Goal: Task Accomplishment & Management: Complete application form

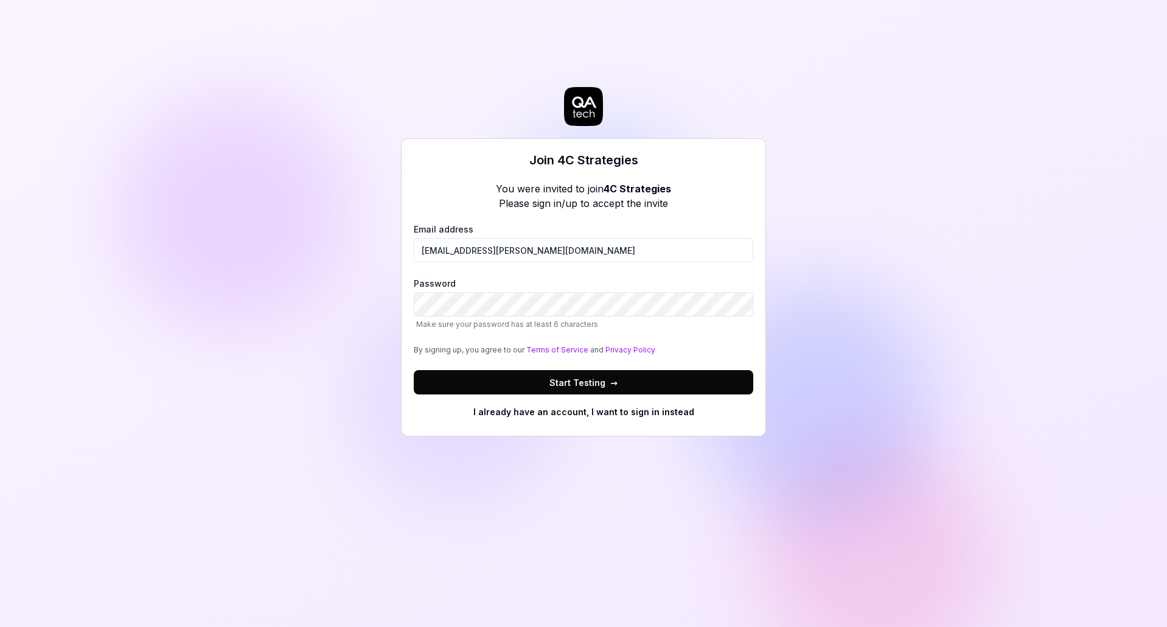
click at [347, 282] on div "Join 4C Strategies You were invited to join 4C Strategies Please sign in/up to …" at bounding box center [583, 313] width 1167 height 627
click at [497, 377] on button "Start Testing →" at bounding box center [584, 382] width 340 height 24
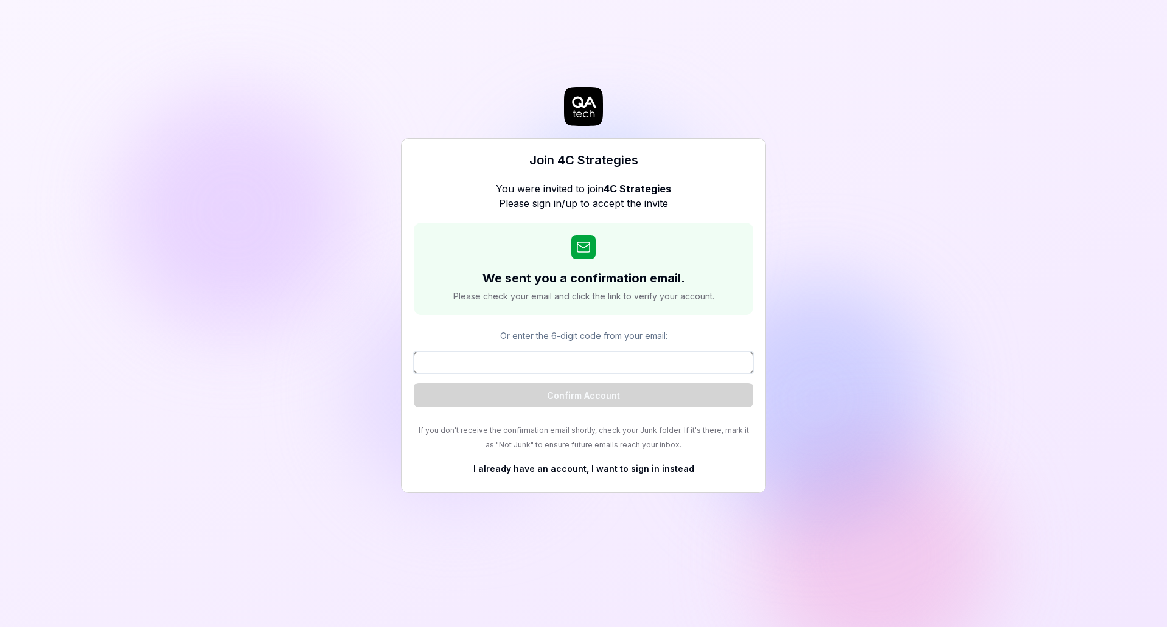
click at [526, 359] on input at bounding box center [584, 362] width 340 height 21
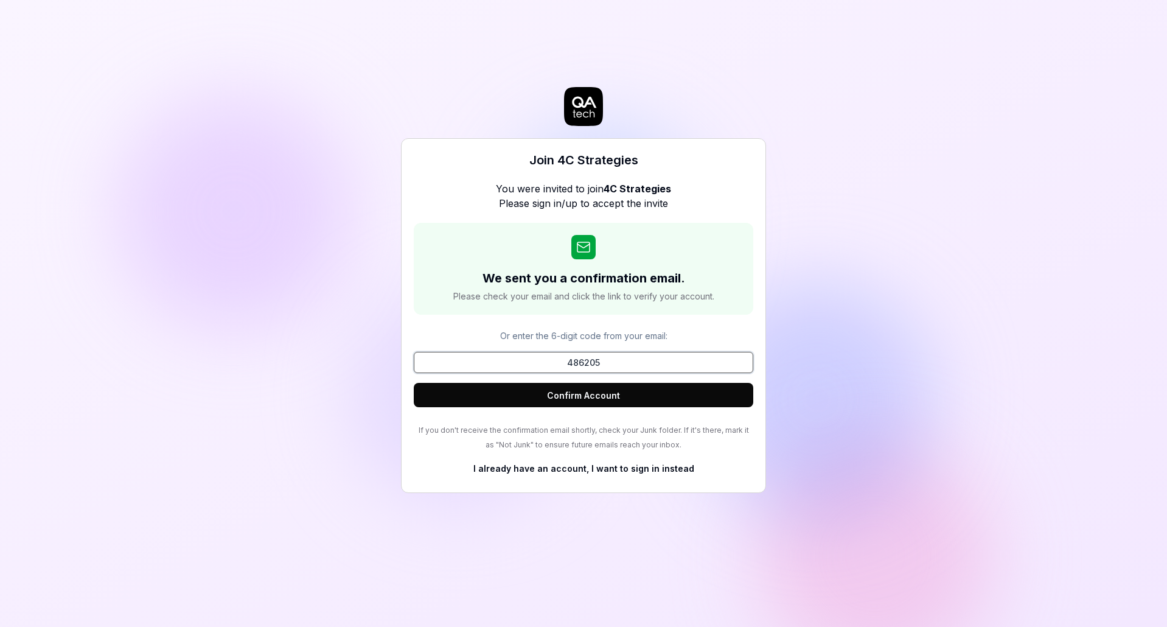
type input "486205"
click at [544, 404] on button "Confirm Account" at bounding box center [584, 395] width 340 height 24
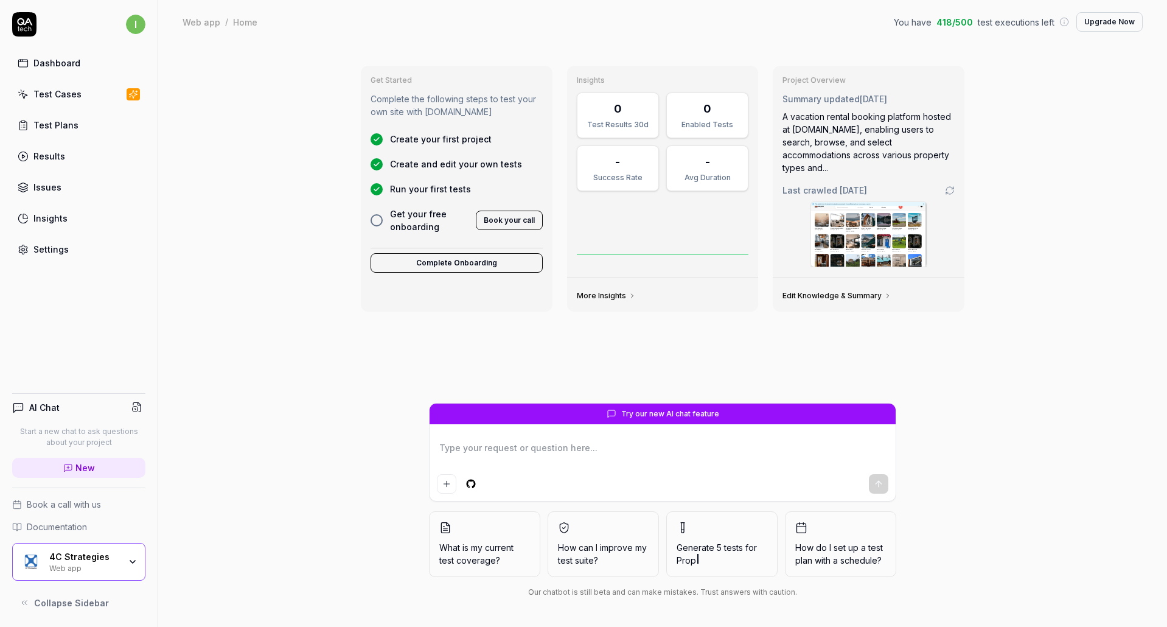
type textarea "*"
click at [61, 122] on div "Test Plans" at bounding box center [55, 125] width 45 height 13
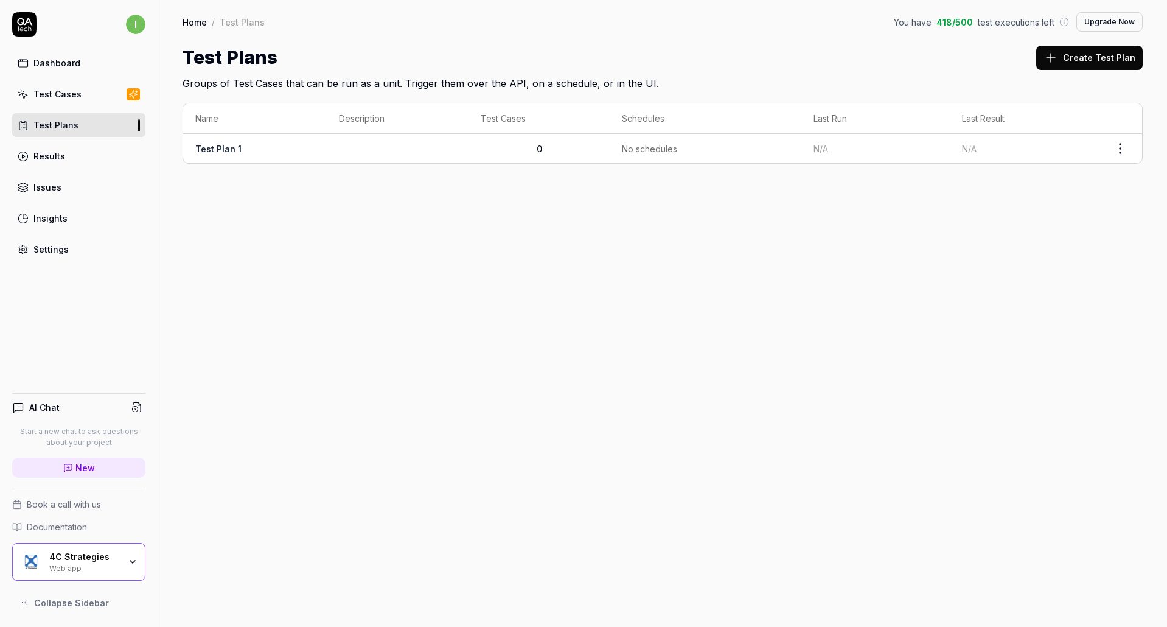
click at [278, 157] on td "Test Plan 1" at bounding box center [255, 148] width 144 height 29
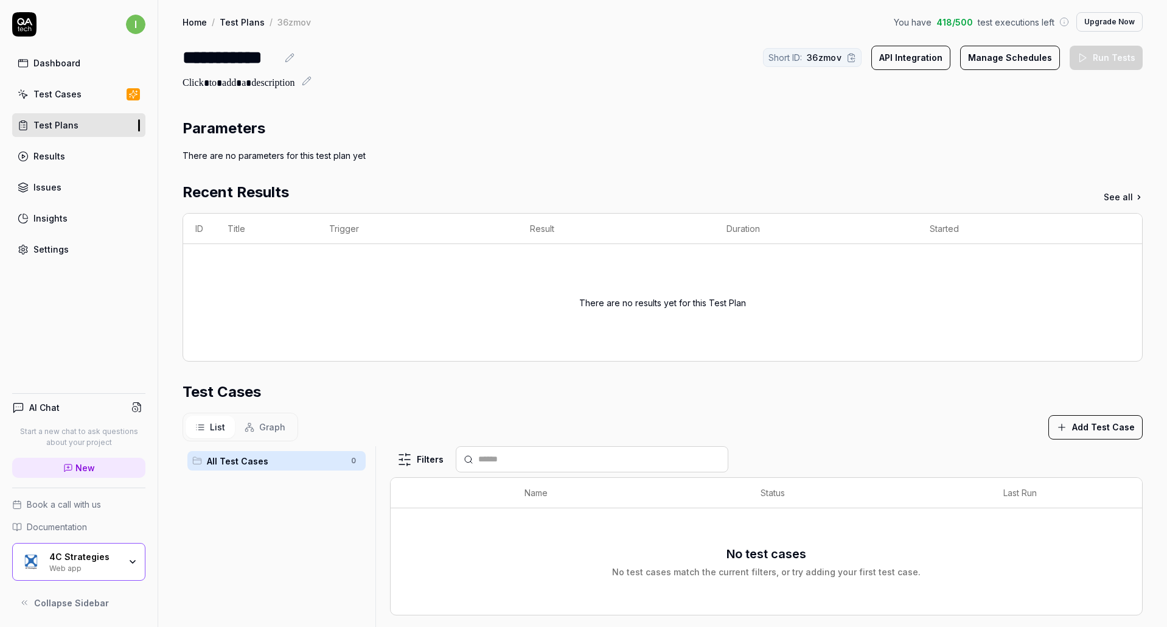
click at [38, 150] on div "Results" at bounding box center [49, 156] width 32 height 13
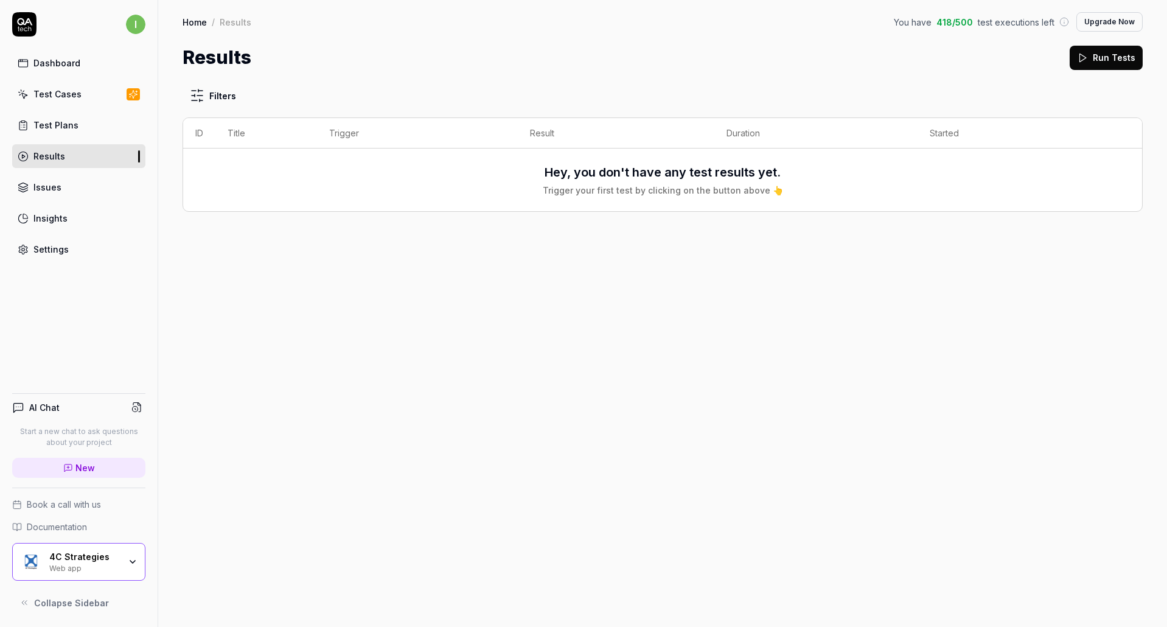
click at [72, 97] on div "Test Cases" at bounding box center [57, 94] width 48 height 13
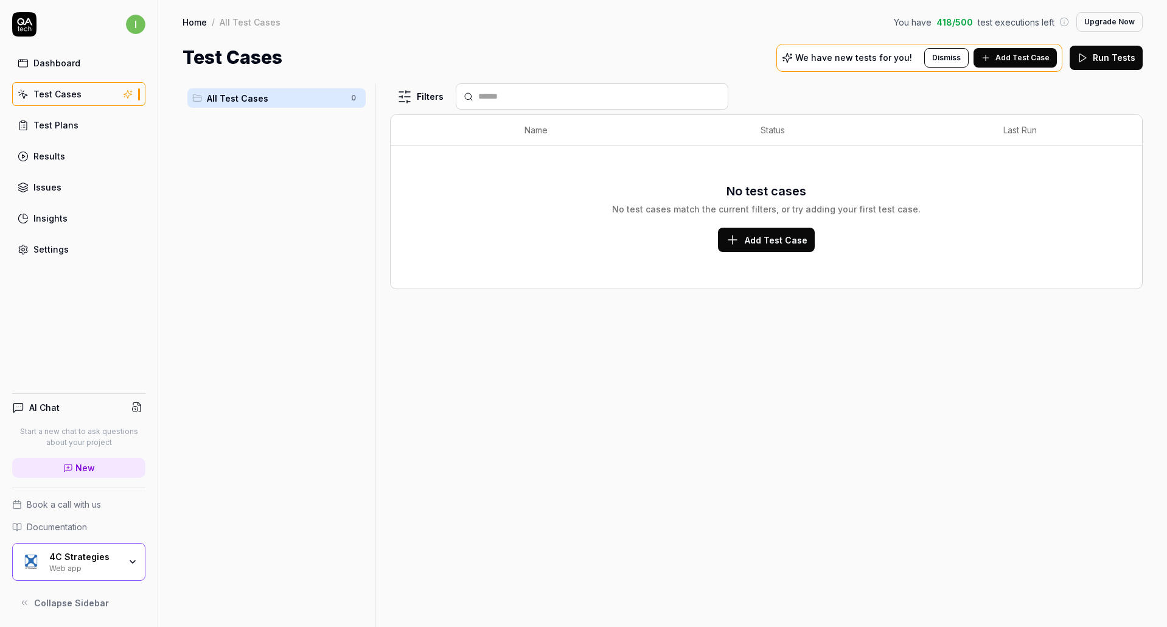
click at [452, 429] on div "Filters Name Status Last Run No test cases No test cases match the current filt…" at bounding box center [766, 355] width 753 height 544
click at [788, 247] on button "Add Test Case" at bounding box center [766, 240] width 97 height 24
click at [783, 247] on button "Add Test Case" at bounding box center [766, 240] width 97 height 24
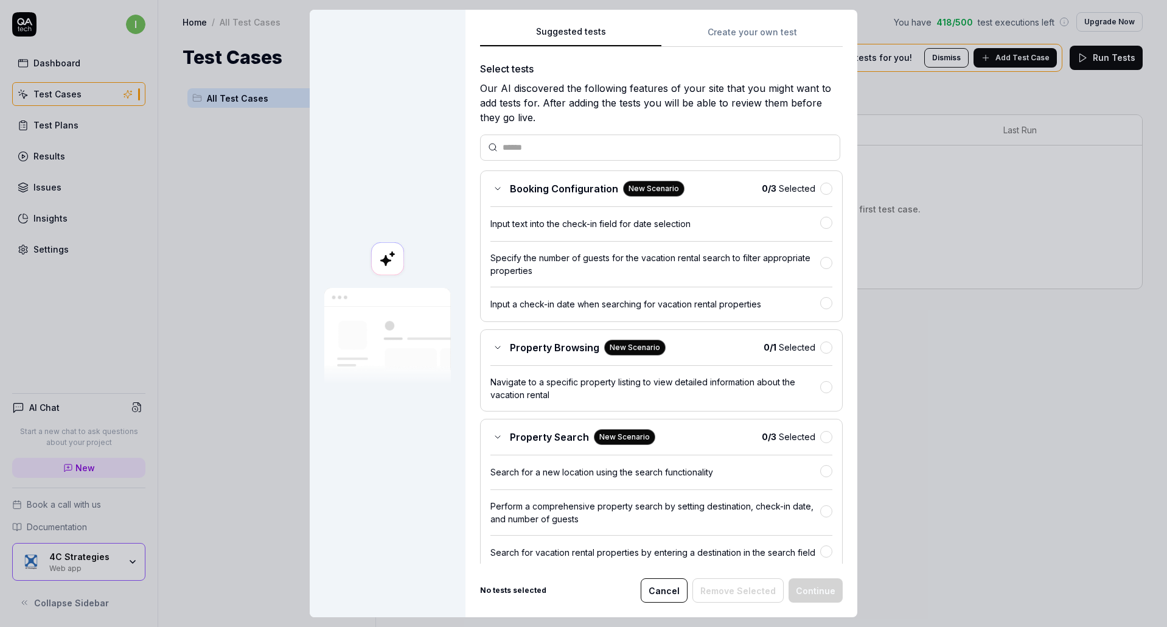
click at [550, 194] on span "Booking Configuration" at bounding box center [564, 188] width 108 height 15
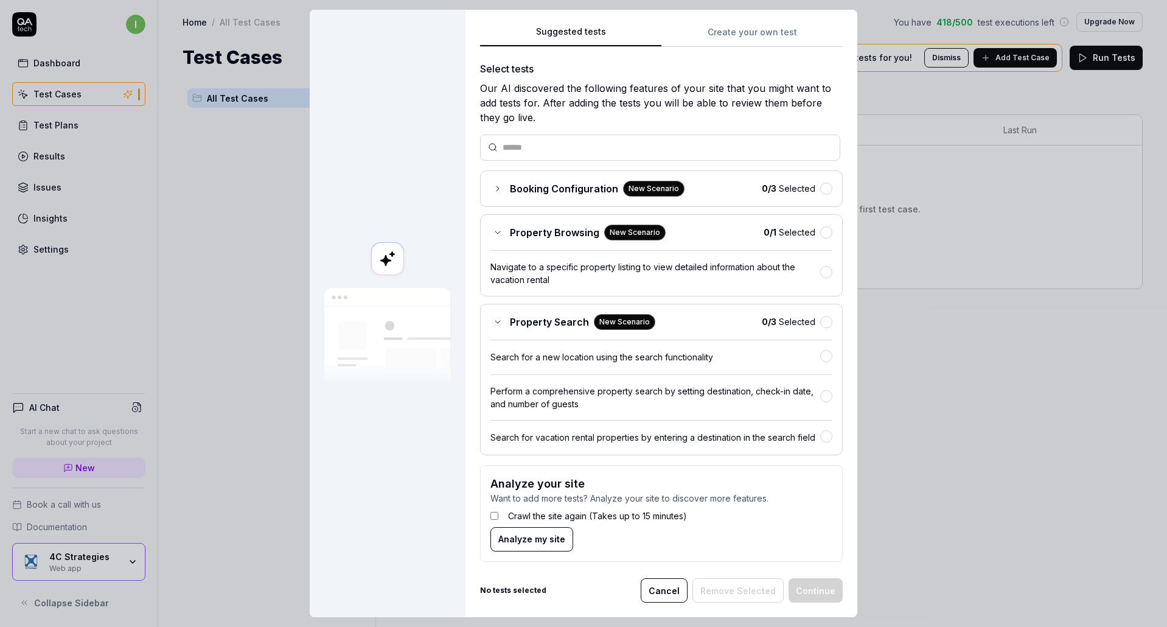
click at [497, 189] on icon at bounding box center [498, 188] width 2 height 5
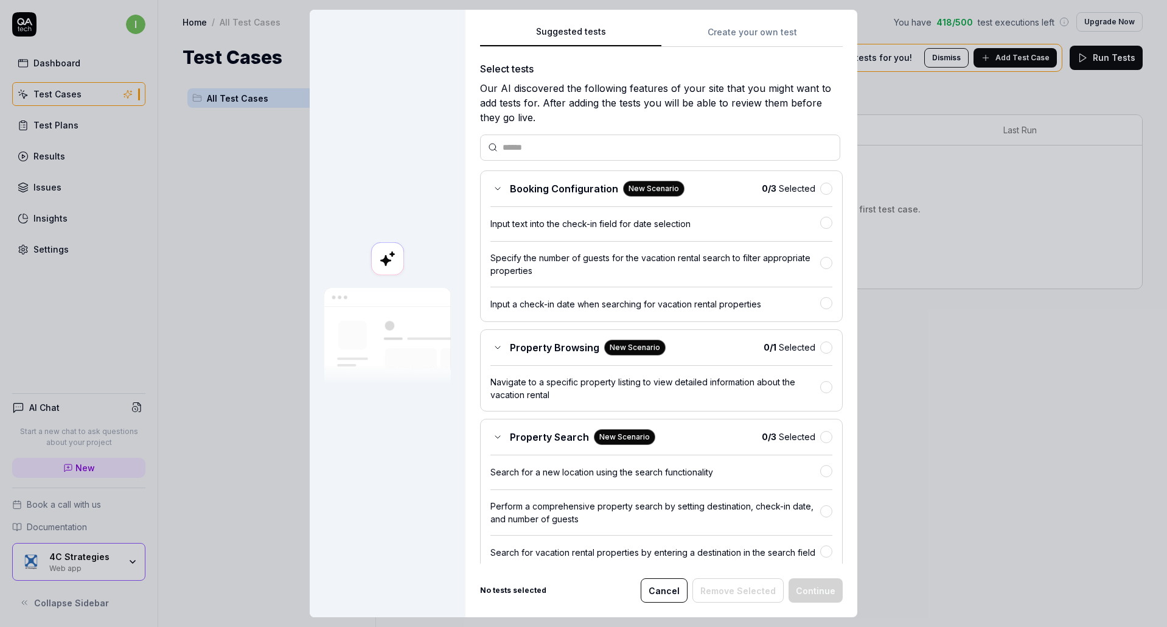
scroll to position [134, 0]
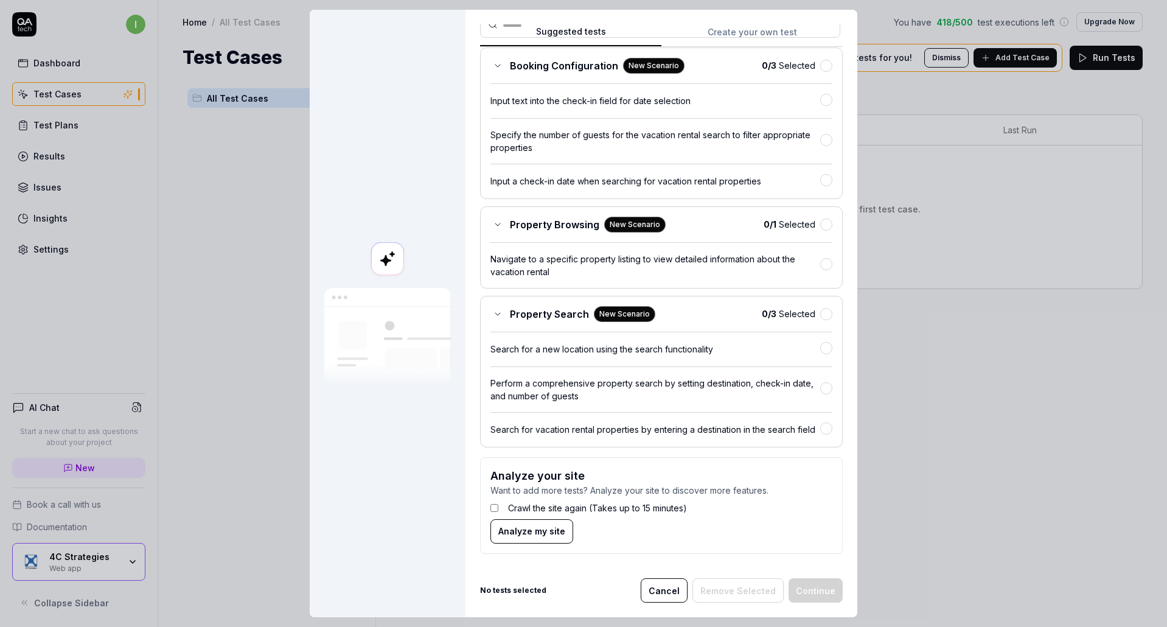
click at [525, 539] on button "Analyze my site" at bounding box center [532, 531] width 83 height 24
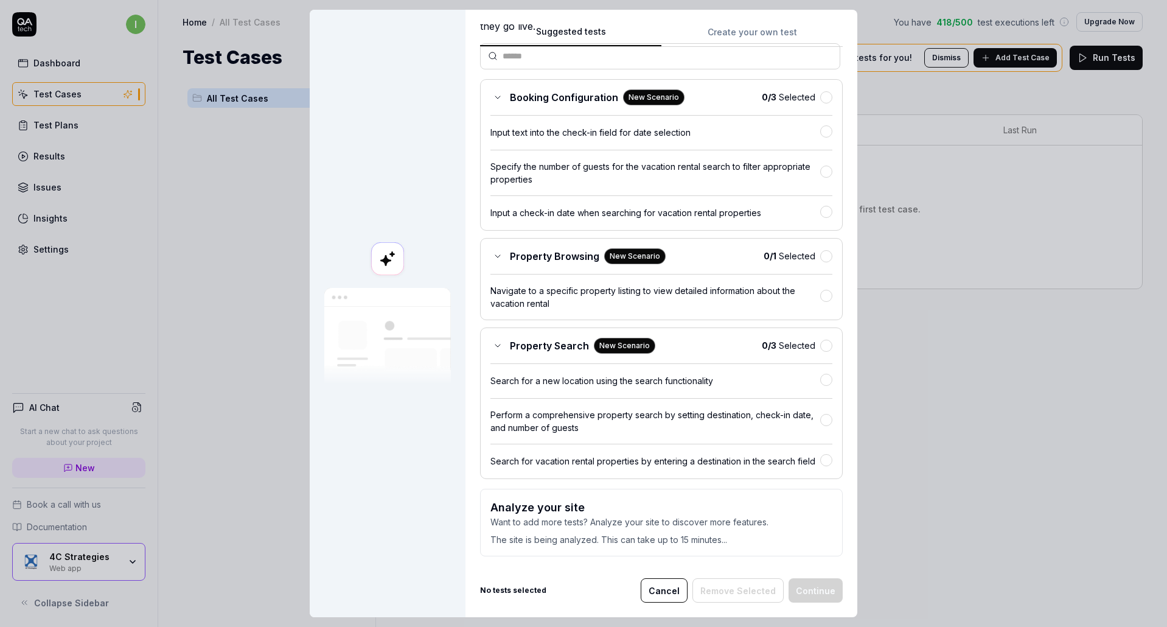
scroll to position [105, 0]
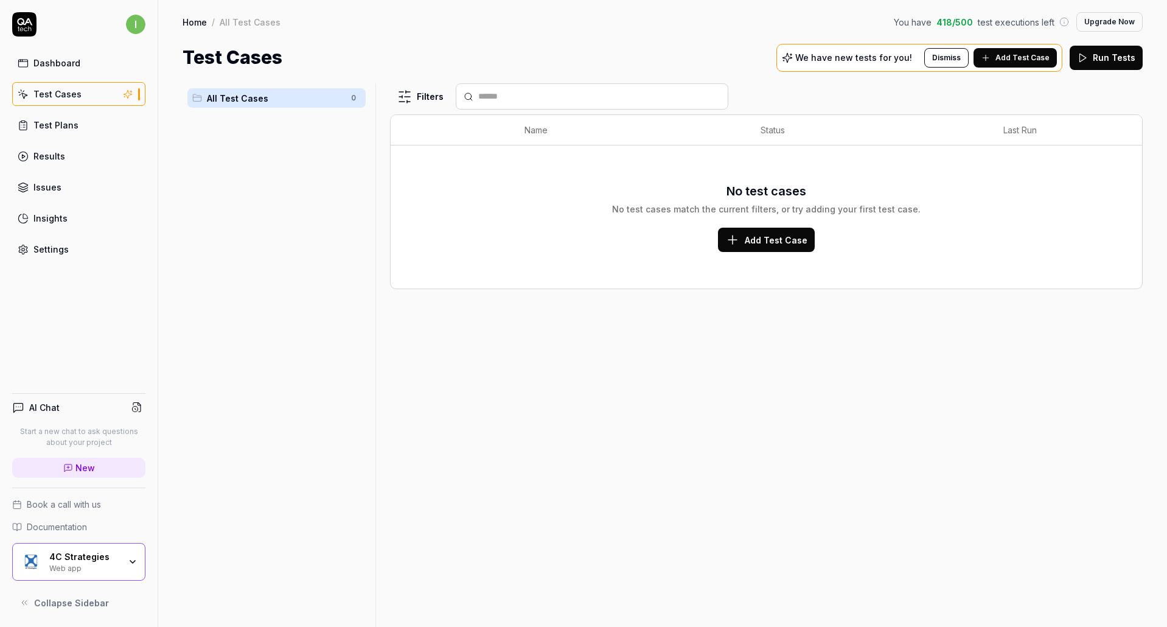
click at [1029, 63] on span "Add Test Case" at bounding box center [1023, 57] width 54 height 11
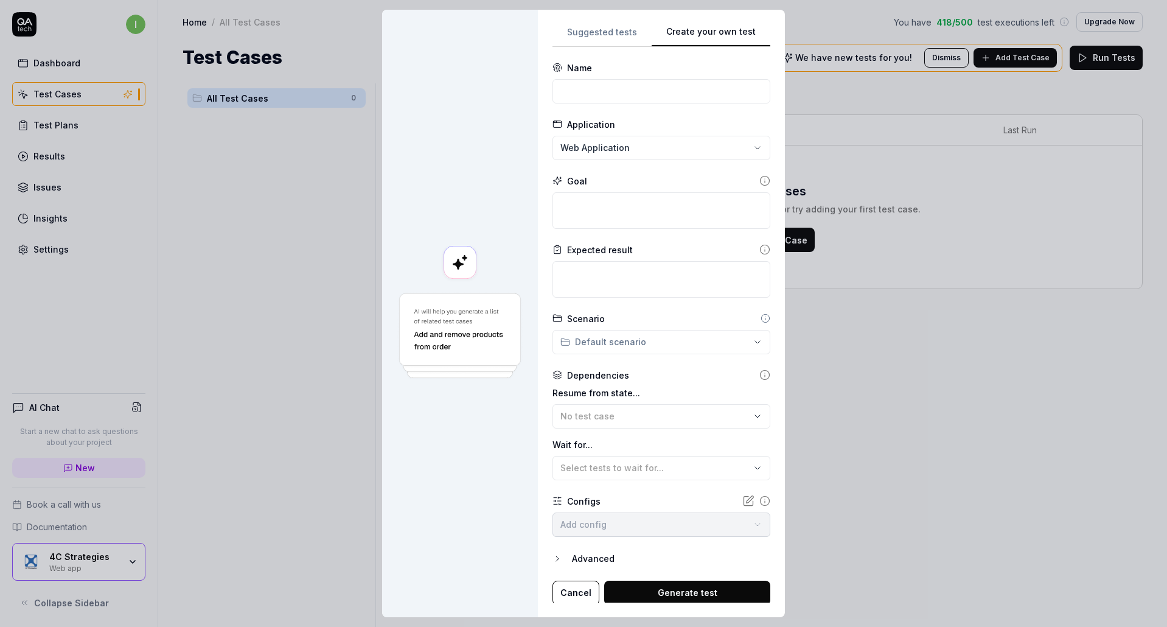
click at [697, 38] on button "Create your own test" at bounding box center [711, 36] width 119 height 22
click at [667, 97] on input at bounding box center [662, 91] width 218 height 24
click at [724, 143] on div "**********" at bounding box center [583, 313] width 1167 height 627
click at [639, 206] on span "Create New Application" at bounding box center [622, 204] width 101 height 13
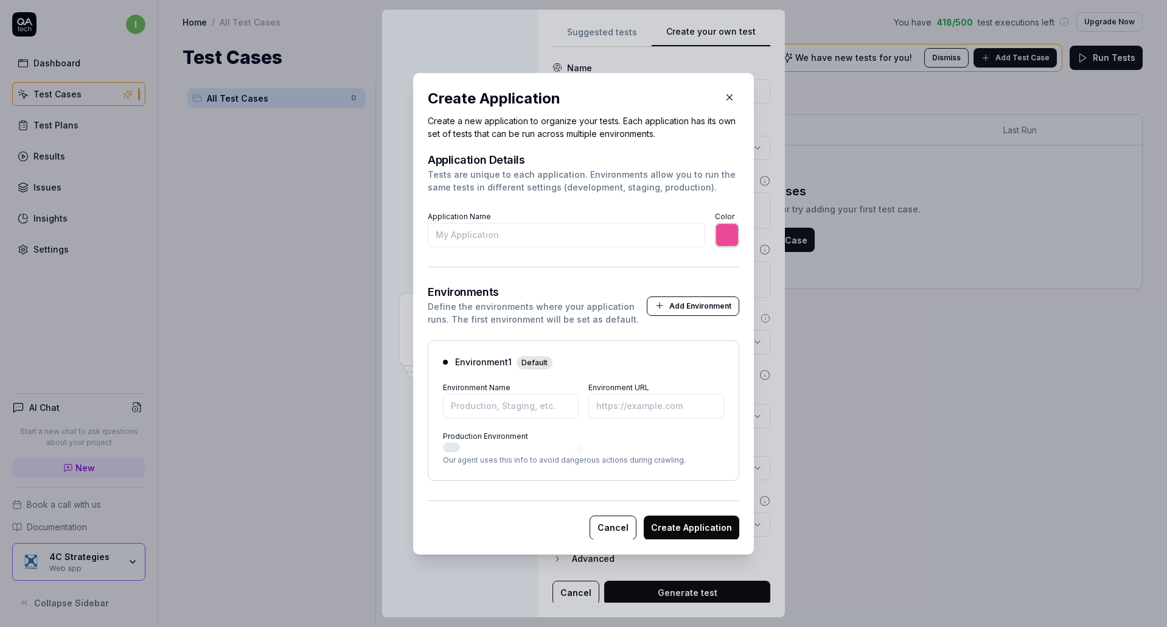
click at [547, 237] on input "Application Name" at bounding box center [567, 235] width 278 height 24
type input "test"
click at [478, 407] on input "Environment Name" at bounding box center [511, 405] width 136 height 24
click at [722, 231] on input "*******" at bounding box center [727, 235] width 24 height 24
type input "*******"
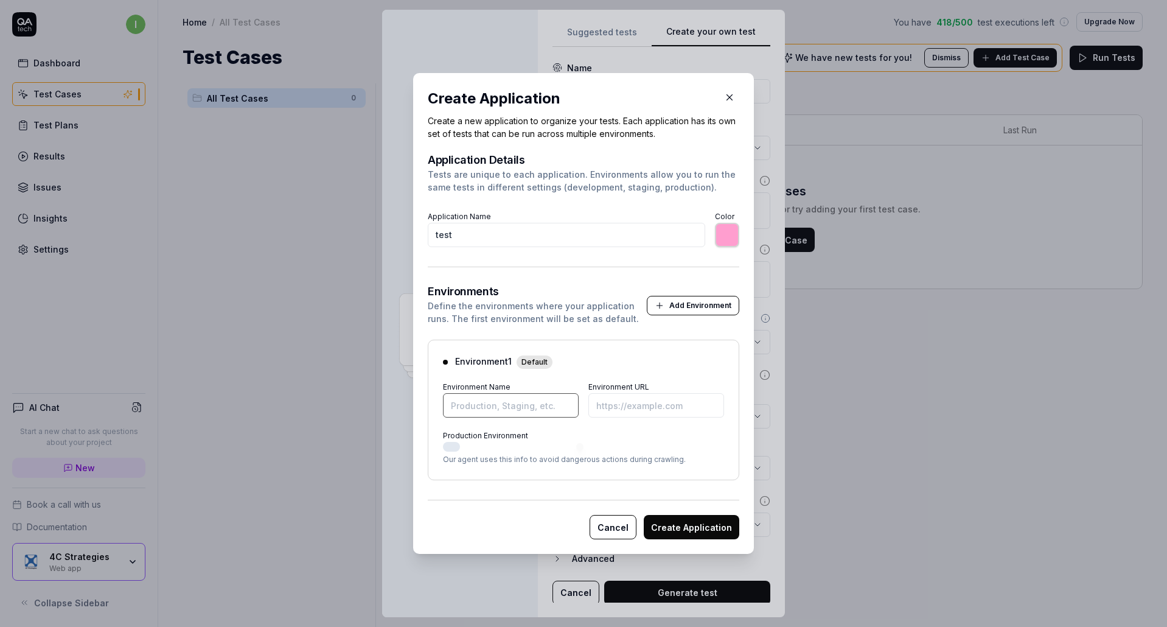
click at [549, 393] on input "Environment Name" at bounding box center [511, 405] width 136 height 24
click at [536, 408] on input "Environment Name" at bounding box center [511, 405] width 136 height 24
click at [492, 403] on input "Environment Name" at bounding box center [511, 405] width 136 height 24
type input "test"
click at [659, 410] on input "Environment URL" at bounding box center [657, 405] width 136 height 24
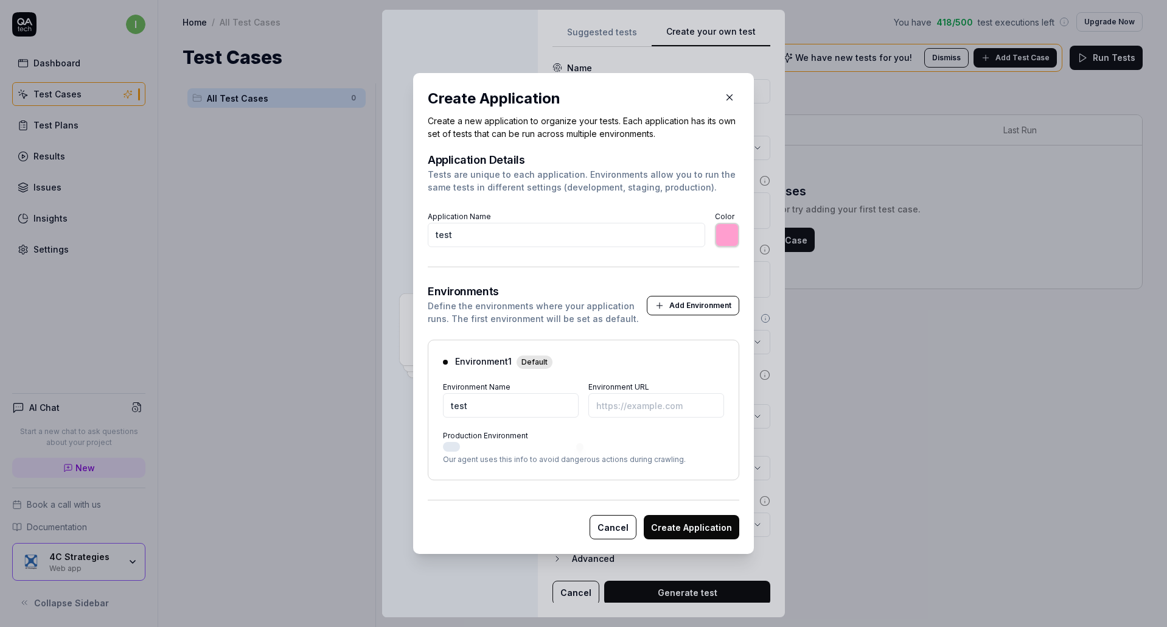
drag, startPoint x: 626, startPoint y: 421, endPoint x: 625, endPoint y: 406, distance: 14.7
click at [626, 420] on div "Environment 1 Default Environment Name test Environment URL Production Environm…" at bounding box center [584, 410] width 312 height 141
click at [625, 406] on input "Environment URL" at bounding box center [657, 405] width 136 height 24
click at [663, 399] on input "Environment URL" at bounding box center [657, 405] width 136 height 24
paste input "[URL][DOMAIN_NAME]"
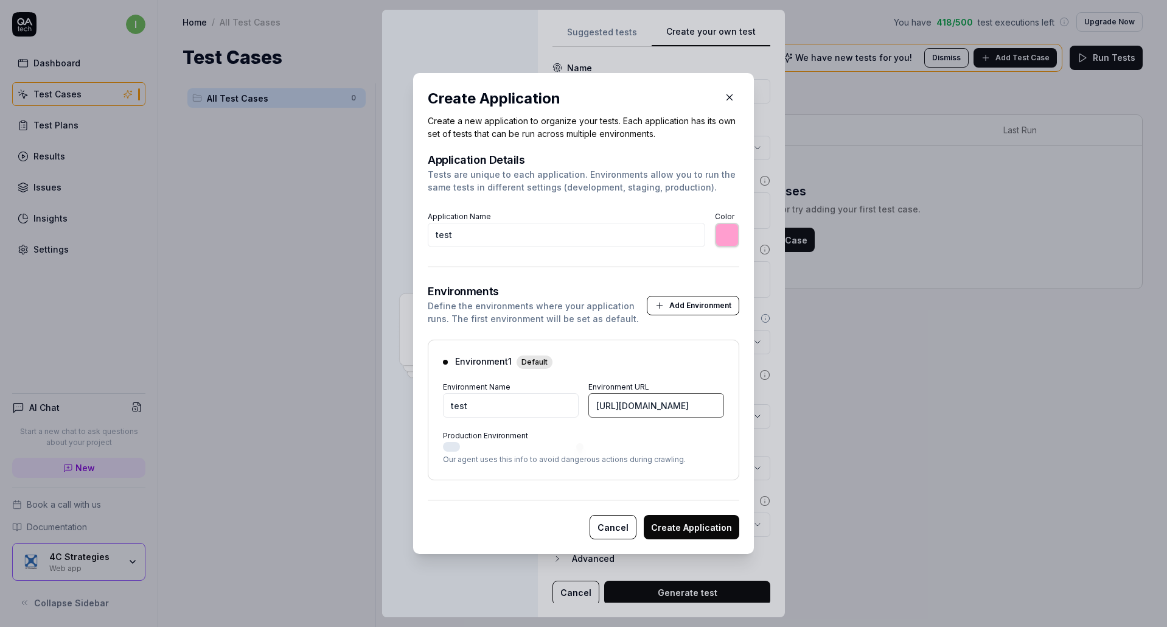
scroll to position [0, 180]
type input "[URL][DOMAIN_NAME]"
click at [680, 525] on button "Create Application" at bounding box center [692, 527] width 96 height 24
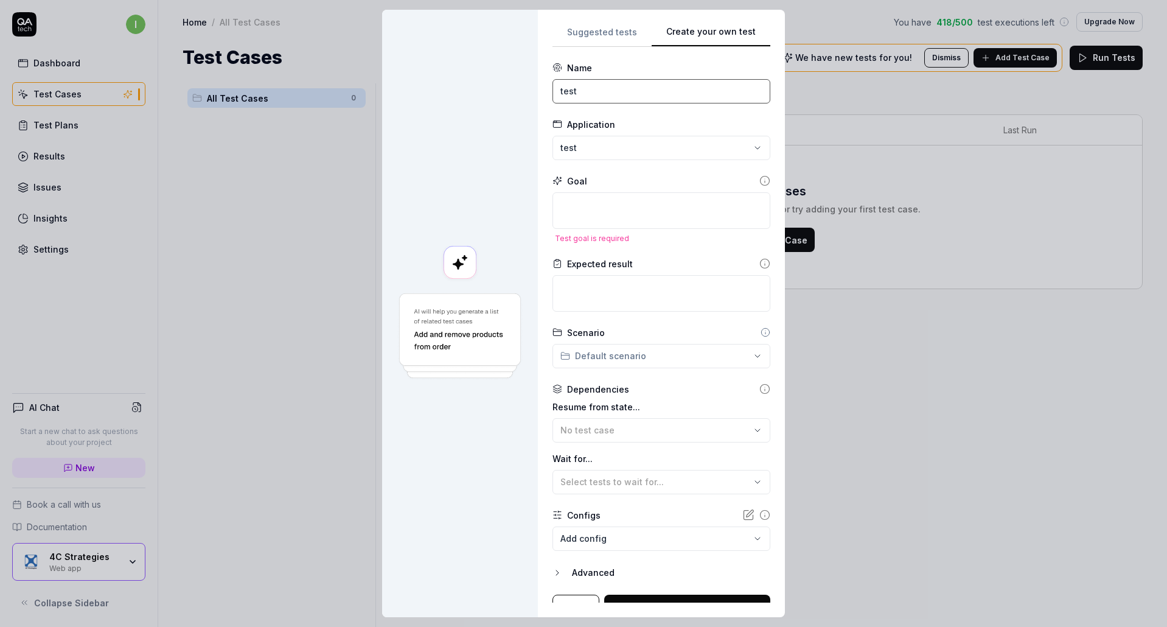
scroll to position [16, 0]
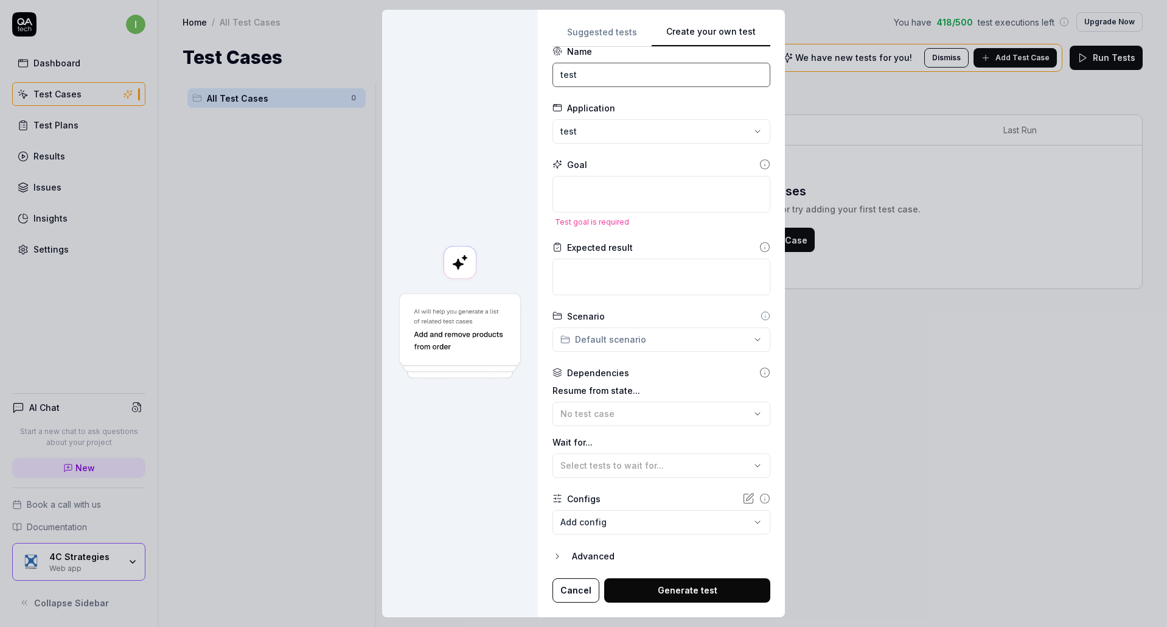
type input "test"
click at [578, 188] on textarea at bounding box center [662, 194] width 218 height 37
type textarea "*"
type textarea "t"
type textarea "*"
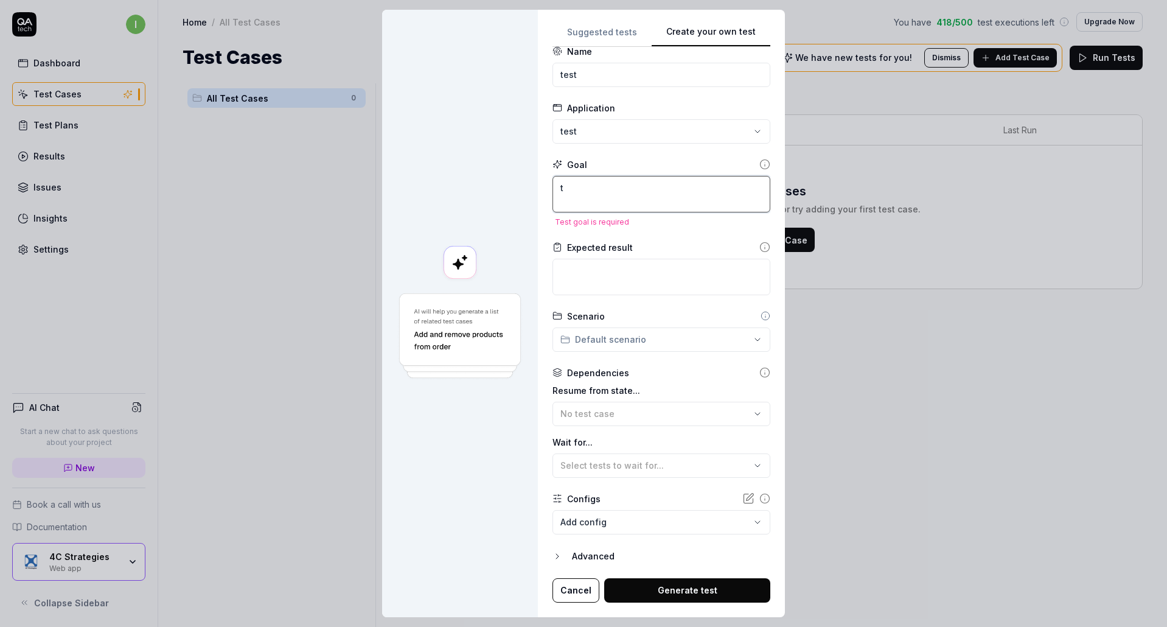
type textarea "te"
type textarea "*"
type textarea "tes"
type textarea "*"
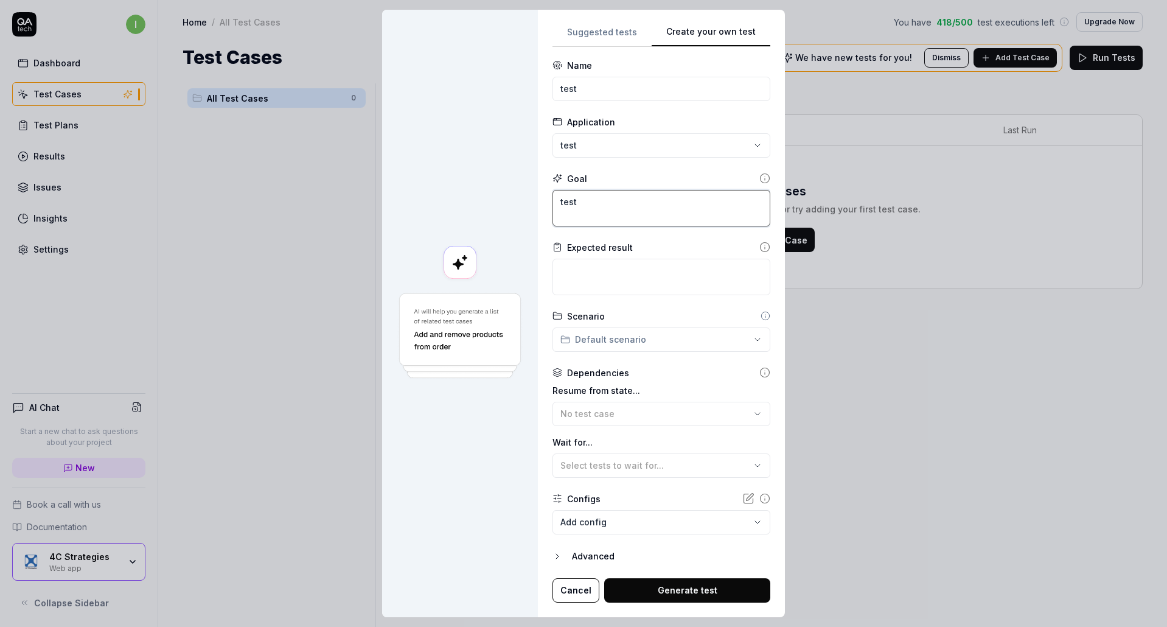
type textarea "test"
click at [612, 342] on div "**********" at bounding box center [583, 313] width 1167 height 627
click at [604, 405] on div "**********" at bounding box center [583, 313] width 1167 height 627
click at [601, 416] on span "No test case" at bounding box center [588, 413] width 54 height 10
click at [586, 419] on div "No test case" at bounding box center [656, 413] width 190 height 13
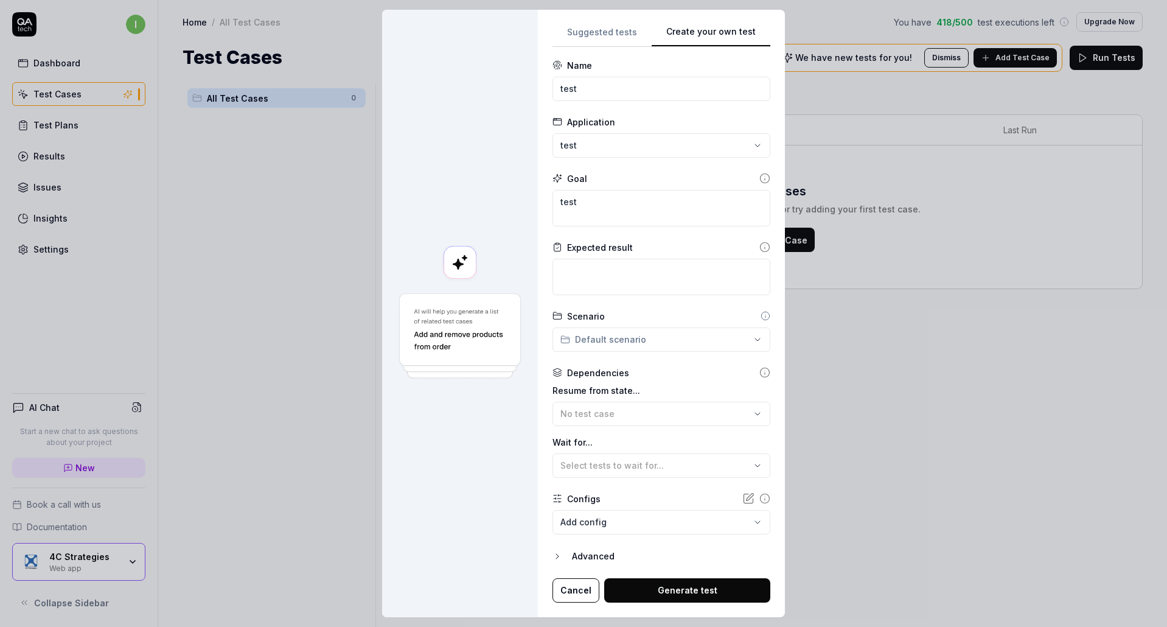
click at [553, 558] on icon "button" at bounding box center [558, 556] width 10 height 10
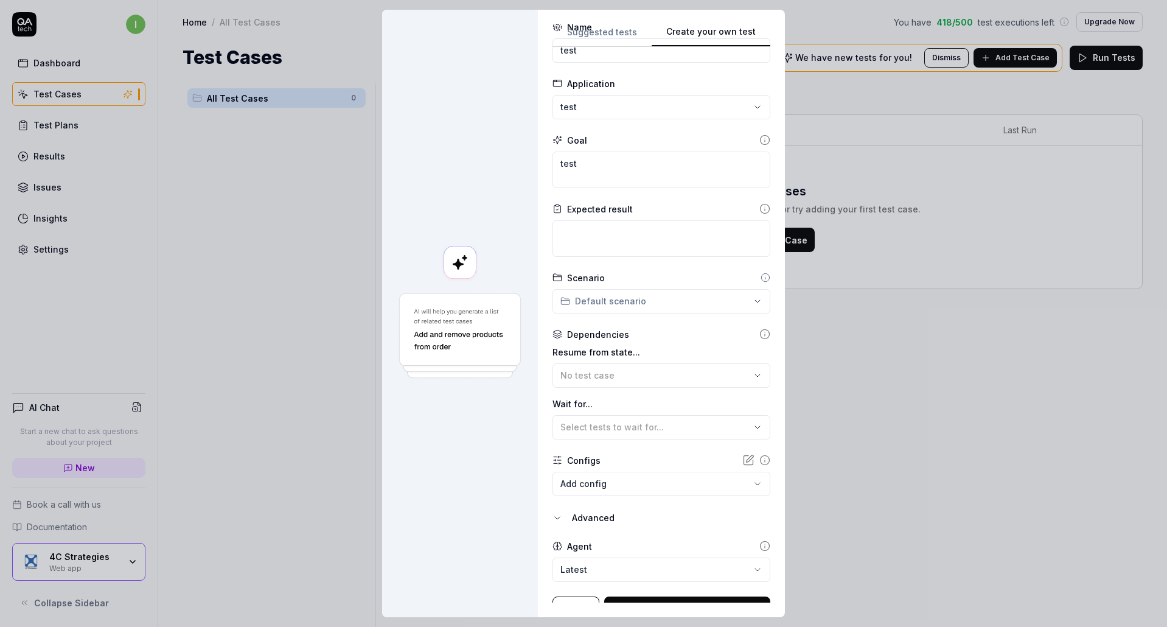
scroll to position [59, 0]
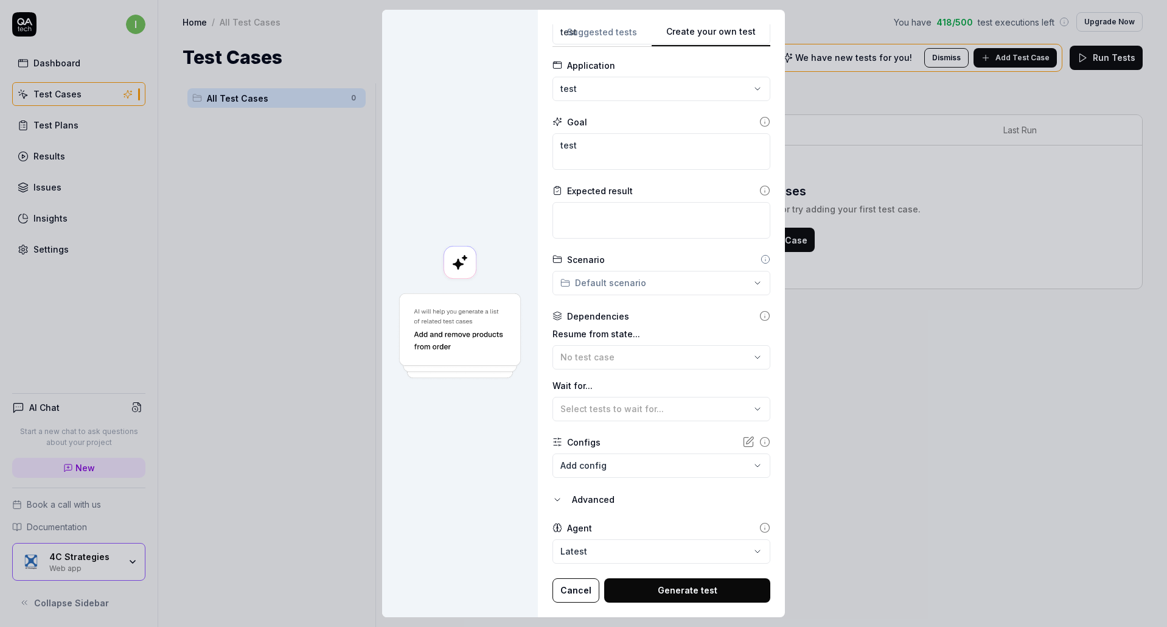
click at [628, 586] on button "Generate test" at bounding box center [687, 590] width 166 height 24
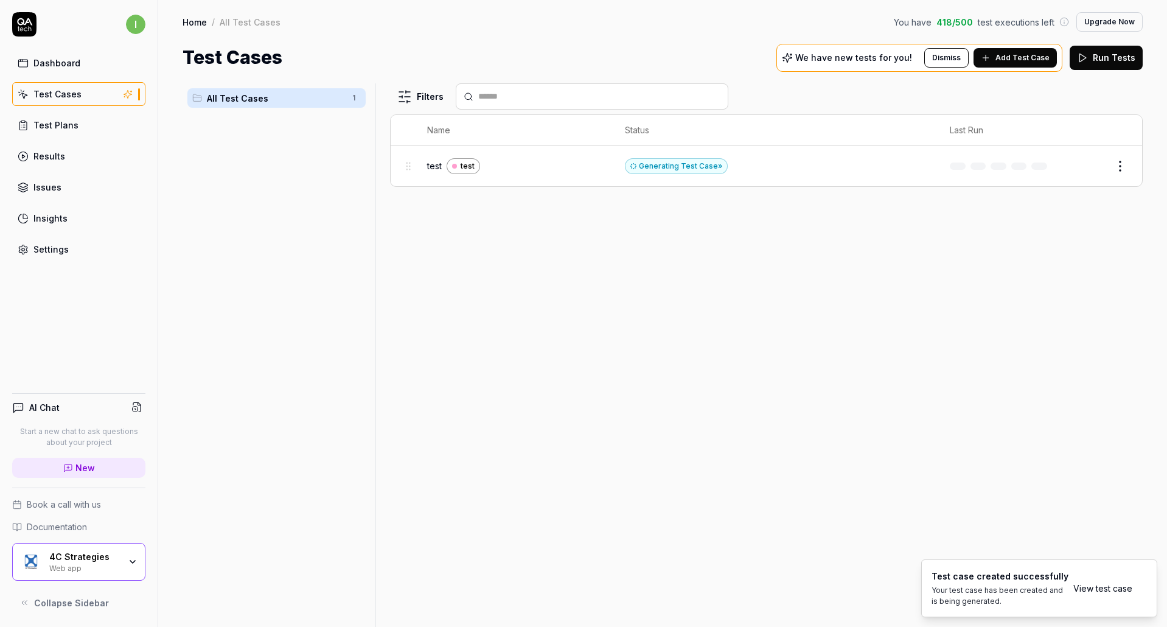
click at [1083, 164] on button "Edit" at bounding box center [1091, 165] width 29 height 19
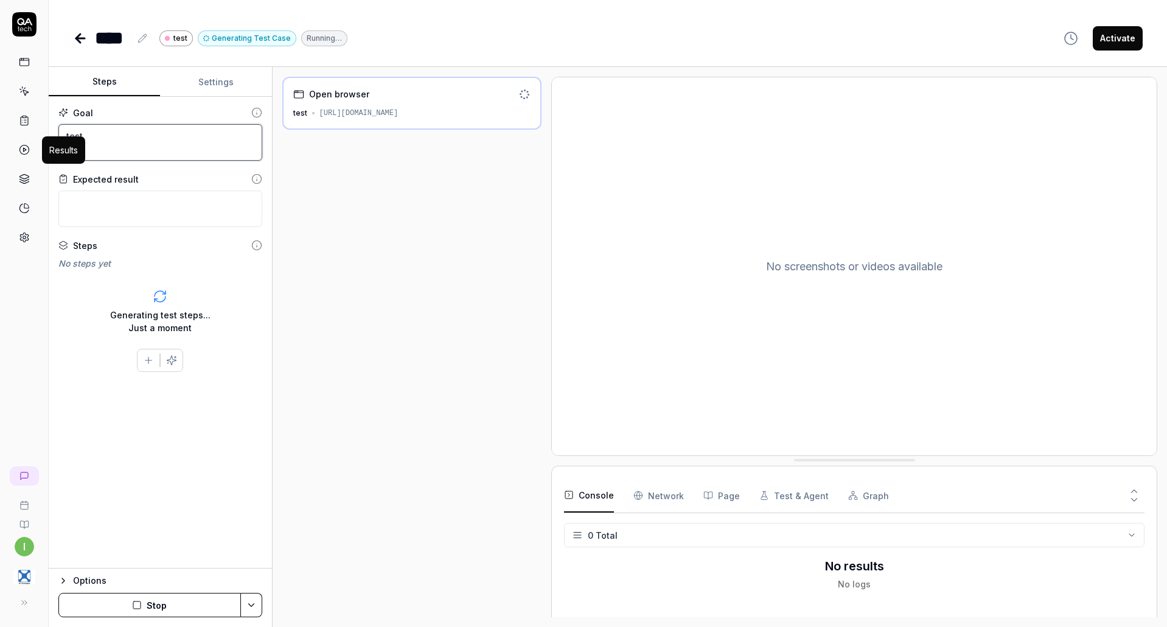
drag, startPoint x: 203, startPoint y: 141, endPoint x: 24, endPoint y: 144, distance: 178.4
click at [24, 144] on div "i **** test Generating Test Case Running… Activate Steps Settings Goal test Exp…" at bounding box center [583, 313] width 1167 height 627
type textarea "*"
type textarea "l"
type textarea "*"
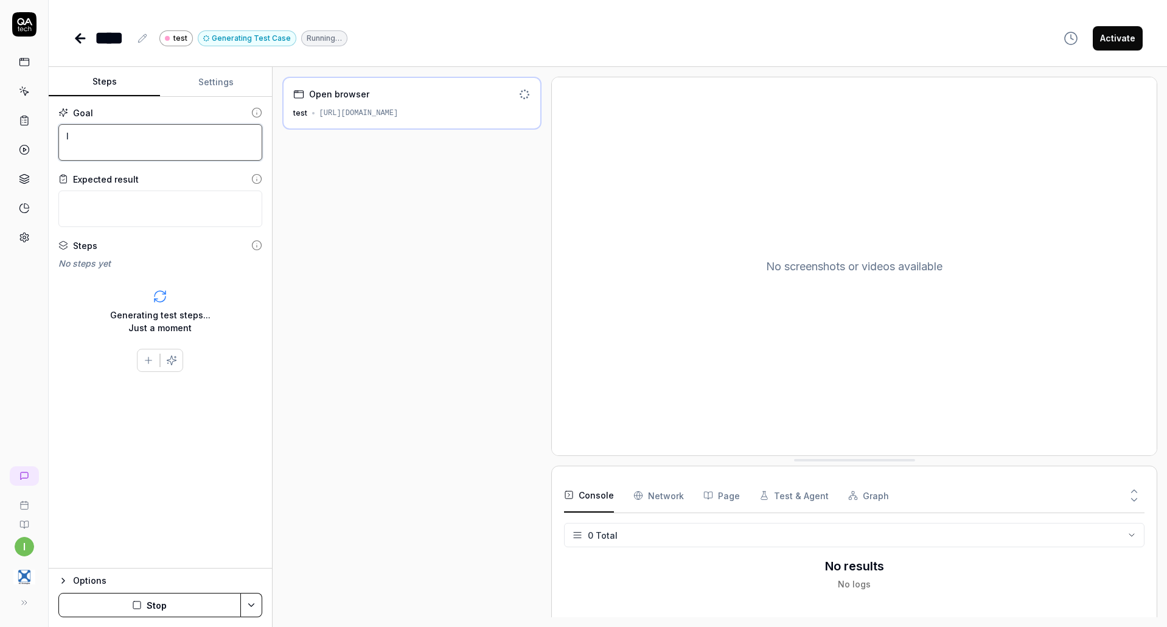
type textarea "lo"
type textarea "*"
type textarea "log"
type textarea "*"
type textarea "log"
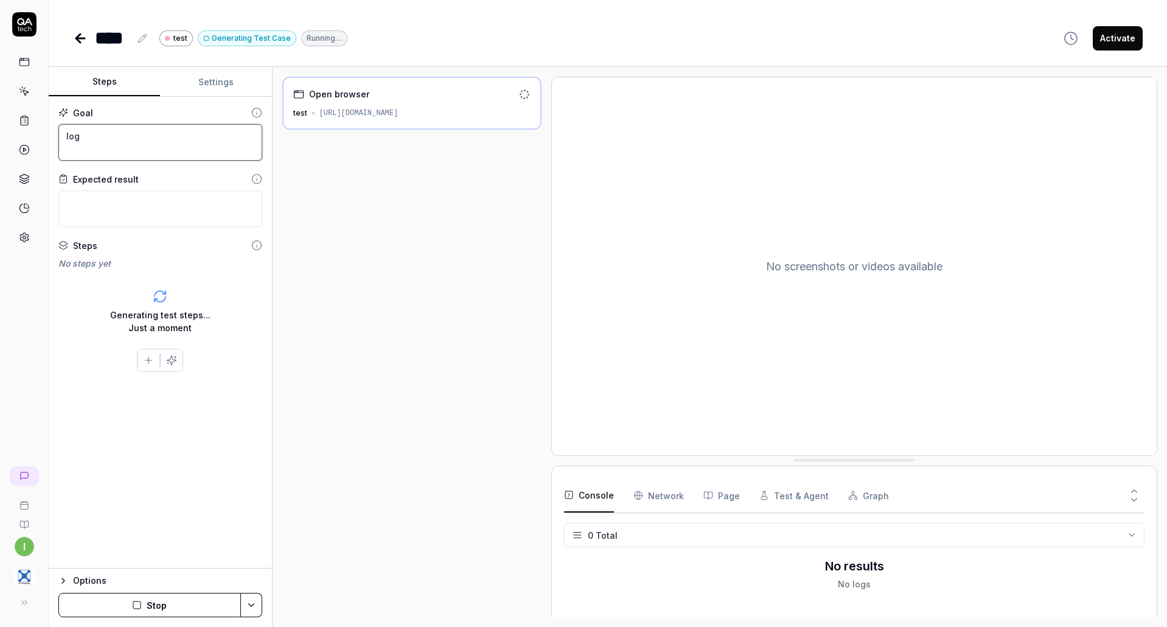
type textarea "*"
type textarea "log i"
type textarea "*"
type textarea "log in"
click at [145, 201] on textarea at bounding box center [160, 209] width 204 height 37
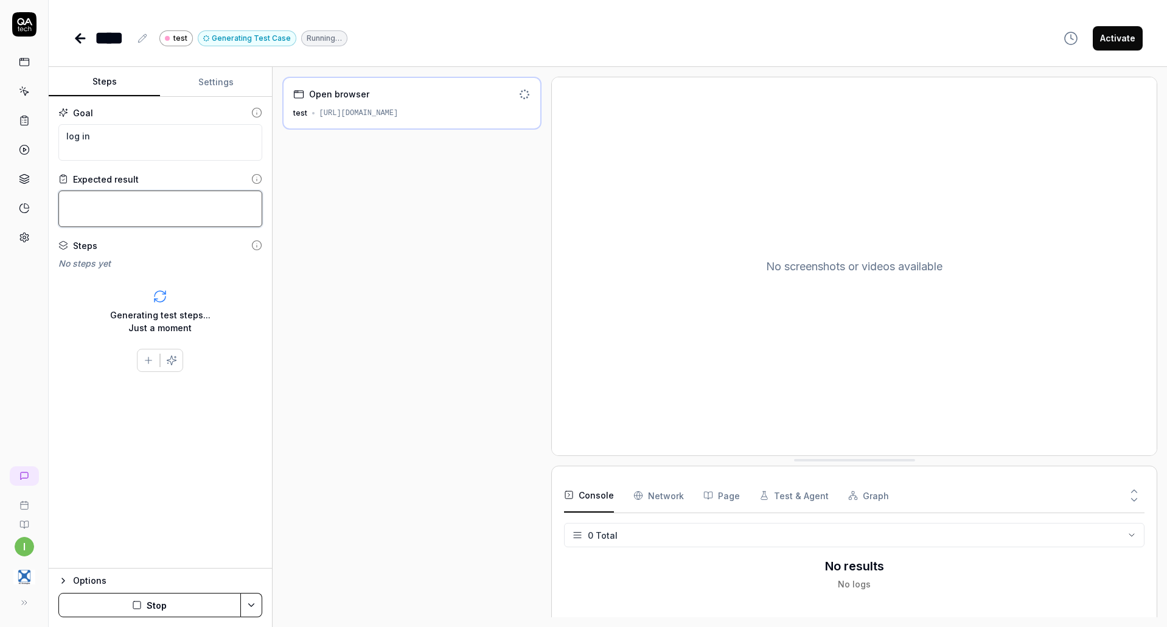
type textarea "*"
type textarea "ge"
type textarea "*"
type textarea "get"
type textarea "*"
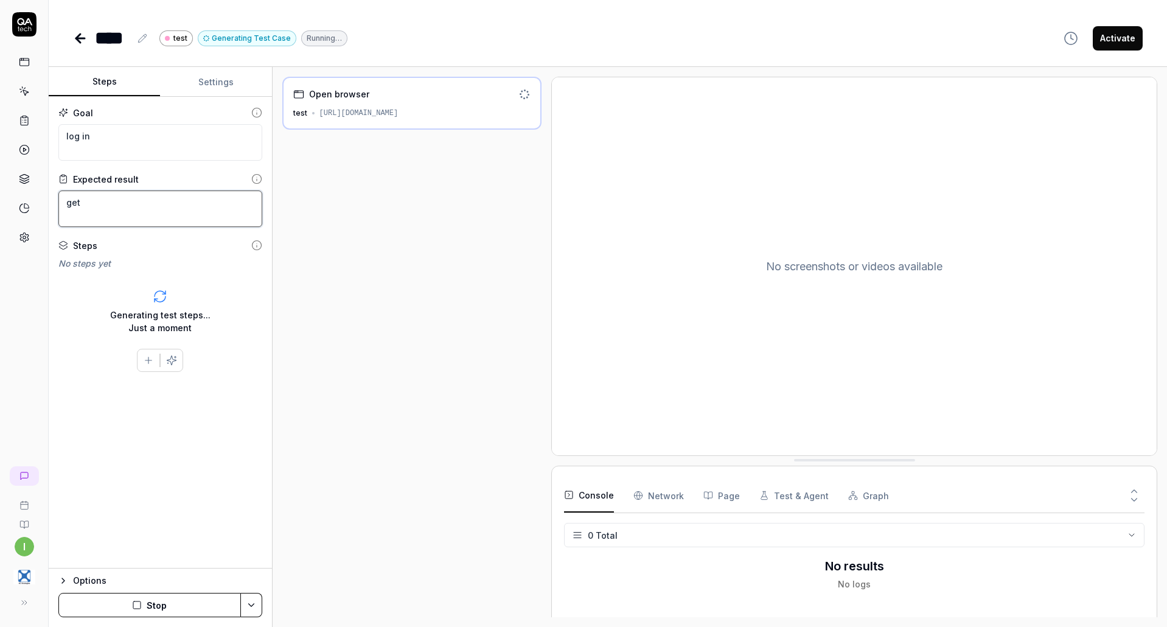
type textarea "get"
type textarea "*"
type textarea "get l"
type textarea "*"
type textarea "get lo"
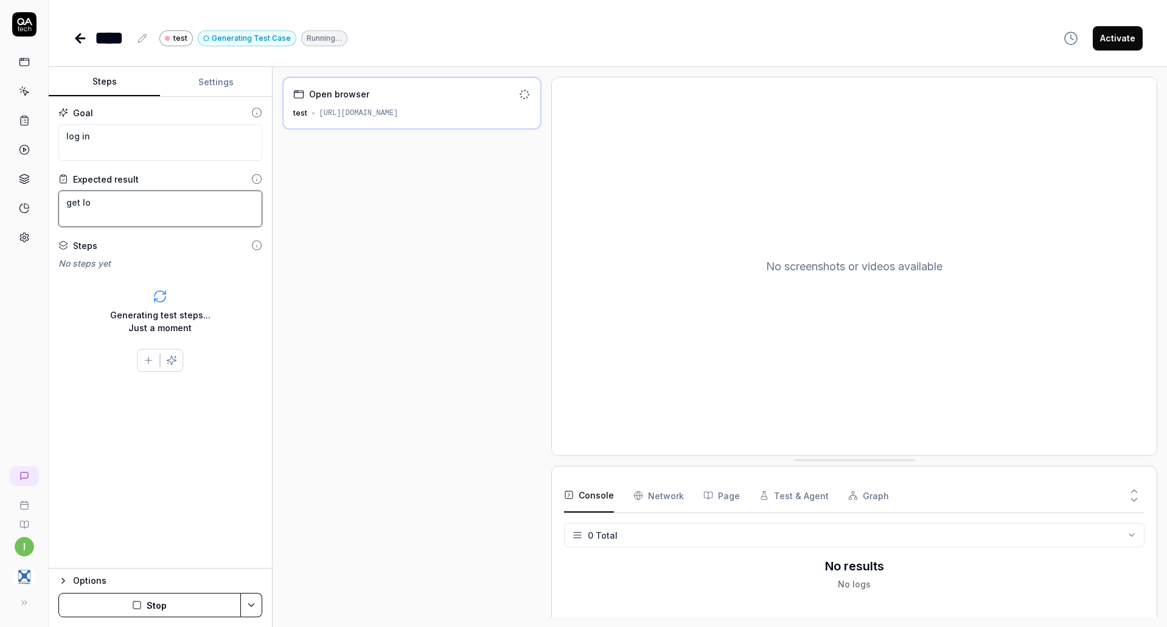
type textarea "*"
type textarea "get log"
type textarea "*"
type textarea "get logg"
type textarea "*"
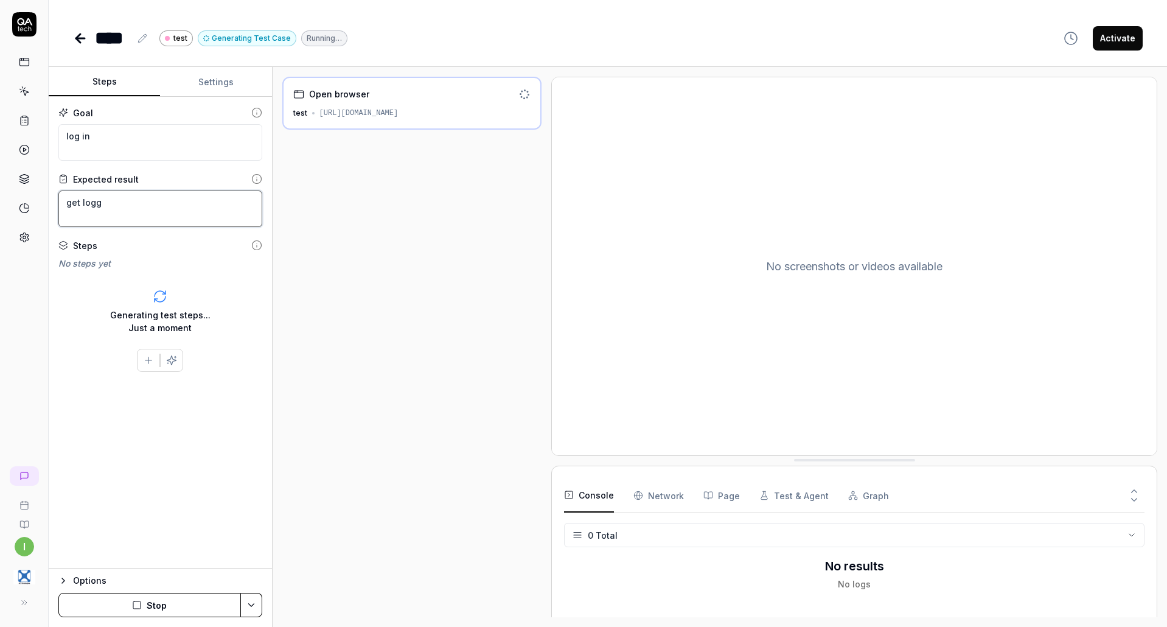
type textarea "get logge"
type textarea "*"
type textarea "get logged"
type textarea "*"
type textarea "get logged"
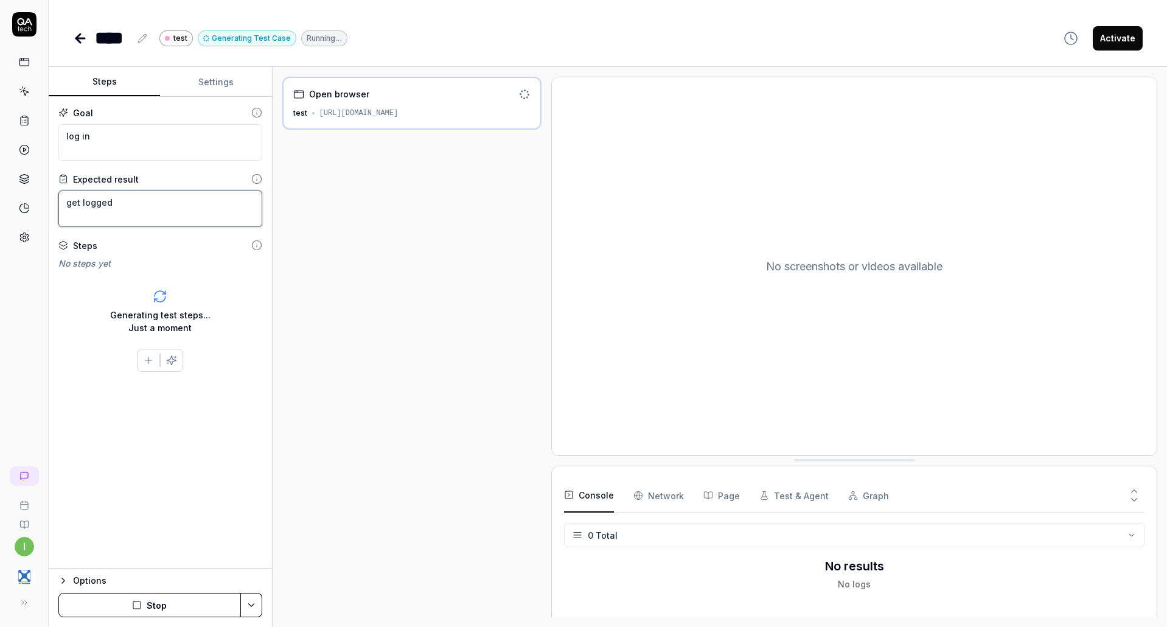
type textarea "*"
type textarea "get logged i"
type textarea "*"
type textarea "get logged in"
type textarea "*"
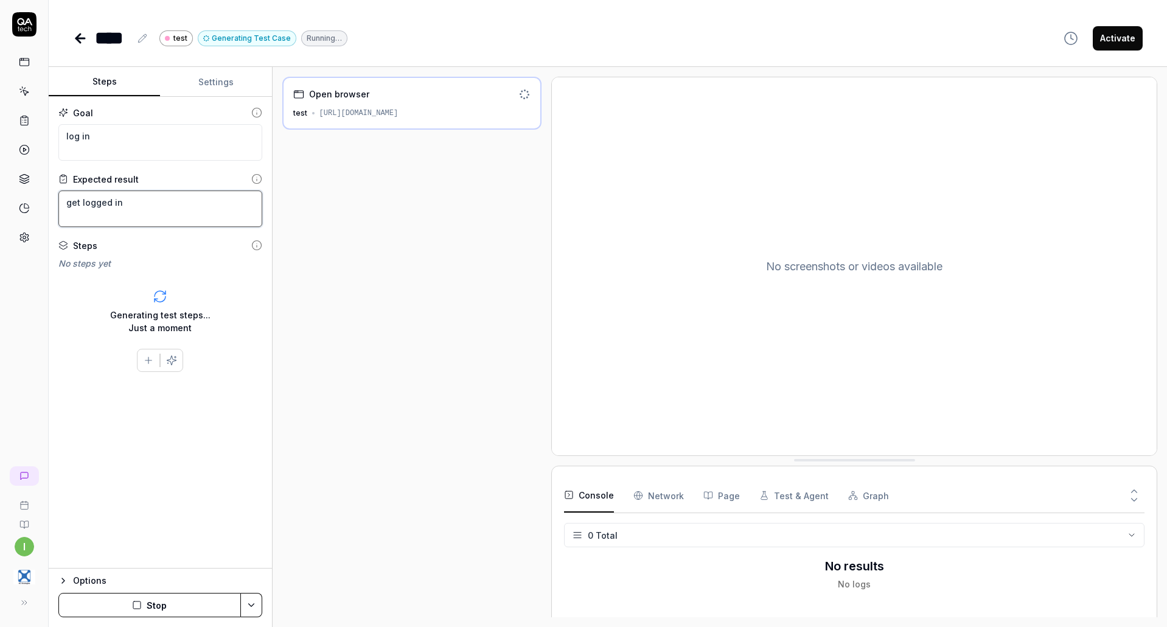
type textarea "get logged in"
type textarea "*"
type textarea "get logged in s"
type textarea "*"
type textarea "get logged in su"
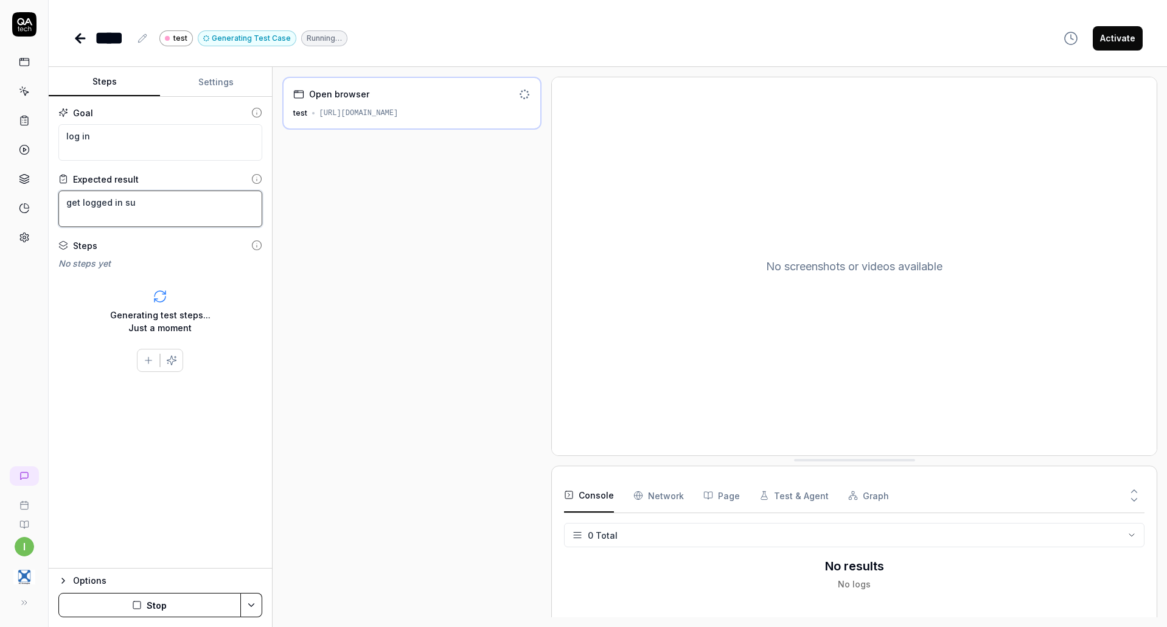
type textarea "*"
type textarea "get logged in suc"
type textarea "*"
type textarea "get logged in succ"
type textarea "*"
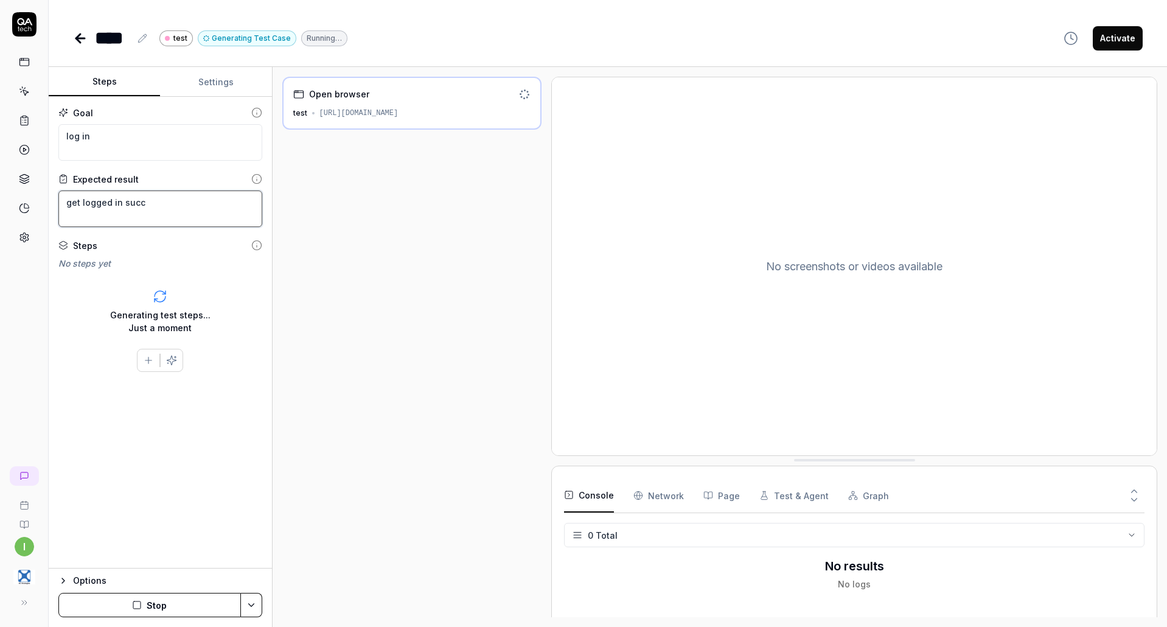
type textarea "get logged in succe"
type textarea "*"
type textarea "get logged in succes"
type textarea "*"
type textarea "get logged in success"
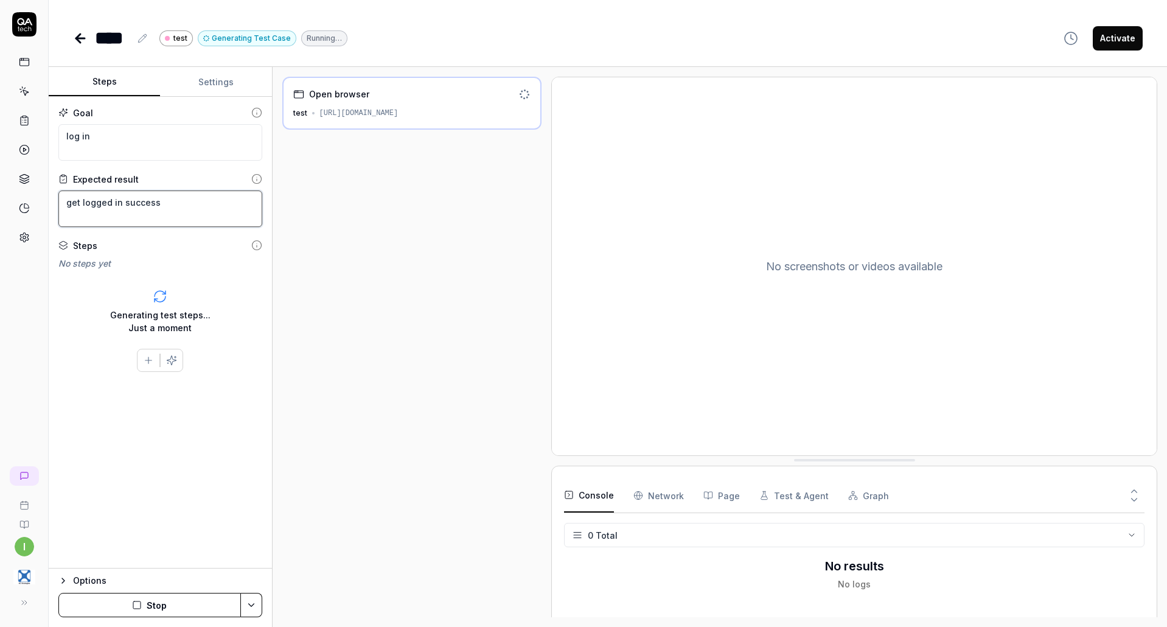
type textarea "*"
type textarea "get logged in successf"
type textarea "*"
type textarea "get logged in successfu"
type textarea "*"
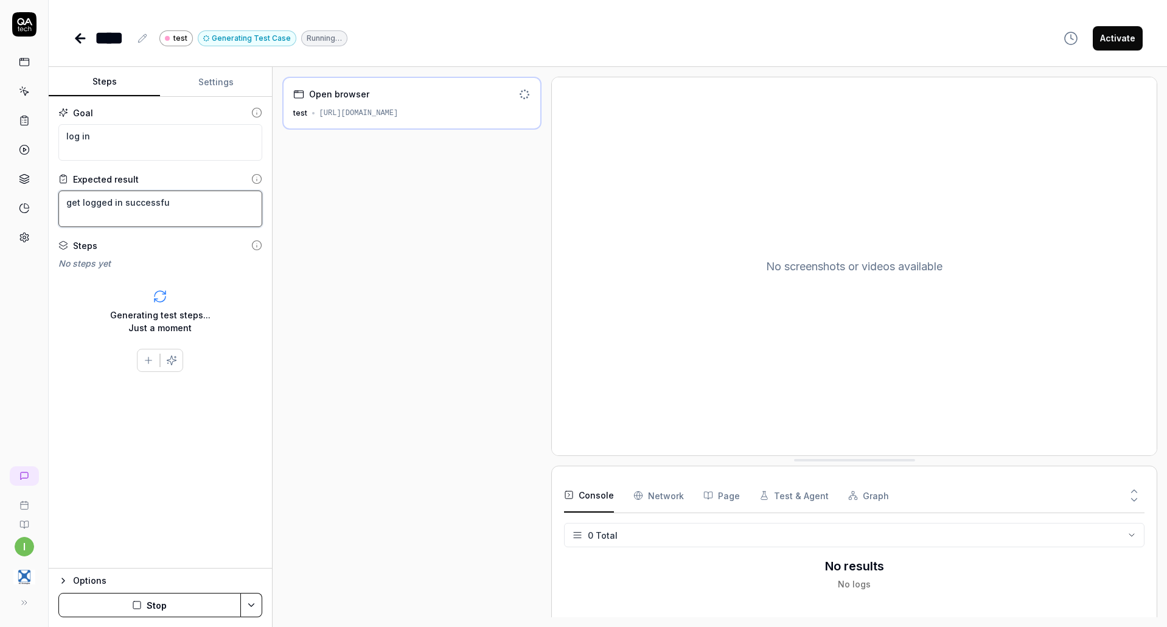
type textarea "get logged in successful"
type textarea "*"
type textarea "get logged in successfull"
type textarea "*"
type textarea "get logged in successfully"
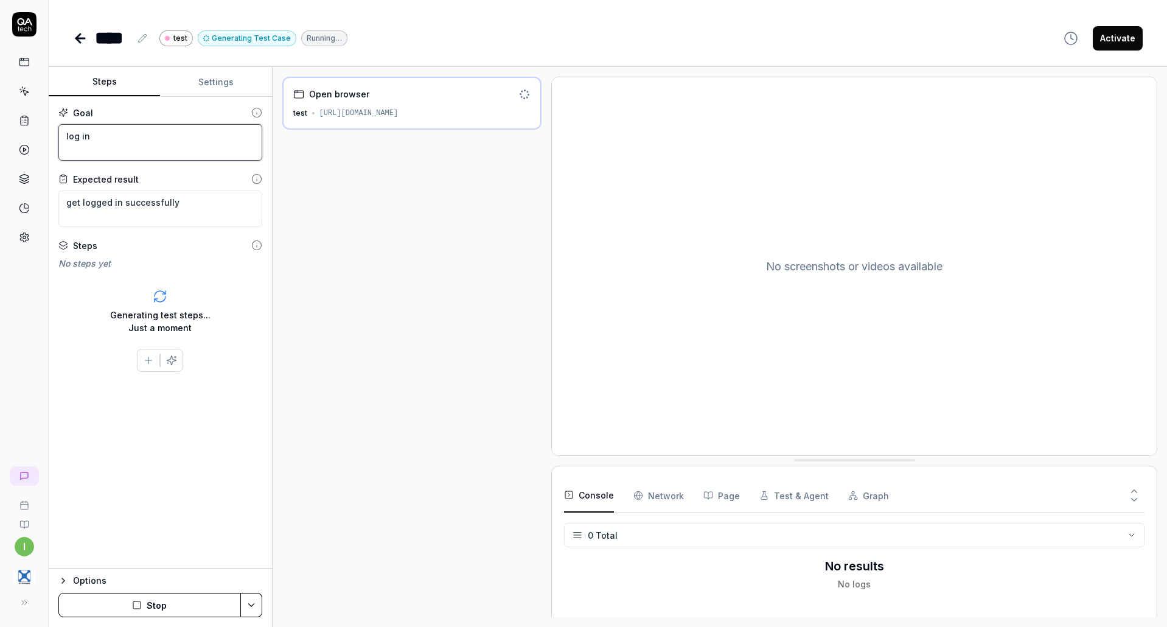
click at [136, 139] on textarea "log in" at bounding box center [160, 142] width 204 height 37
click at [433, 347] on div "Open browser test [URL][DOMAIN_NAME]" at bounding box center [412, 347] width 260 height 541
click at [806, 215] on div "No screenshots or videos available" at bounding box center [854, 266] width 605 height 378
click at [362, 116] on div "[URL][DOMAIN_NAME]" at bounding box center [359, 113] width 79 height 11
click at [326, 96] on div "Open browser" at bounding box center [339, 94] width 60 height 13
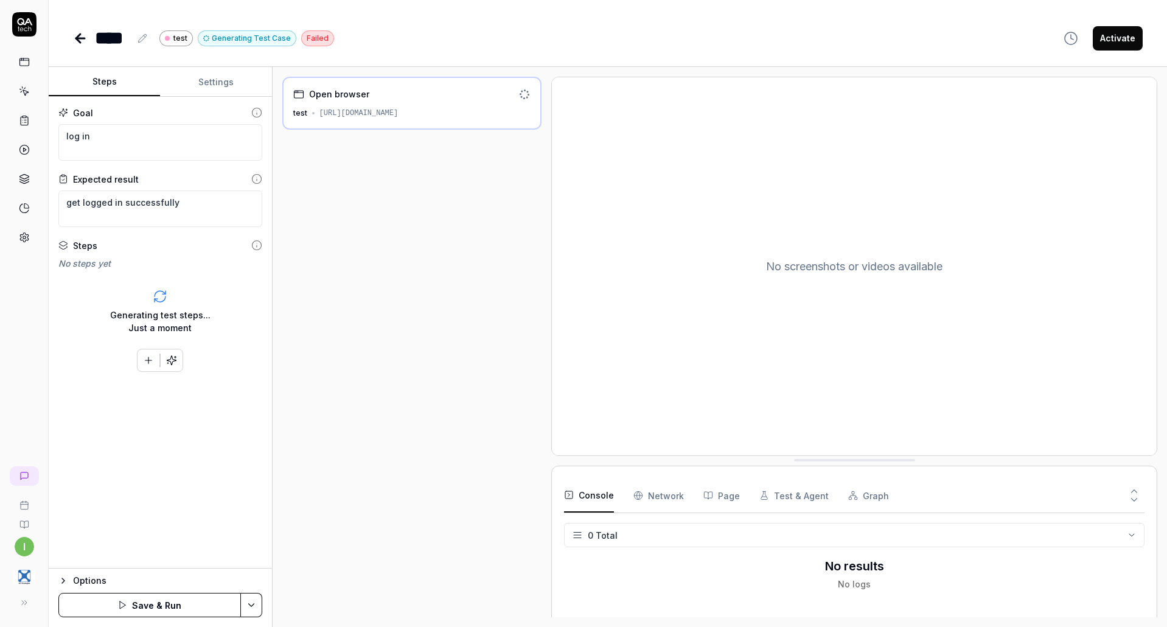
click at [354, 125] on div "Open browser test [URL][DOMAIN_NAME]" at bounding box center [412, 103] width 260 height 53
click at [244, 606] on html "i **** test Generating Test Case Failed Activate Steps Settings Goal log in Exp…" at bounding box center [583, 313] width 1167 height 627
click at [373, 517] on html "i **** test Generating Test Case Failed Activate Steps Settings Goal log in Exp…" at bounding box center [583, 313] width 1167 height 627
click at [144, 360] on icon "button" at bounding box center [148, 360] width 11 height 11
click at [488, 246] on div "Open browser test [URL][DOMAIN_NAME]" at bounding box center [412, 347] width 260 height 541
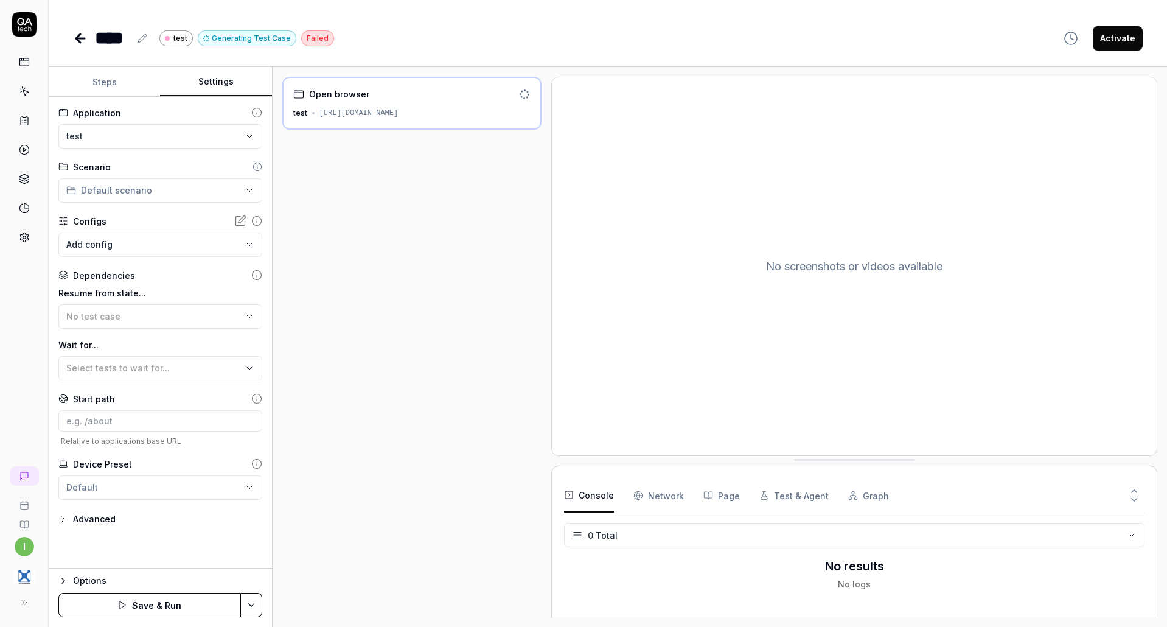
click at [232, 87] on button "Settings" at bounding box center [215, 82] width 111 height 29
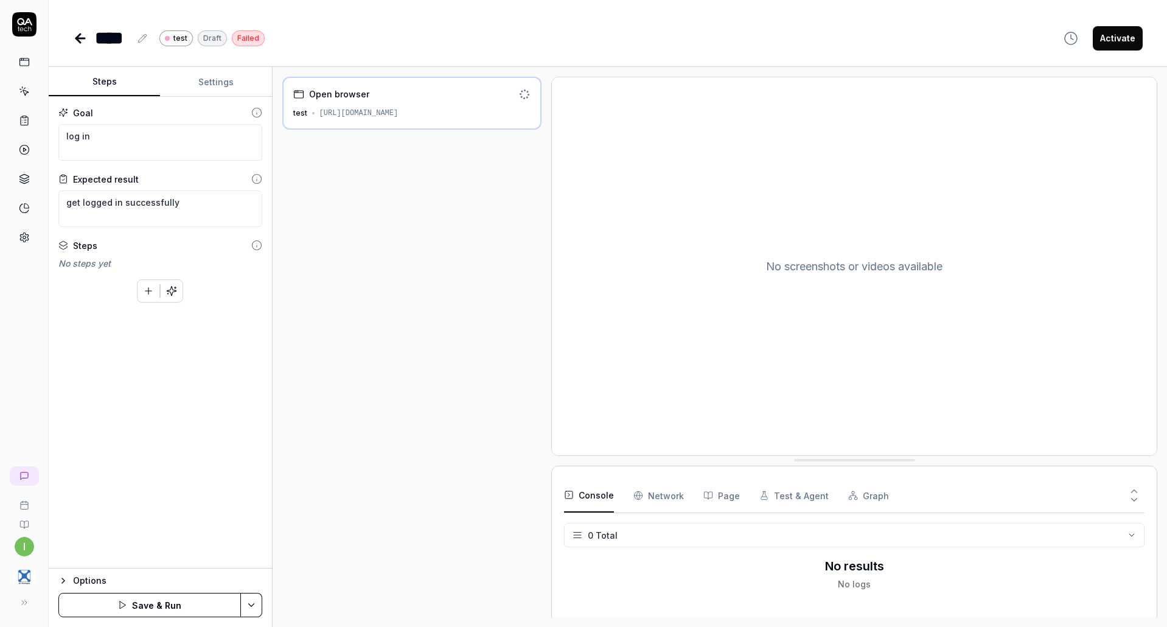
click at [110, 76] on button "Steps" at bounding box center [104, 82] width 111 height 29
click at [526, 92] on div at bounding box center [525, 94] width 12 height 12
drag, startPoint x: 428, startPoint y: 126, endPoint x: 375, endPoint y: 224, distance: 111.4
click at [377, 217] on div "Open browser test [URL][DOMAIN_NAME]" at bounding box center [412, 347] width 260 height 541
click at [135, 38] on button at bounding box center [142, 38] width 15 height 15
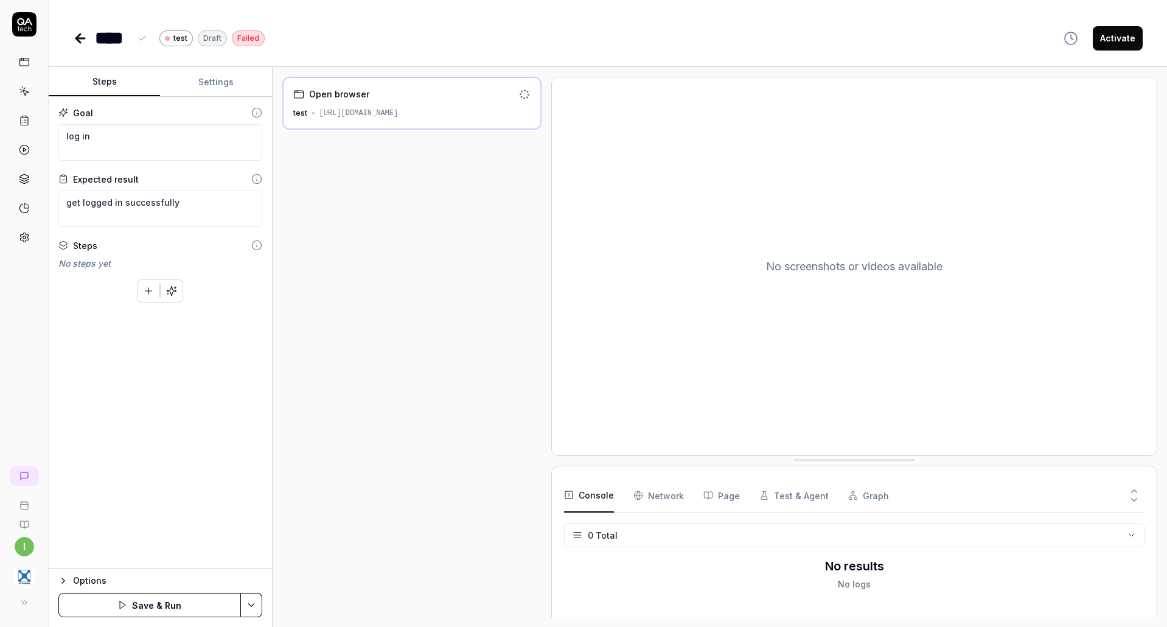
click at [144, 44] on button at bounding box center [142, 38] width 15 height 15
click at [76, 38] on icon at bounding box center [80, 38] width 9 height 0
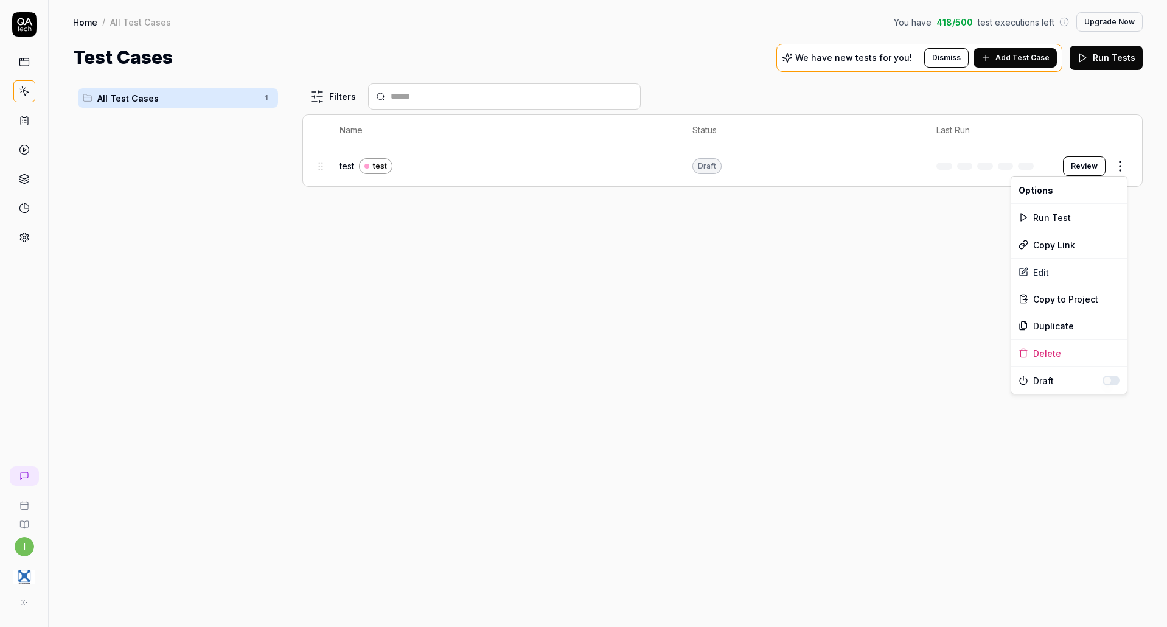
click at [1116, 166] on html "i Home / All Test Cases You have 418 / 500 test executions left Upgrade Now Hom…" at bounding box center [583, 313] width 1167 height 627
click at [1057, 262] on div "Edit" at bounding box center [1070, 272] width 116 height 27
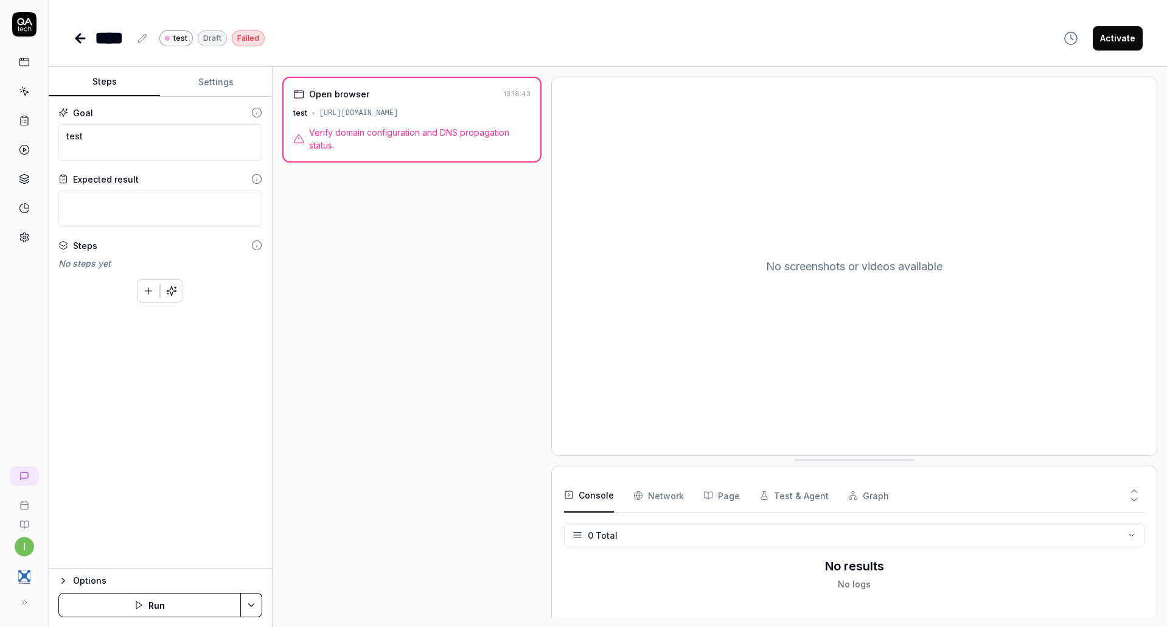
click at [299, 145] on div "Verify domain configuration and DNS propagation status." at bounding box center [412, 139] width 238 height 26
click at [399, 117] on div "[URL][DOMAIN_NAME]" at bounding box center [359, 113] width 79 height 11
click at [307, 116] on div "test [URL][DOMAIN_NAME]" at bounding box center [412, 113] width 238 height 11
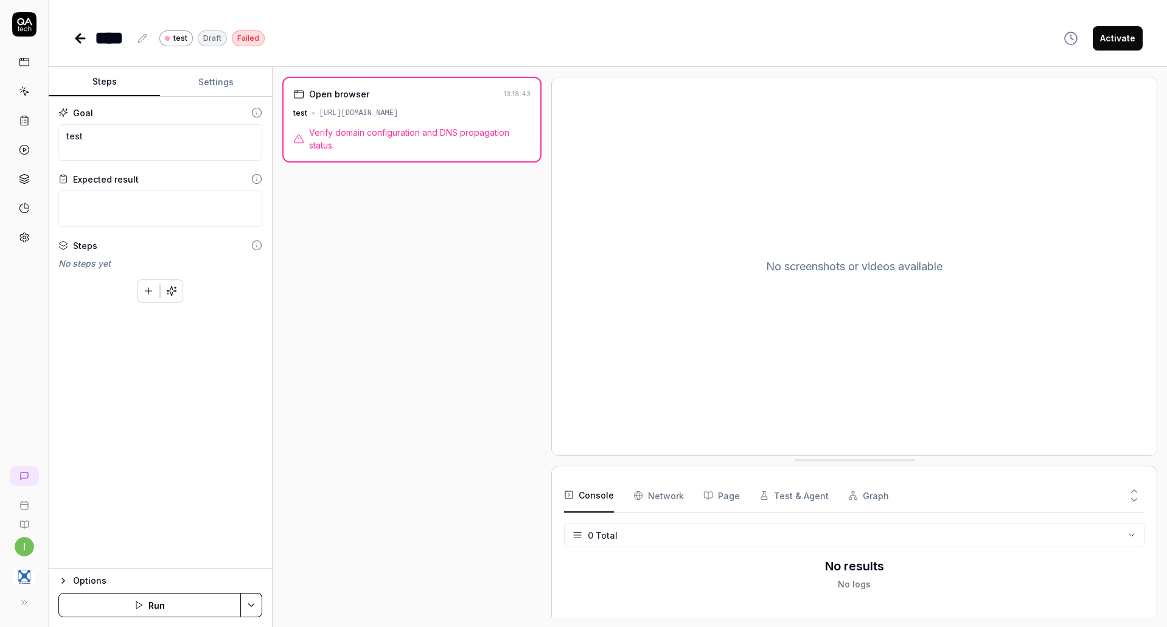
click at [312, 111] on div "test [URL][DOMAIN_NAME]" at bounding box center [412, 113] width 238 height 11
click at [304, 96] on div "Open browser" at bounding box center [396, 94] width 206 height 13
drag, startPoint x: 410, startPoint y: 131, endPoint x: 424, endPoint y: 149, distance: 22.9
click at [411, 133] on span "Verify domain configuration and DNS propagation status." at bounding box center [420, 139] width 222 height 26
drag, startPoint x: 408, startPoint y: 127, endPoint x: 439, endPoint y: 141, distance: 33.5
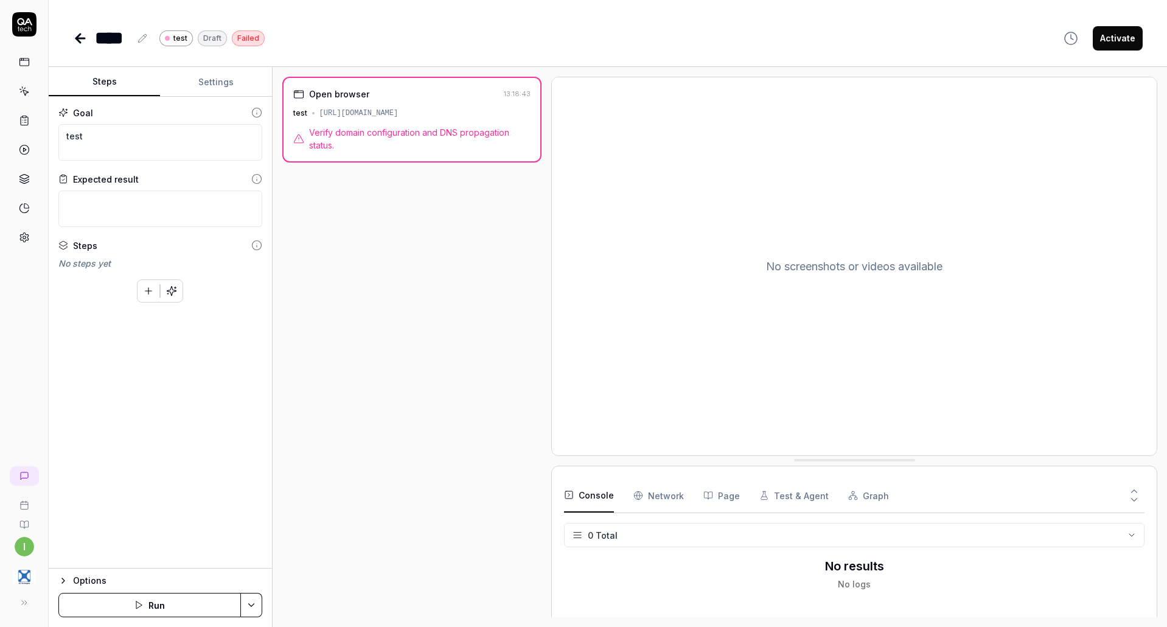
click at [408, 127] on span "Verify domain configuration and DNS propagation status." at bounding box center [420, 139] width 222 height 26
click at [649, 209] on div "No screenshots or videos available" at bounding box center [854, 266] width 605 height 378
click at [118, 198] on textarea at bounding box center [160, 209] width 204 height 37
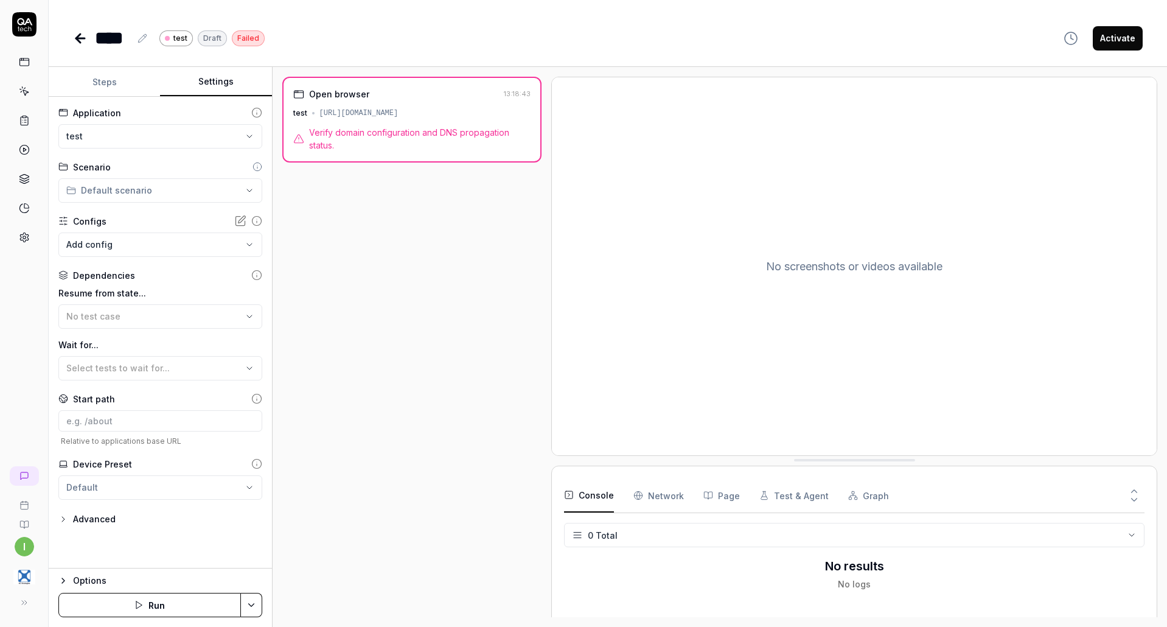
click at [211, 81] on button "Settings" at bounding box center [215, 82] width 111 height 29
click at [133, 371] on span "Select tests to wait for..." at bounding box center [117, 368] width 103 height 10
click at [127, 319] on div "No test case" at bounding box center [154, 316] width 176 height 13
click at [516, 346] on div "Open browser 13:18:43 test [URL][DOMAIN_NAME] Verify domain configuration and D…" at bounding box center [412, 347] width 260 height 541
click at [662, 494] on Requests "Network" at bounding box center [659, 495] width 51 height 34
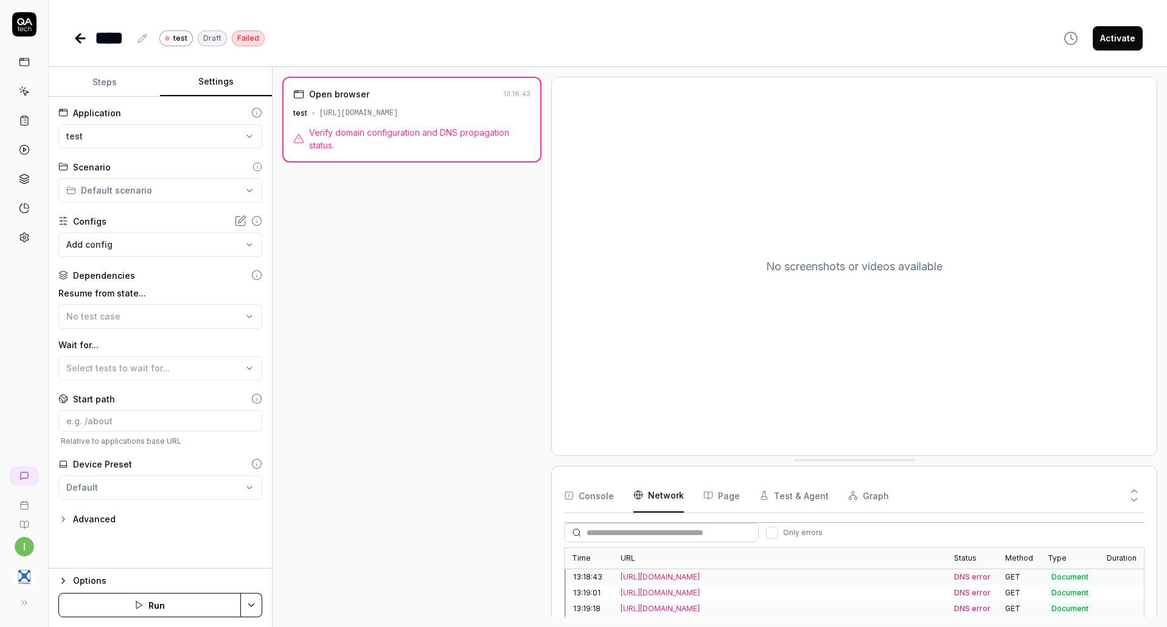
click at [1077, 577] on span "Document" at bounding box center [1070, 577] width 44 height 12
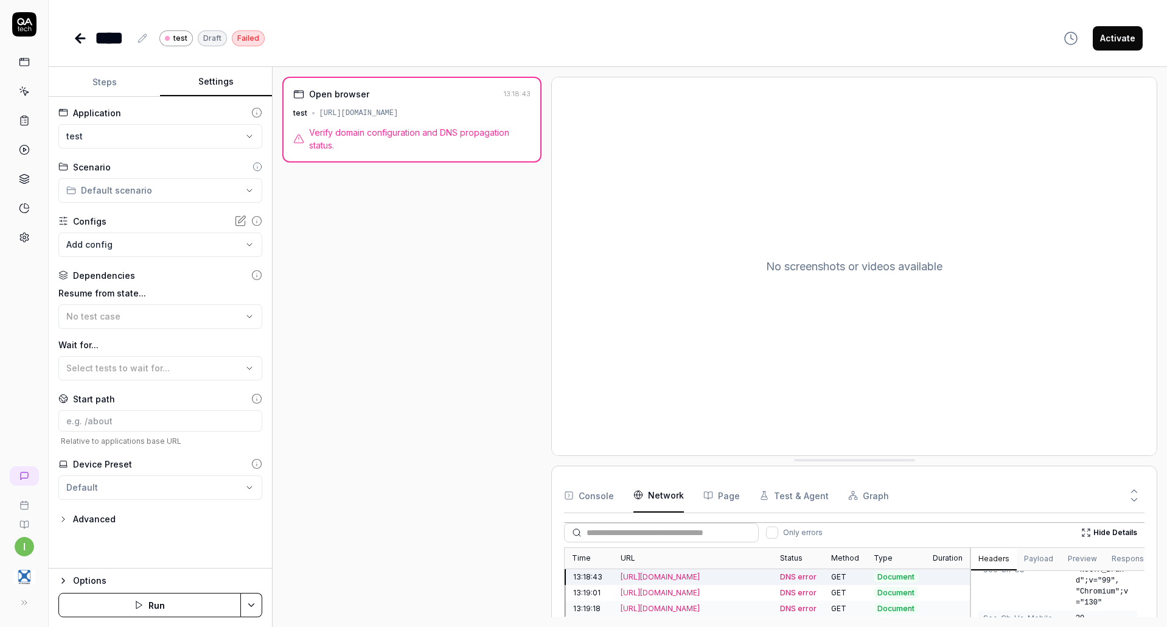
scroll to position [426, 0]
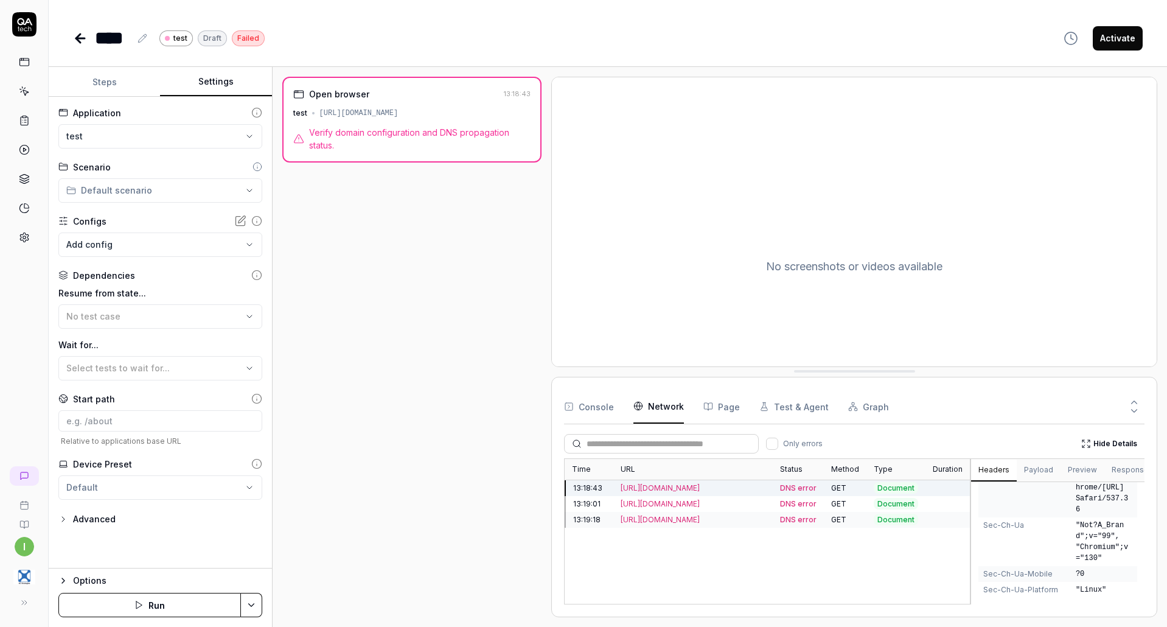
drag, startPoint x: 878, startPoint y: 460, endPoint x: 874, endPoint y: 359, distance: 101.7
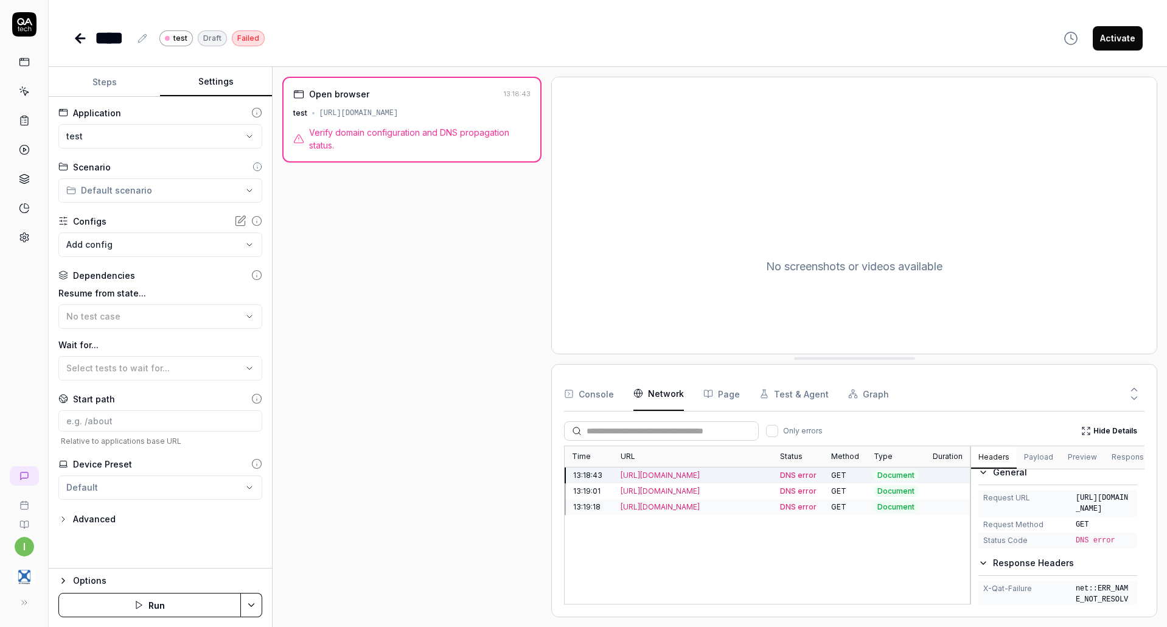
scroll to position [0, 0]
click at [610, 397] on button "Console" at bounding box center [589, 394] width 50 height 34
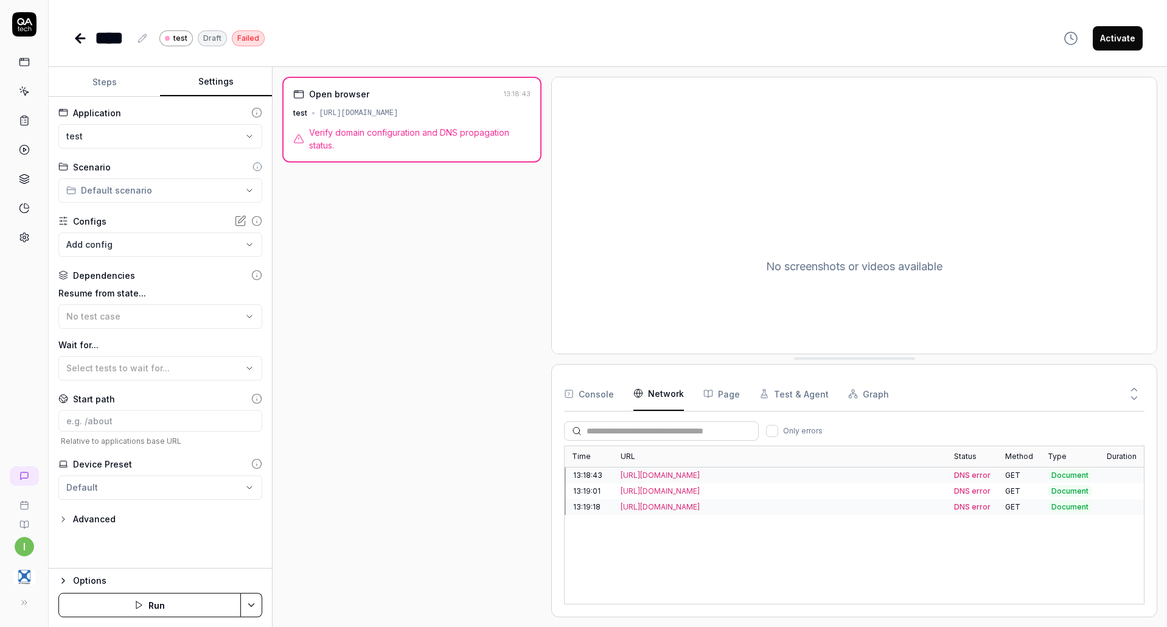
click at [648, 402] on Requests "Network" at bounding box center [659, 394] width 51 height 34
click at [976, 458] on div "net::ERR_NAME_NOT_RESOLVED" at bounding box center [975, 454] width 128 height 13
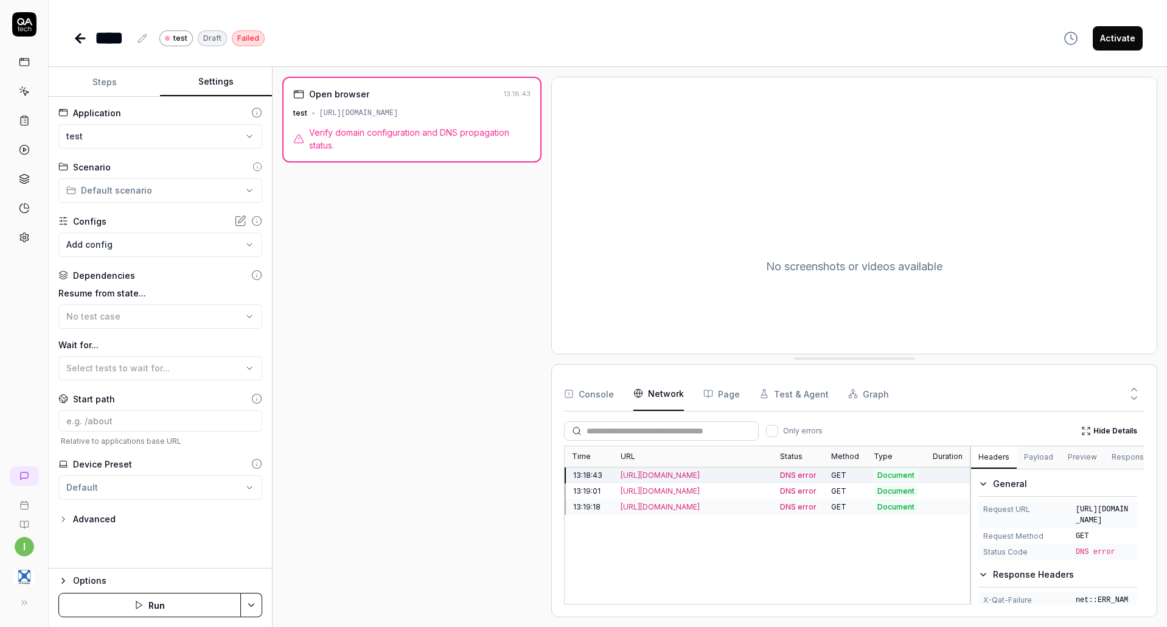
click at [976, 458] on button "Headers" at bounding box center [994, 458] width 46 height 22
drag, startPoint x: 827, startPoint y: 474, endPoint x: 777, endPoint y: 474, distance: 49.9
click at [0, 0] on div "13:18:43 [URL][DOMAIN_NAME] DNS error GET Document" at bounding box center [0, 0] width 0 height 0
copy div "m/ DNS error"
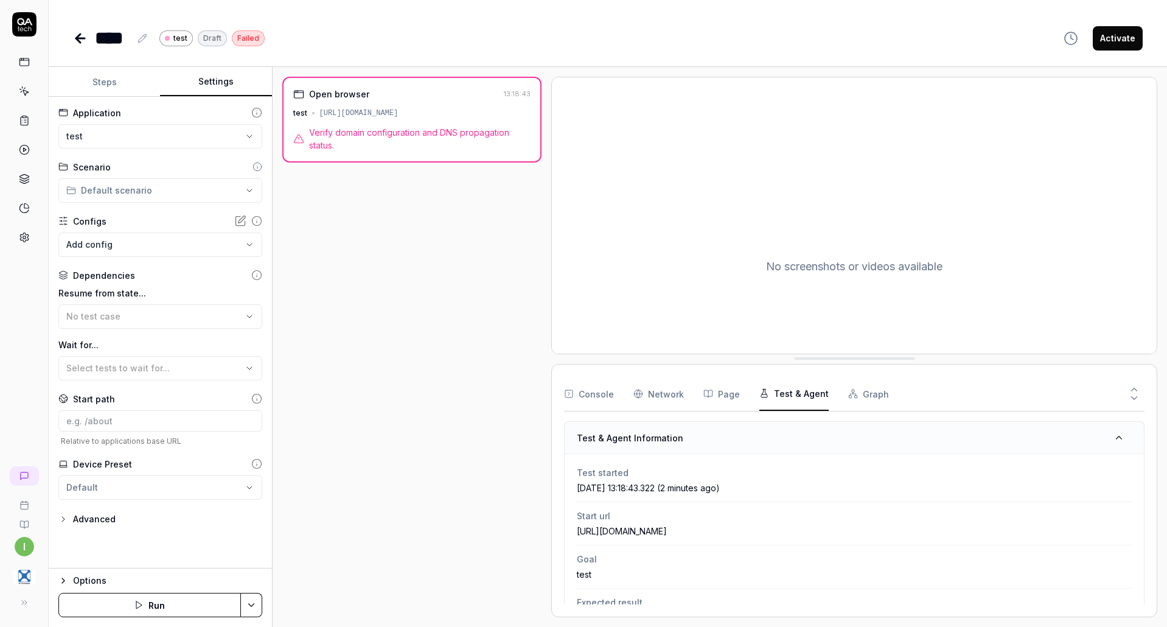
click at [789, 391] on button "Test & Agent" at bounding box center [794, 394] width 69 height 34
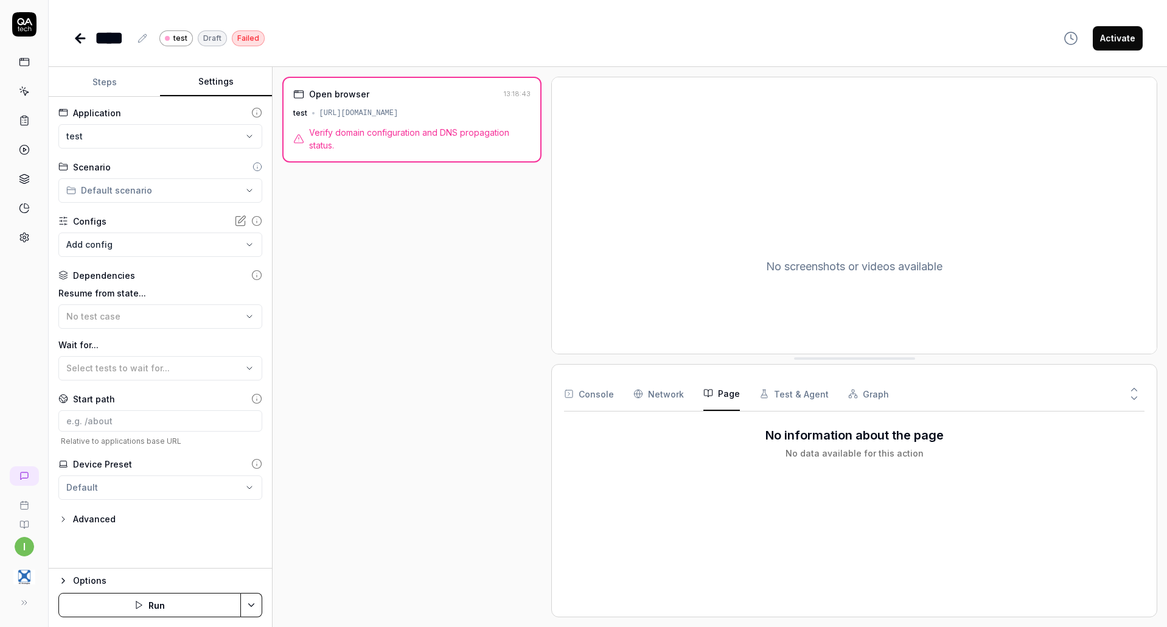
click at [721, 391] on button "Page" at bounding box center [722, 394] width 37 height 34
click at [653, 394] on Requests "Network" at bounding box center [659, 394] width 51 height 34
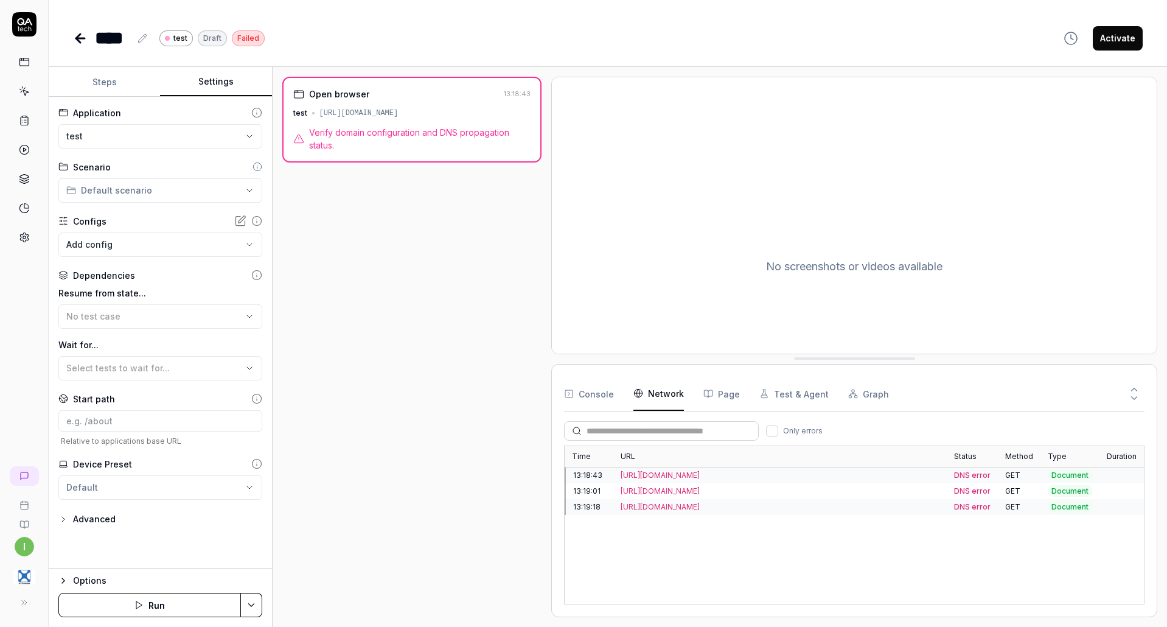
click at [87, 75] on button "Steps" at bounding box center [104, 82] width 111 height 29
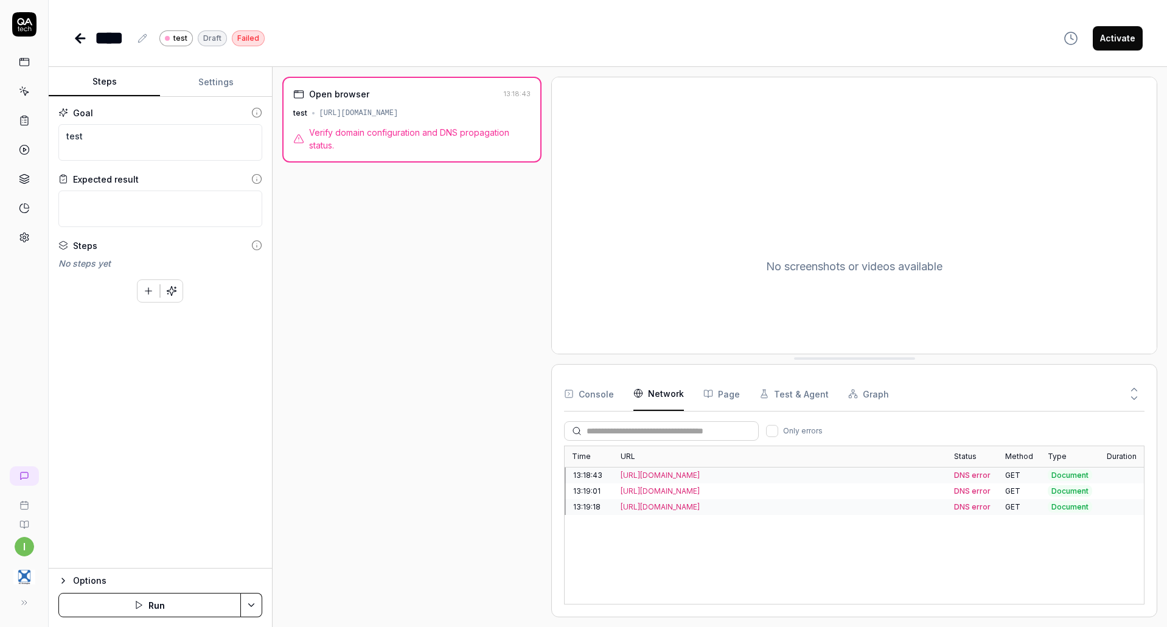
click at [511, 347] on div "Open browser 13:18:43 test [URL][DOMAIN_NAME] Verify domain configuration and D…" at bounding box center [412, 347] width 260 height 541
click at [925, 559] on div "Time URL Status Method Type Duration 13:18:43 [URL][DOMAIN_NAME] DNS error GET …" at bounding box center [854, 525] width 581 height 159
click at [663, 437] on input "text" at bounding box center [669, 431] width 164 height 13
type textarea "*"
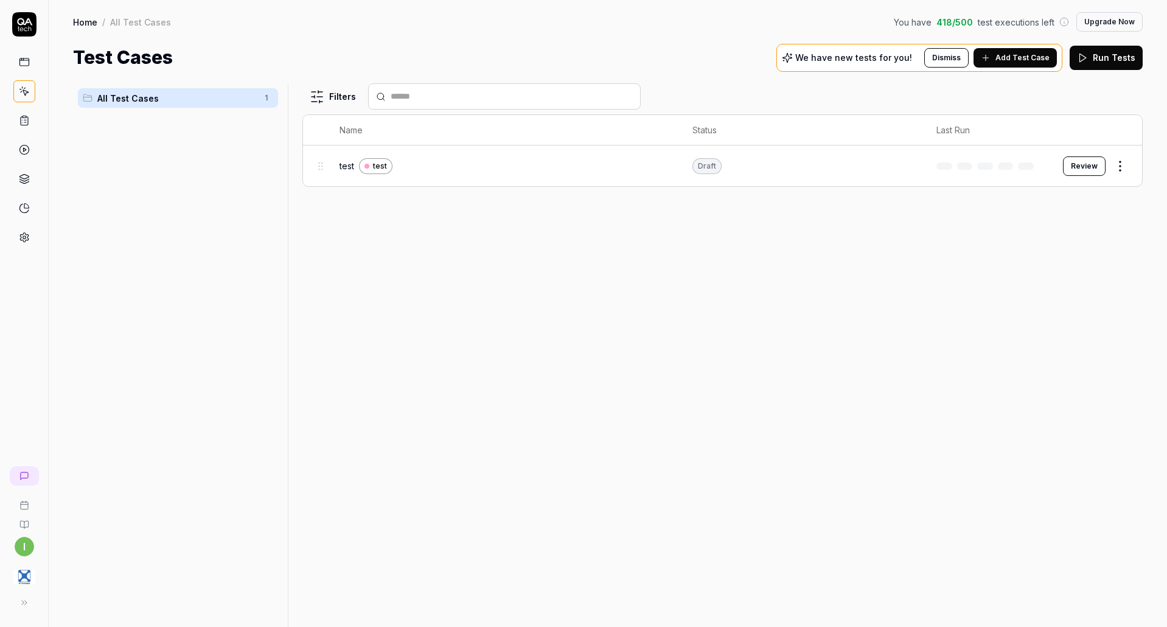
click at [1024, 58] on span "Add Test Case" at bounding box center [1023, 57] width 54 height 11
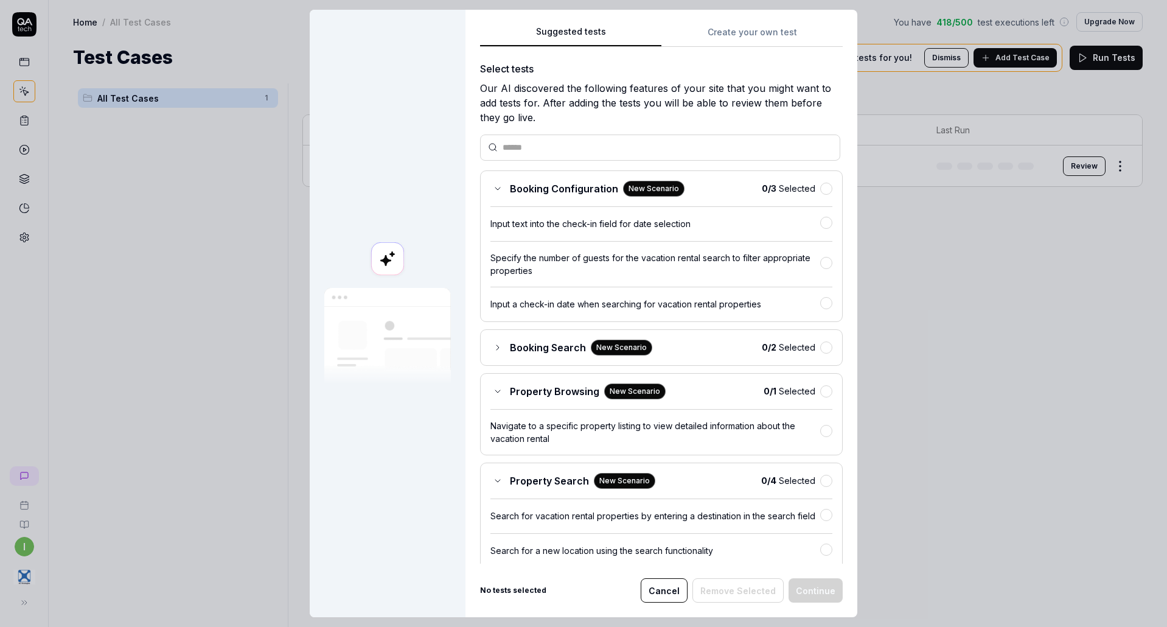
drag, startPoint x: 663, startPoint y: 158, endPoint x: 619, endPoint y: 151, distance: 44.3
click at [646, 155] on div at bounding box center [660, 148] width 360 height 26
click at [616, 150] on input "text" at bounding box center [668, 147] width 330 height 13
click at [733, 30] on button "Create your own test" at bounding box center [752, 36] width 181 height 22
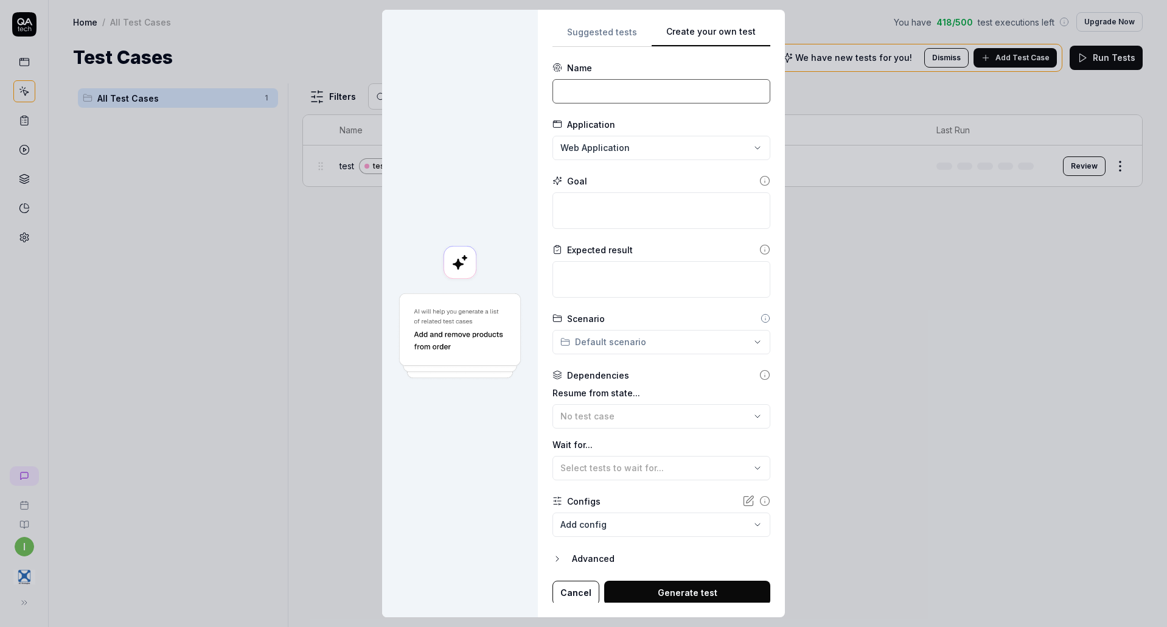
click at [628, 88] on input at bounding box center [662, 91] width 218 height 24
type input "test2"
click at [601, 155] on div "**********" at bounding box center [583, 313] width 1167 height 627
click at [594, 234] on span "Create New Application" at bounding box center [622, 231] width 101 height 13
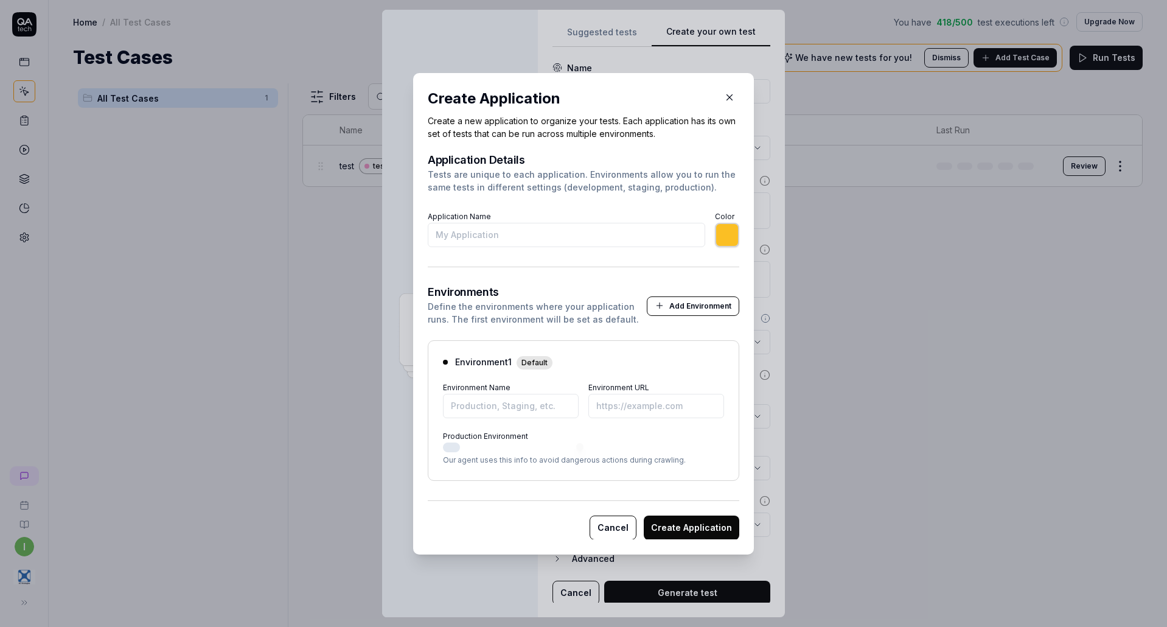
click at [588, 234] on input "Application Name" at bounding box center [567, 235] width 278 height 24
type input "test"
type input "*******"
type input "test2"
click at [505, 402] on input "Environment Name" at bounding box center [511, 405] width 136 height 24
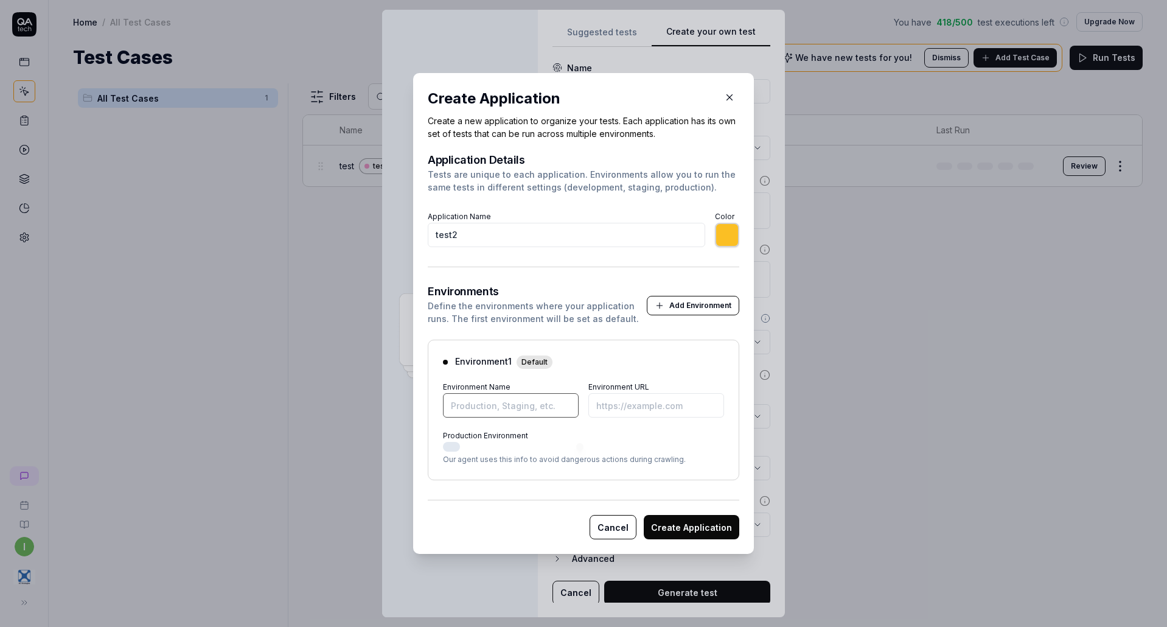
type input "test"
type input "*******"
type input "test2"
click at [640, 413] on input "Environment URL" at bounding box center [657, 405] width 136 height 24
type input "*******"
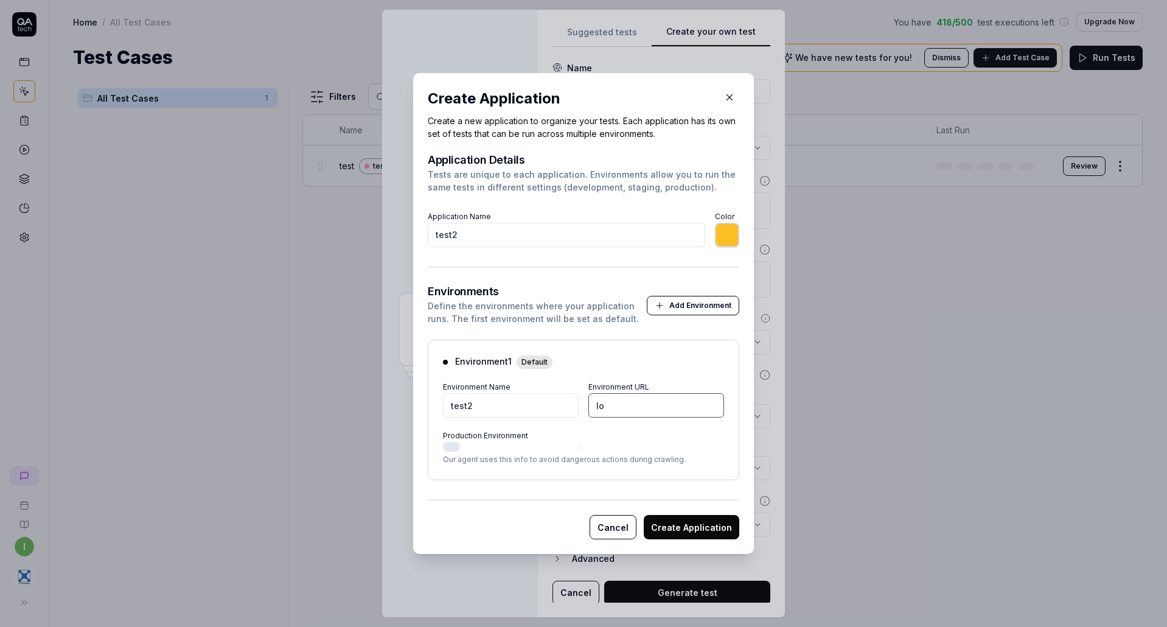
type input "l"
type input "*******"
click at [608, 525] on button "Cancel" at bounding box center [613, 527] width 47 height 24
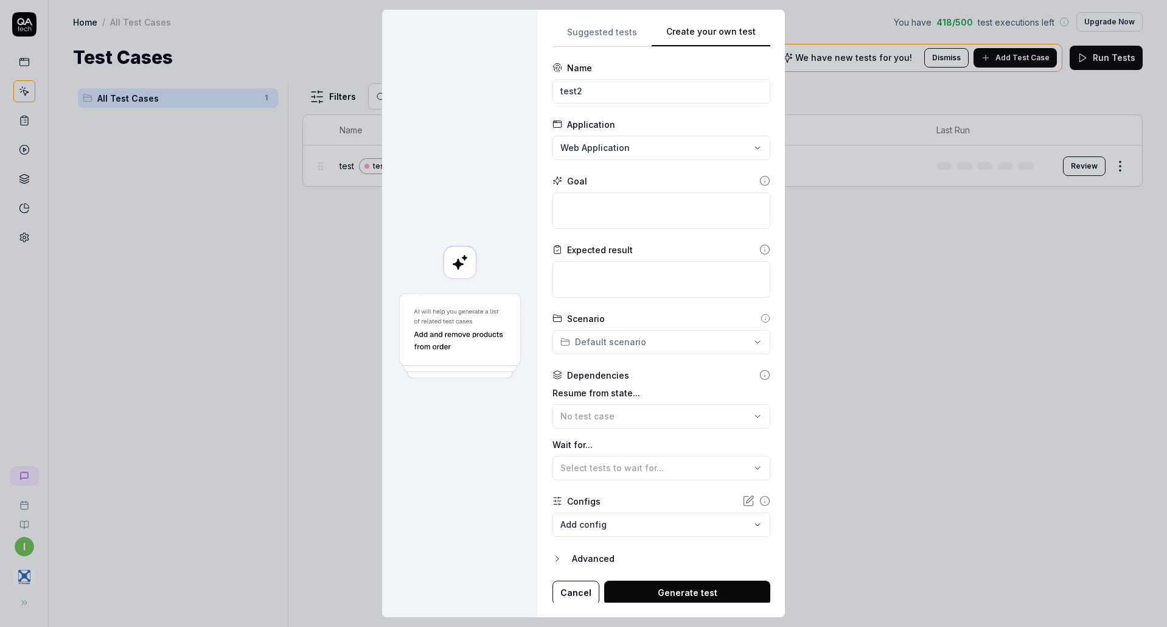
click at [564, 592] on button "Cancel" at bounding box center [576, 593] width 47 height 24
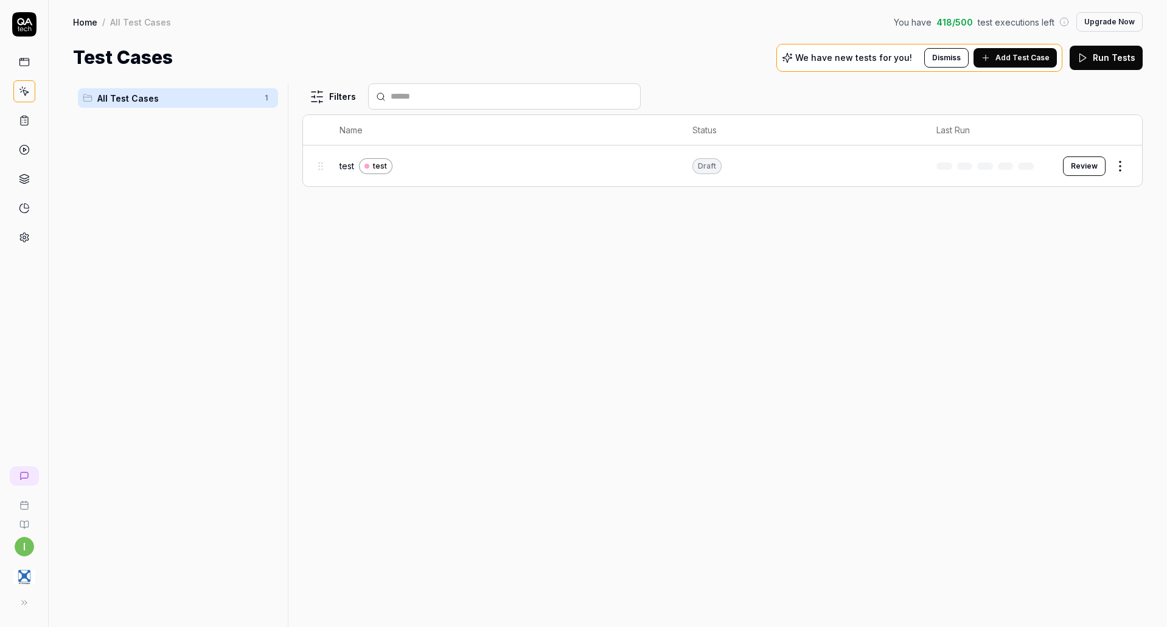
click at [413, 163] on div "test test" at bounding box center [504, 166] width 328 height 16
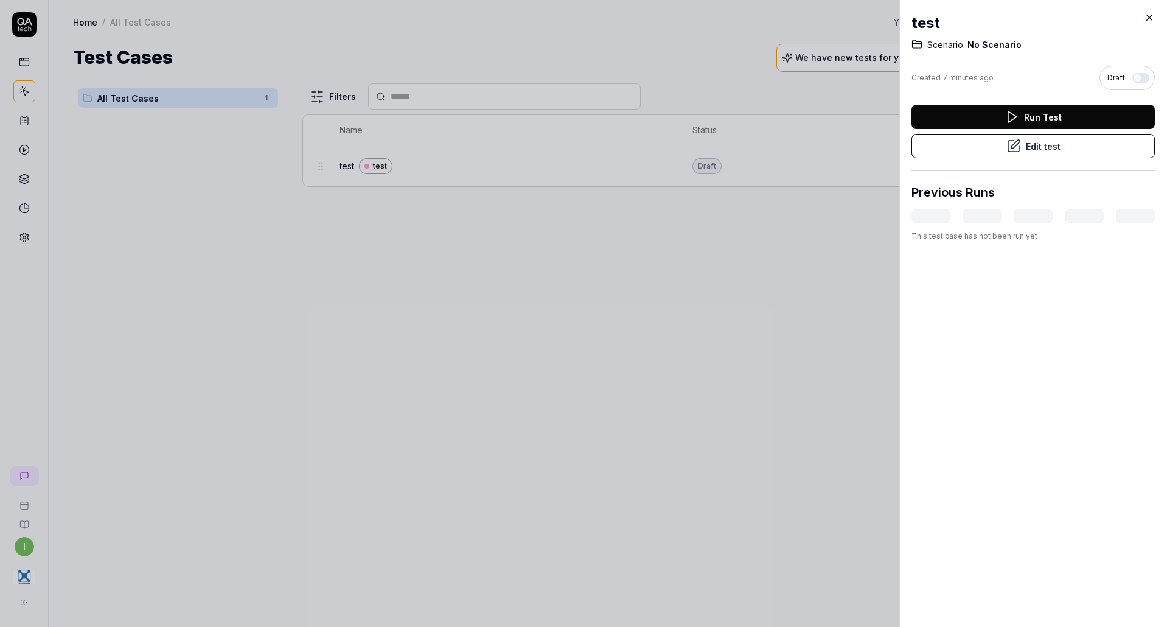
click at [1080, 149] on button "Edit test" at bounding box center [1033, 146] width 243 height 24
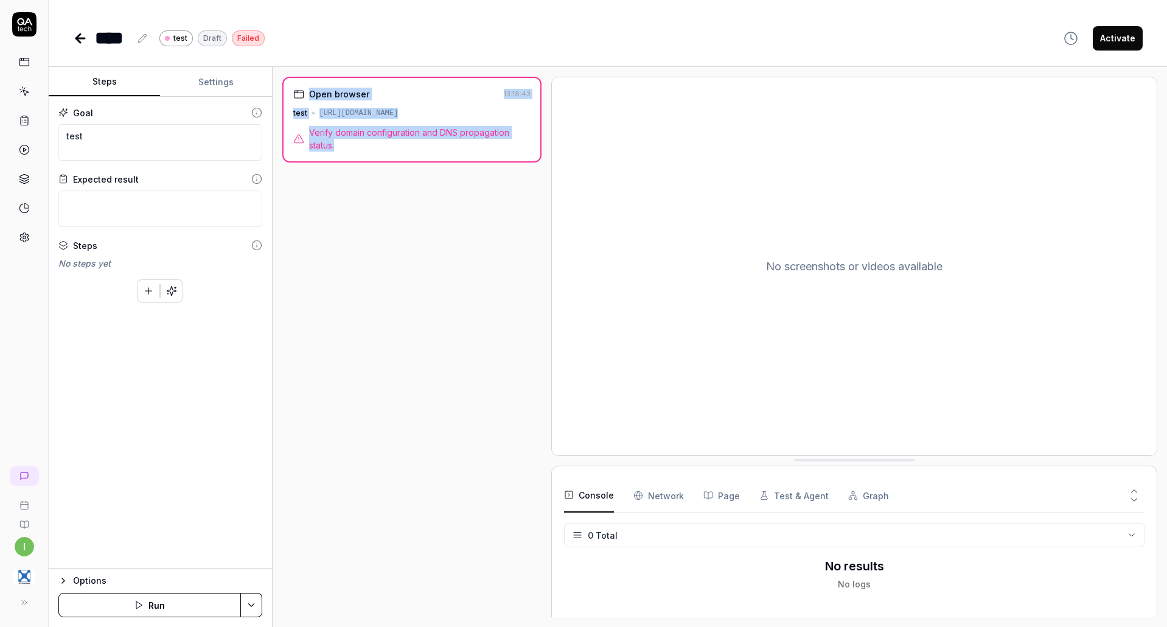
drag, startPoint x: 340, startPoint y: 152, endPoint x: 276, endPoint y: 94, distance: 86.2
click at [276, 94] on div "Open browser 13:18:43 test [URL][DOMAIN_NAME] Verify domain configuration and D…" at bounding box center [720, 347] width 895 height 560
copy div "Open browser 13:18:43 test [URL][DOMAIN_NAME] Verify domain configuration and D…"
click at [437, 227] on div "Open browser 13:18:43 test [URL][DOMAIN_NAME] Verify domain configuration and D…" at bounding box center [412, 347] width 260 height 541
click at [379, 415] on div "Open browser 13:18:43 test [URL][DOMAIN_NAME] Verify domain configuration and D…" at bounding box center [412, 347] width 260 height 541
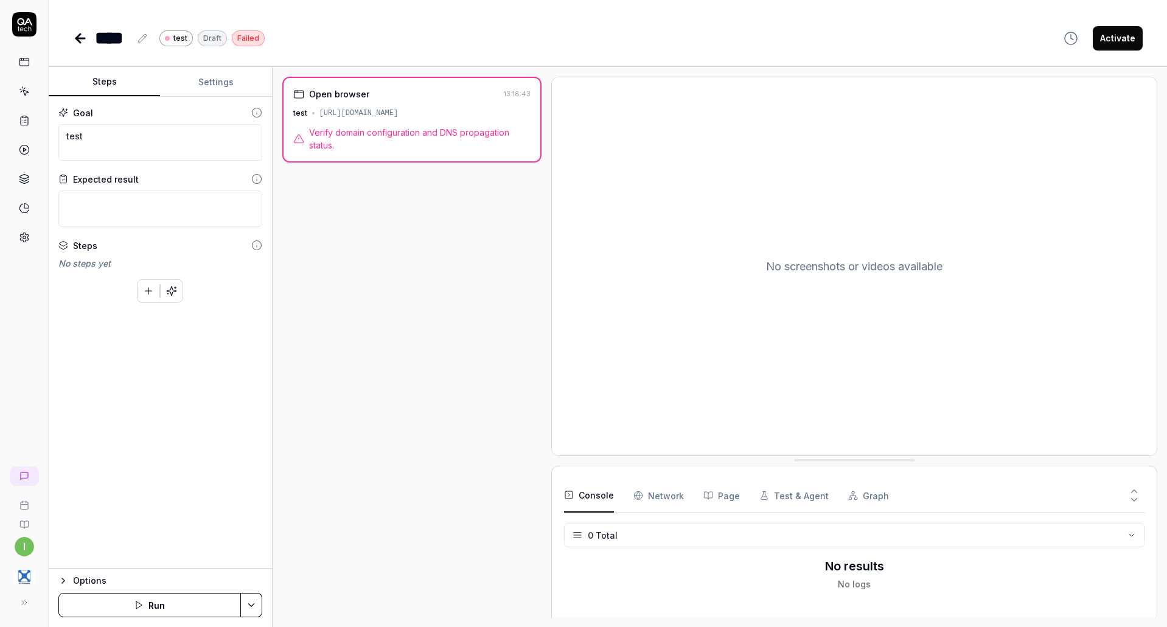
click at [175, 326] on div "Goal test Expected result Steps No steps yet To pick up a draggable item, press…" at bounding box center [160, 333] width 223 height 472
click at [334, 311] on div "Open browser 13:18:43 test [URL][DOMAIN_NAME] Verify domain configuration and D…" at bounding box center [412, 347] width 260 height 541
click at [321, 92] on div "Open browser" at bounding box center [339, 94] width 60 height 13
drag, startPoint x: 322, startPoint y: 145, endPoint x: 304, endPoint y: 141, distance: 18.2
click at [321, 145] on span "Verify domain configuration and DNS propagation status." at bounding box center [420, 139] width 222 height 26
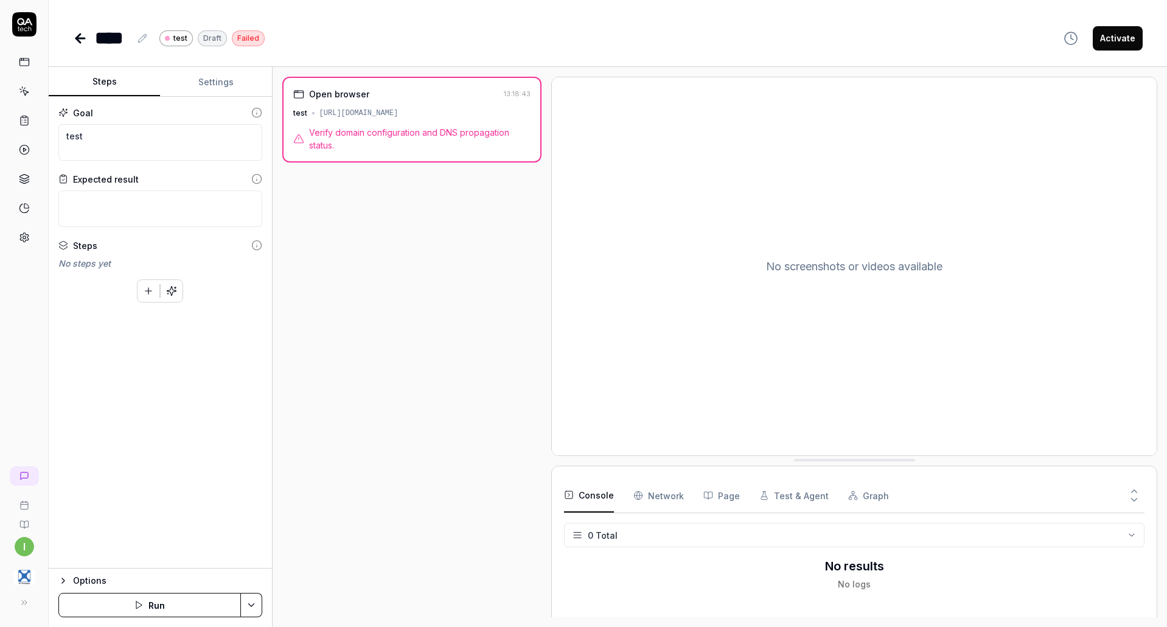
click at [215, 75] on button "Settings" at bounding box center [215, 82] width 111 height 29
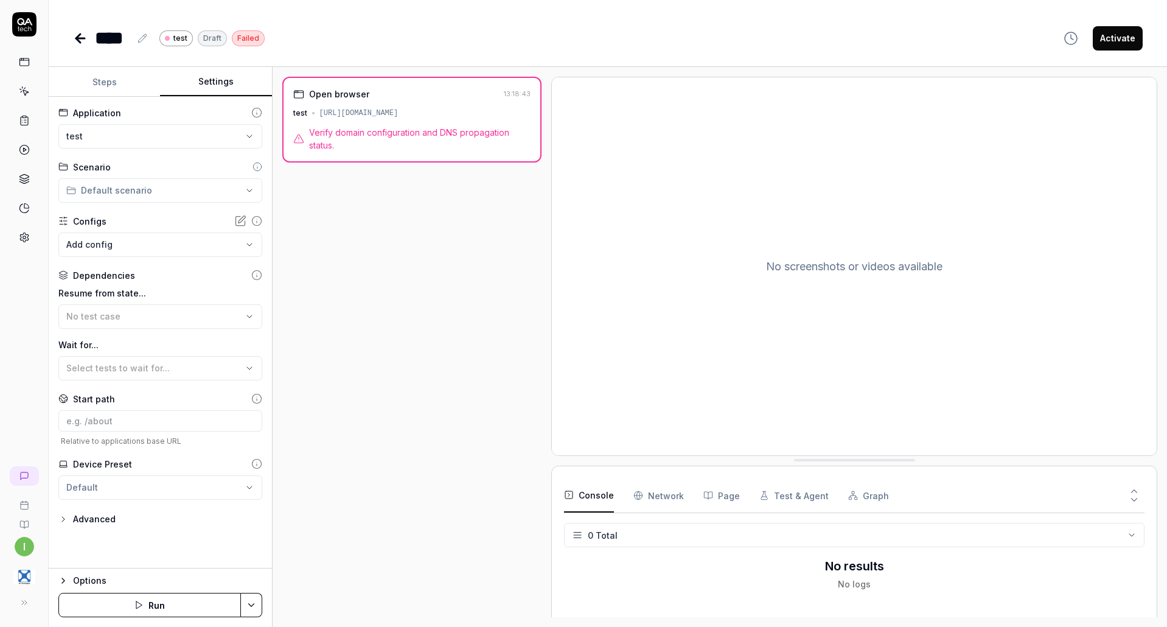
click at [214, 82] on button "Settings" at bounding box center [215, 82] width 111 height 29
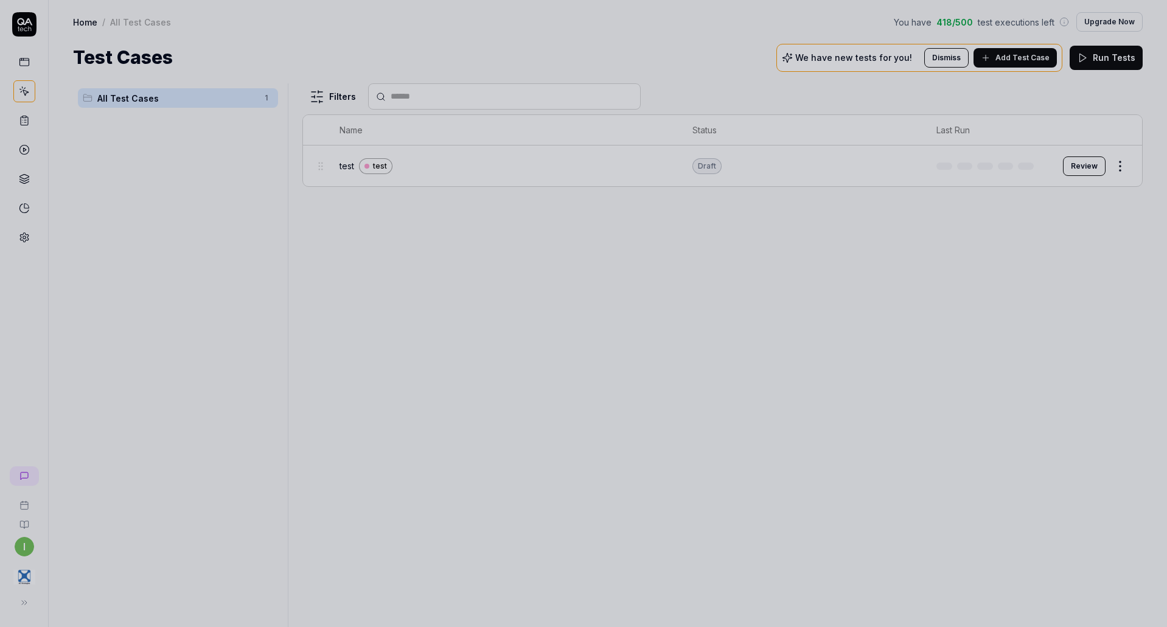
click at [168, 74] on div at bounding box center [583, 313] width 1167 height 627
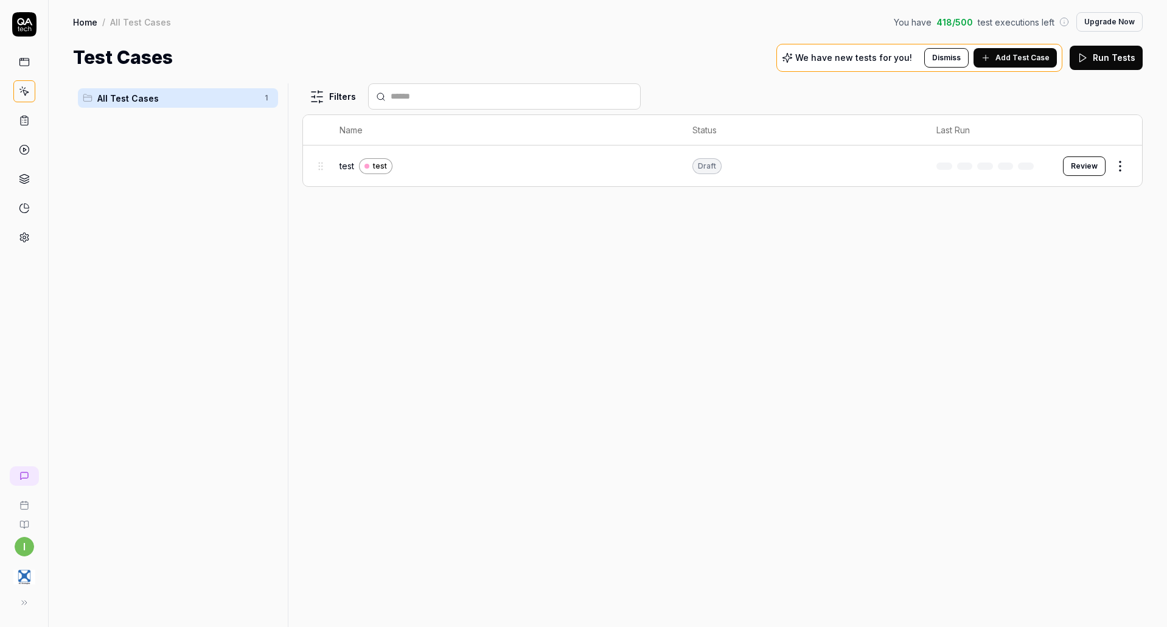
type textarea "*"
click at [1045, 60] on span "Add Test Case" at bounding box center [1023, 57] width 54 height 11
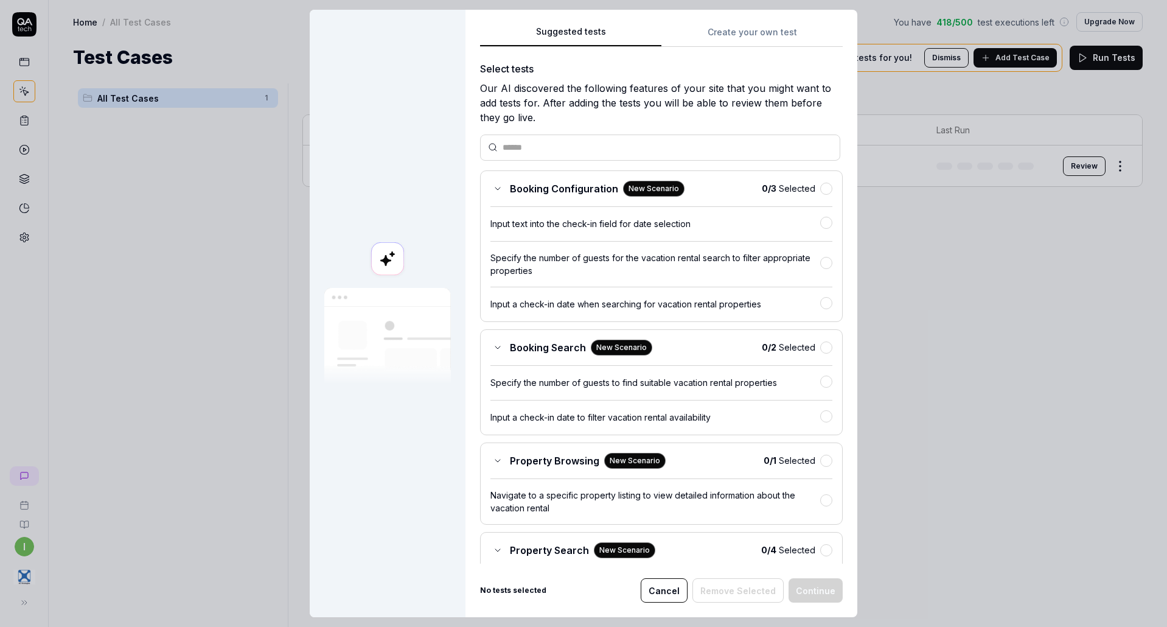
click at [740, 41] on button "Create your own test" at bounding box center [752, 36] width 181 height 22
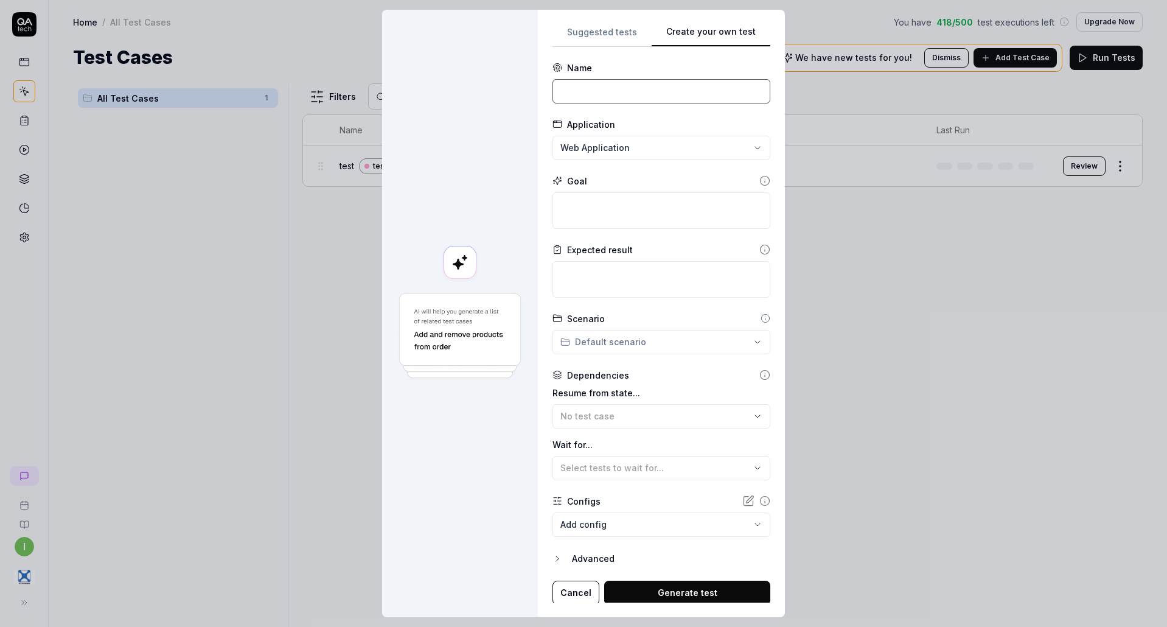
click at [665, 99] on input at bounding box center [662, 91] width 218 height 24
type input "test2"
click at [623, 142] on div "**********" at bounding box center [583, 313] width 1167 height 627
click at [585, 226] on span "Create New Application" at bounding box center [622, 231] width 101 height 13
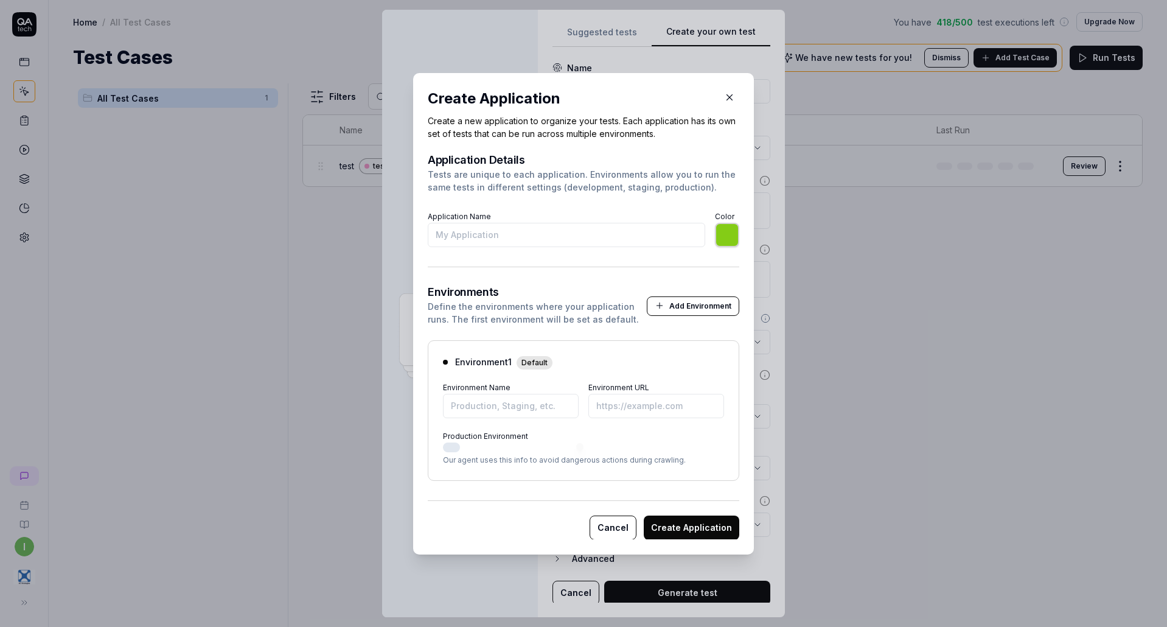
click at [574, 230] on input "Application Name" at bounding box center [567, 235] width 278 height 24
type input "2"
type input "*******"
click at [497, 233] on input "2" at bounding box center [567, 235] width 278 height 24
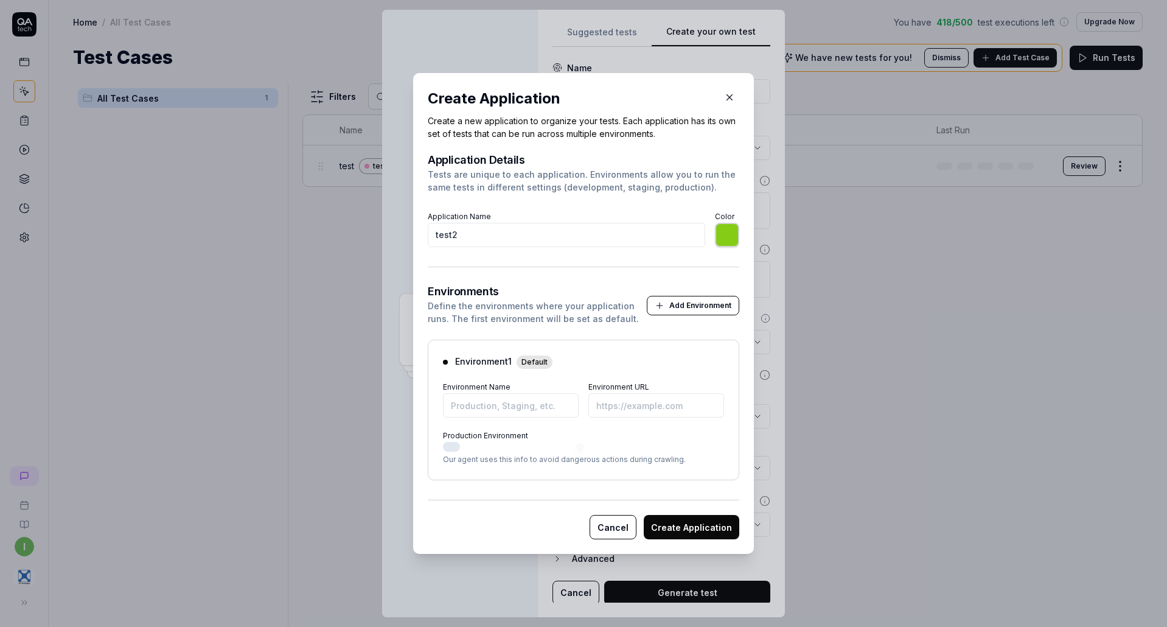
type input "test2"
click at [494, 400] on input "Environment Name" at bounding box center [511, 405] width 136 height 24
type input "test2"
click at [620, 404] on input "Environment URL" at bounding box center [657, 405] width 136 height 24
paste input "[URL][DOMAIN_NAME]"
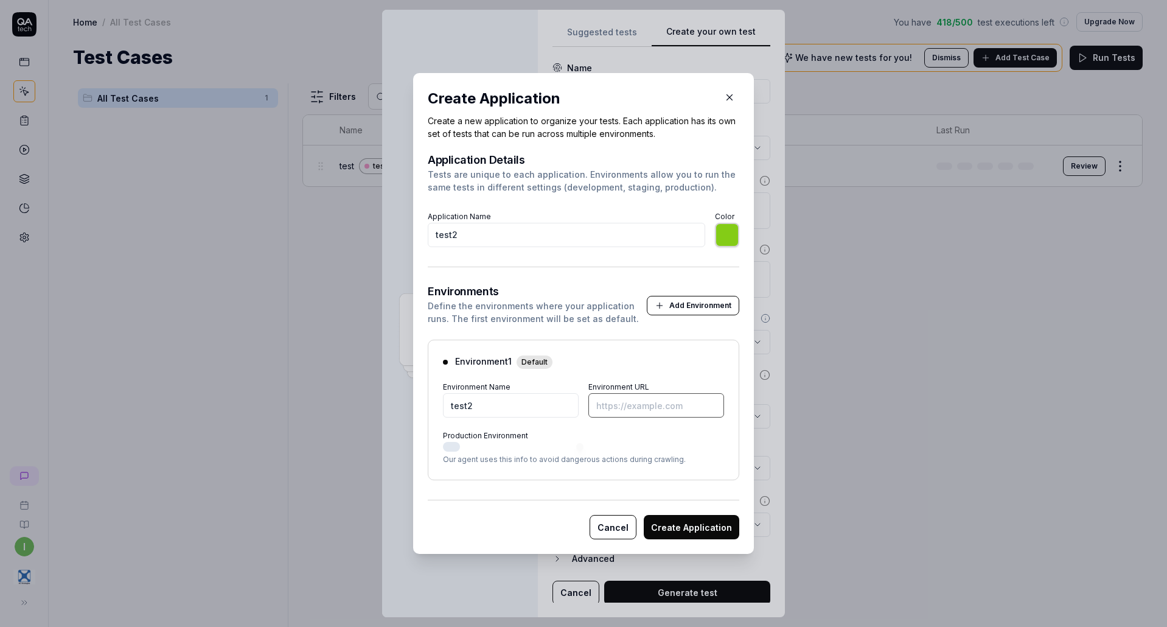
type input "*******"
type input "[URL][DOMAIN_NAME]"
click at [684, 530] on button "Create Application" at bounding box center [692, 527] width 96 height 24
type input "*******"
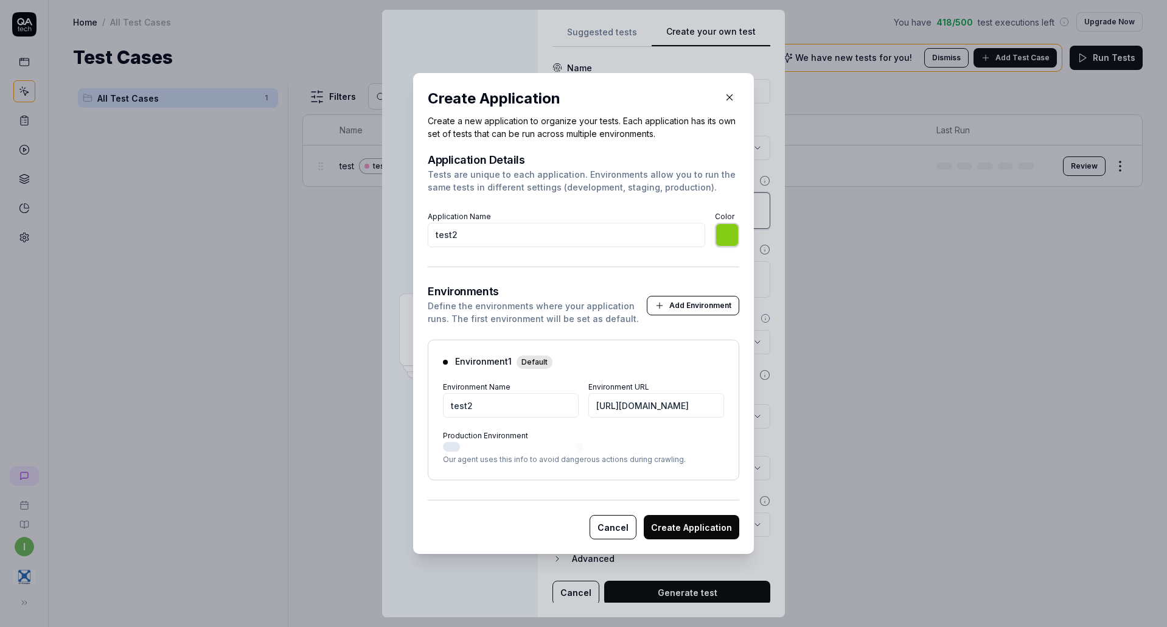
scroll to position [0, 0]
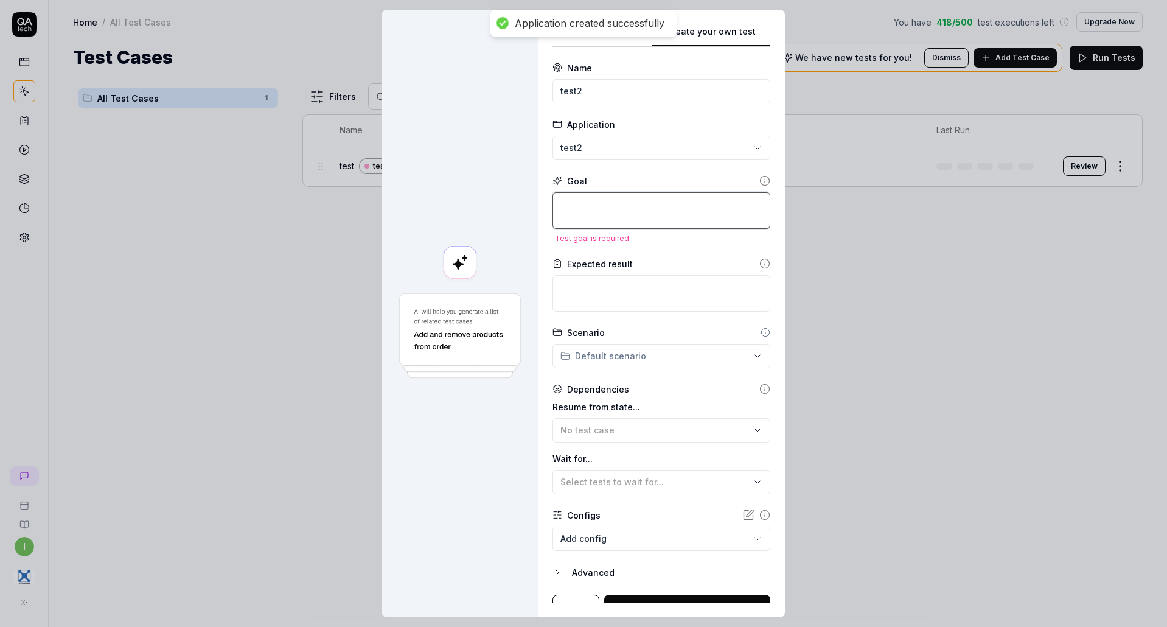
click at [586, 211] on textarea at bounding box center [662, 210] width 218 height 37
type textarea "*"
type textarea "L"
type textarea "*"
type textarea "Lo"
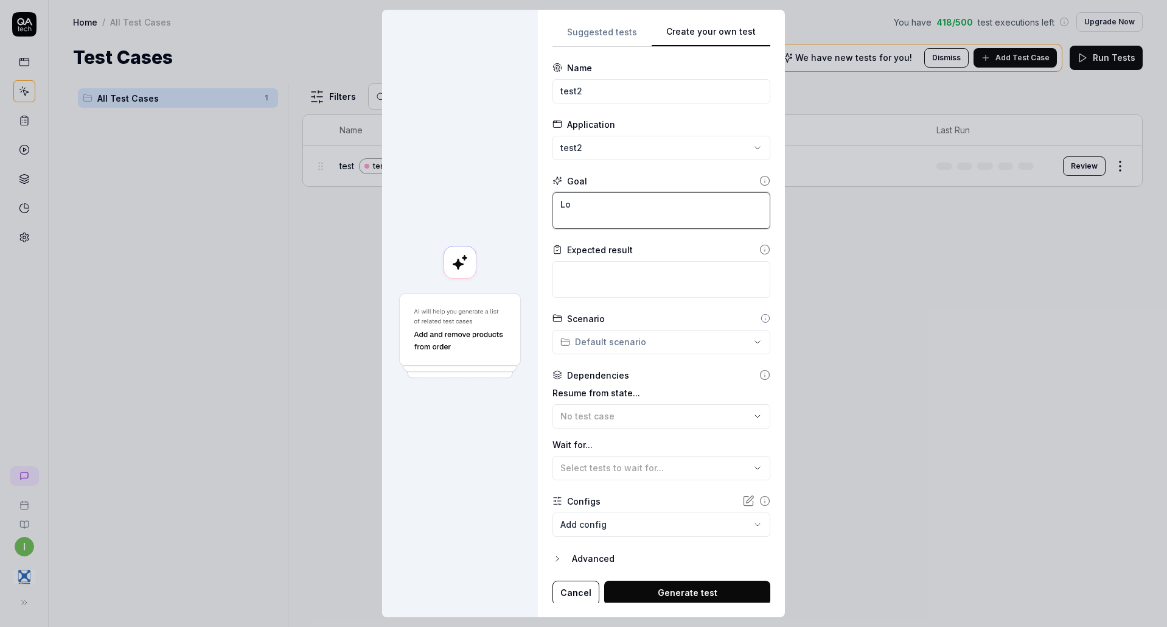
type textarea "*"
type textarea "Log"
type textarea "*"
type textarea "Logi"
type textarea "*"
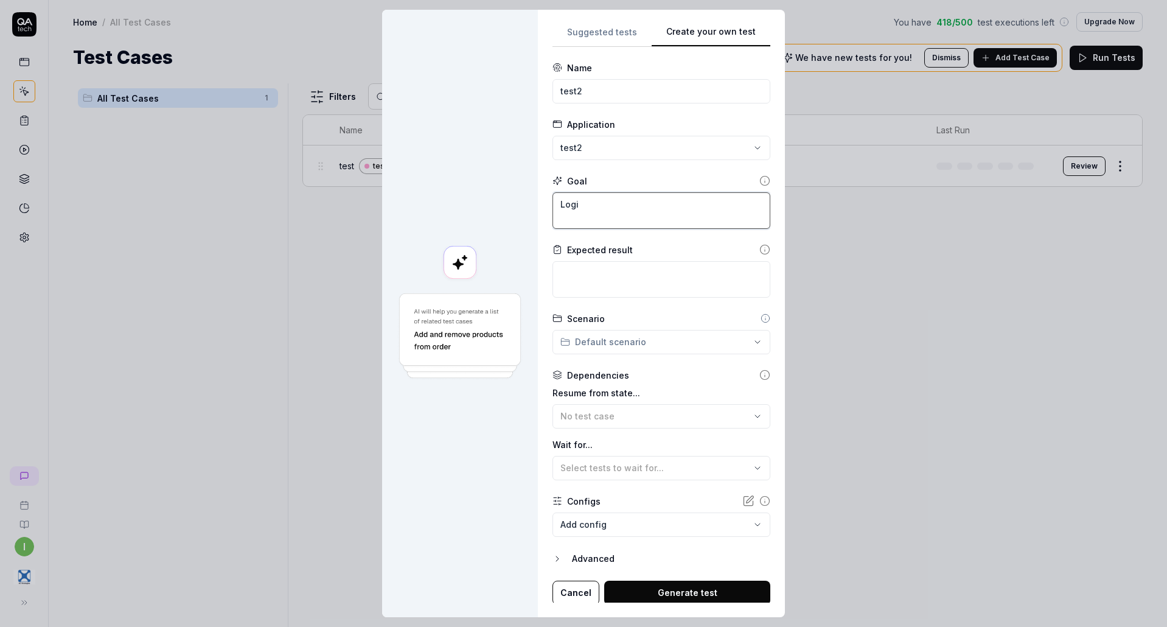
type textarea "Login"
type textarea "*"
type textarea "Login"
type textarea "*"
type textarea "Login c"
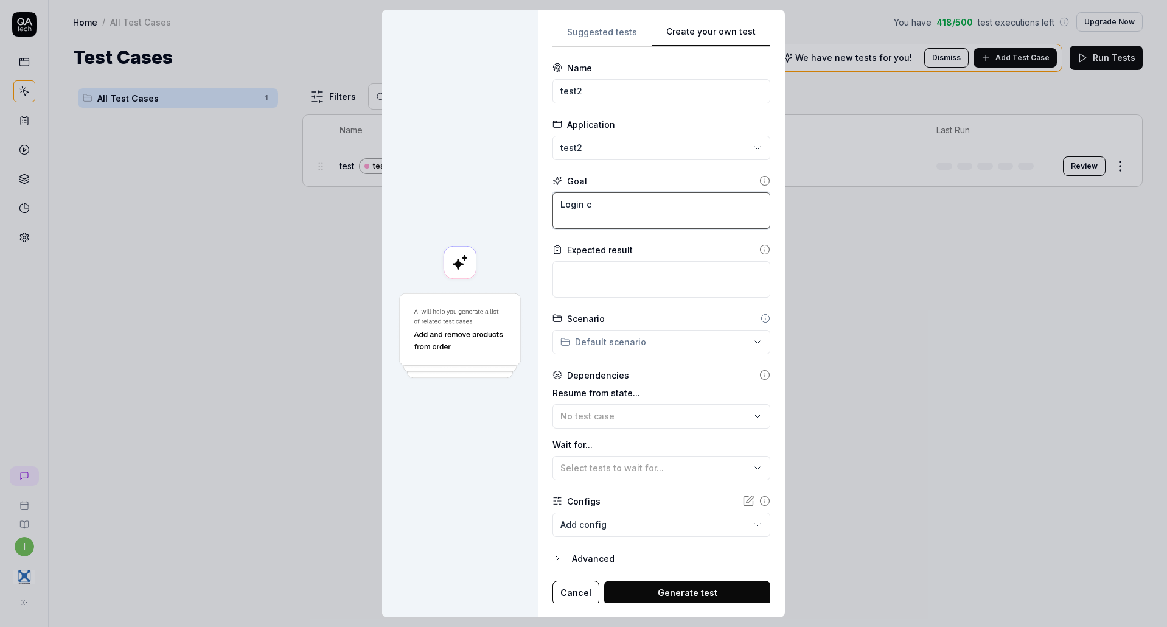
type textarea "*"
type textarea "Login"
type textarea "*"
type textarea "Login"
type textarea "*"
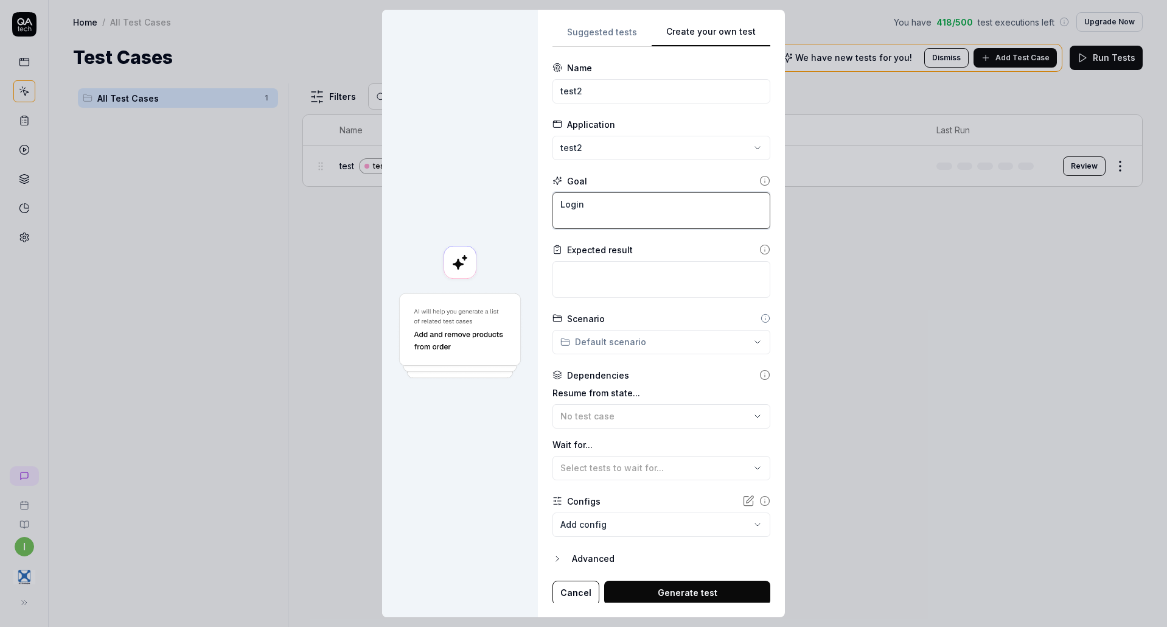
type textarea "Login"
type textarea "*"
type textarea "Login c"
type textarea "*"
type textarea "Login co"
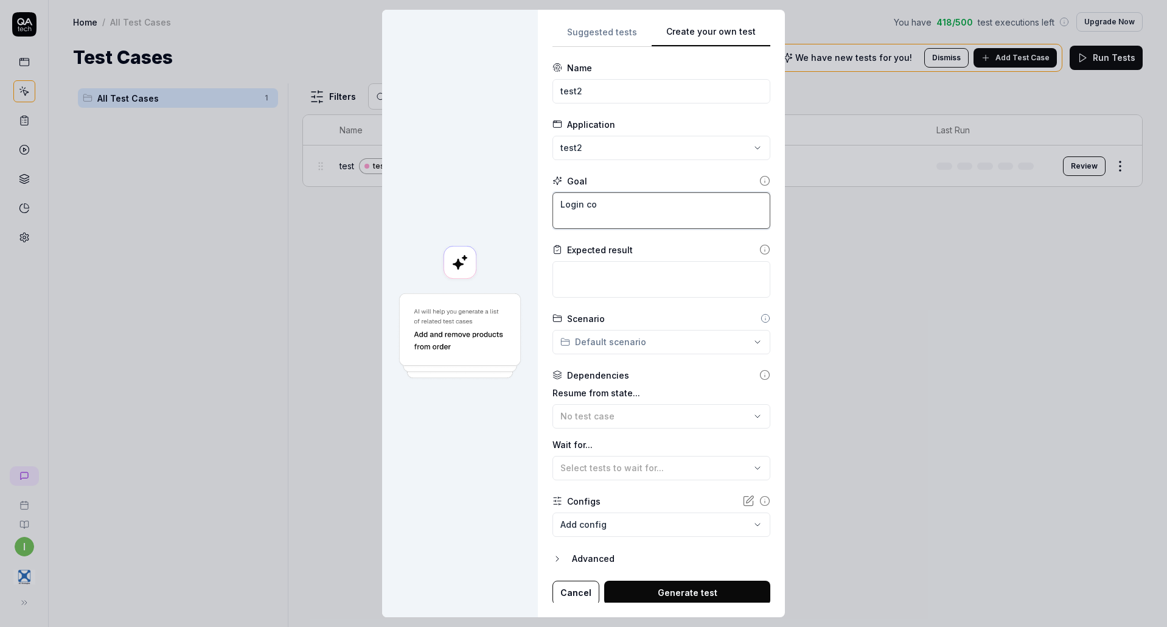
type textarea "*"
type textarea "Login cor"
type textarea "*"
type textarea "Login corr"
type textarea "*"
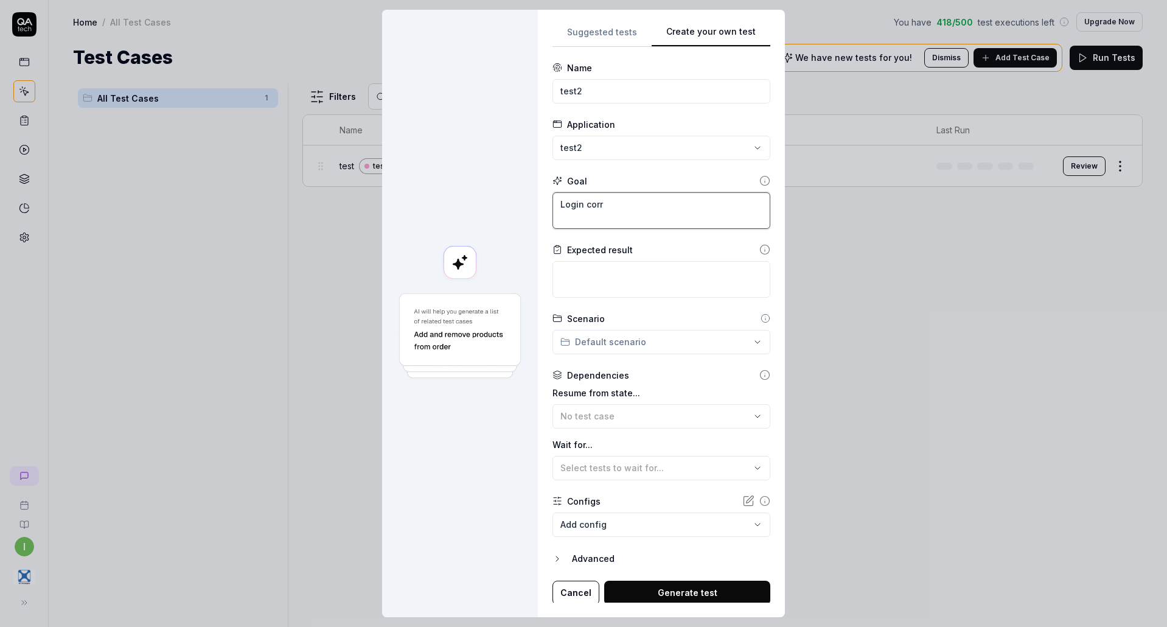
type textarea "Login cor"
type textarea "*"
type textarea "Login co"
type textarea "*"
type textarea "Login c"
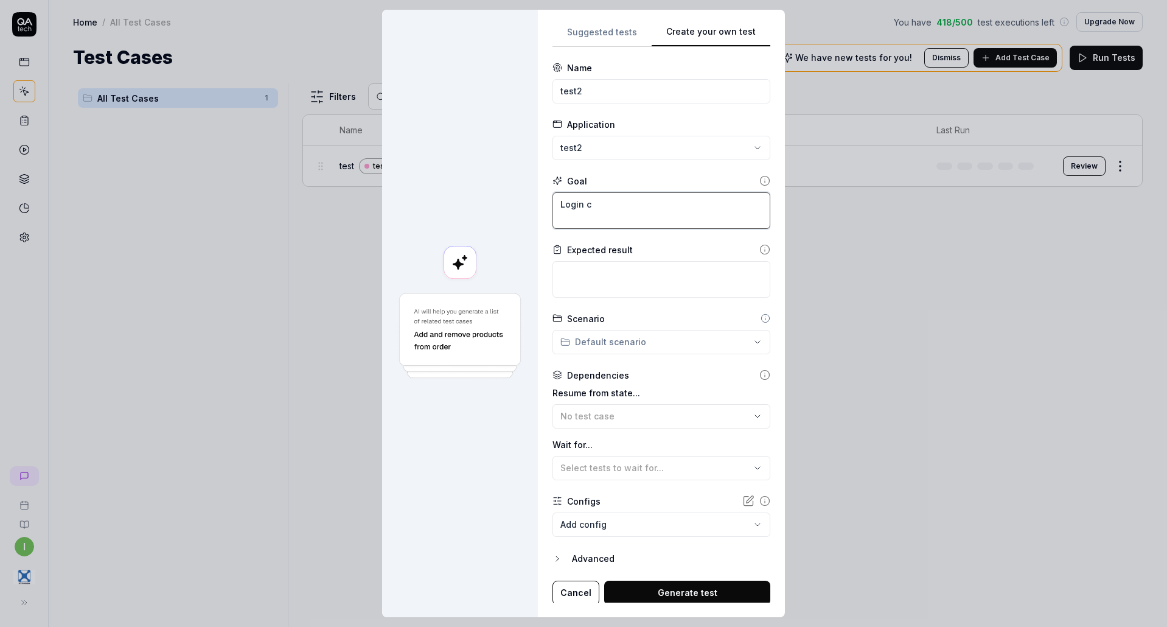
type textarea "*"
type textarea "Login"
type textarea "*"
type textarea "Login"
type textarea "*"
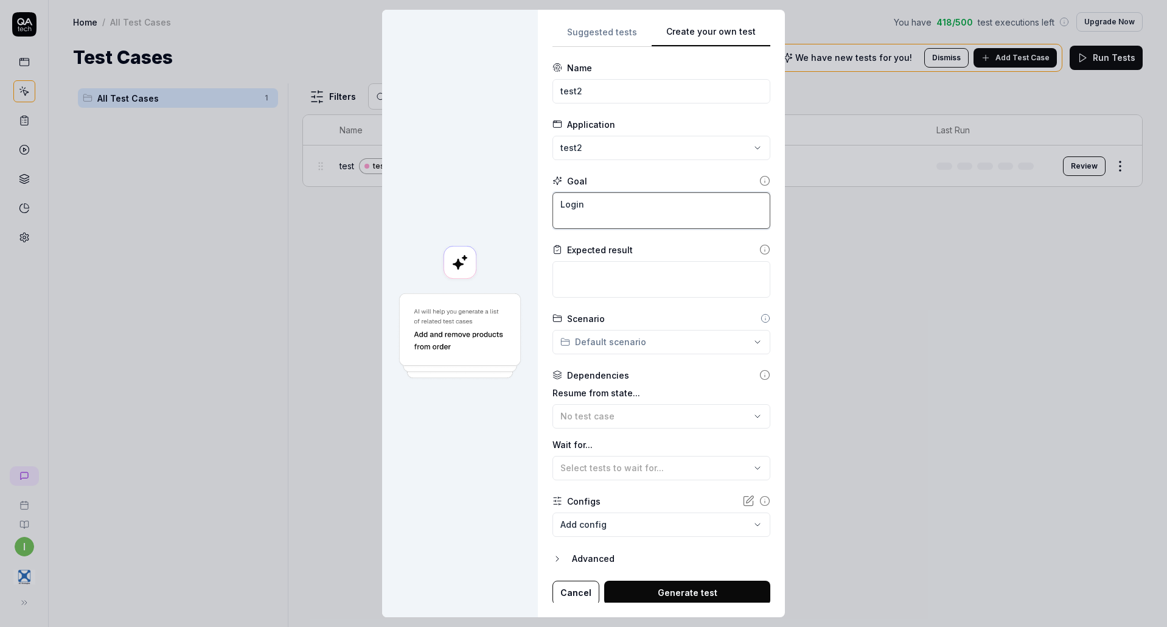
type textarea "Login"
type textarea "*"
type textarea "Login s"
type textarea "*"
type textarea "Login su"
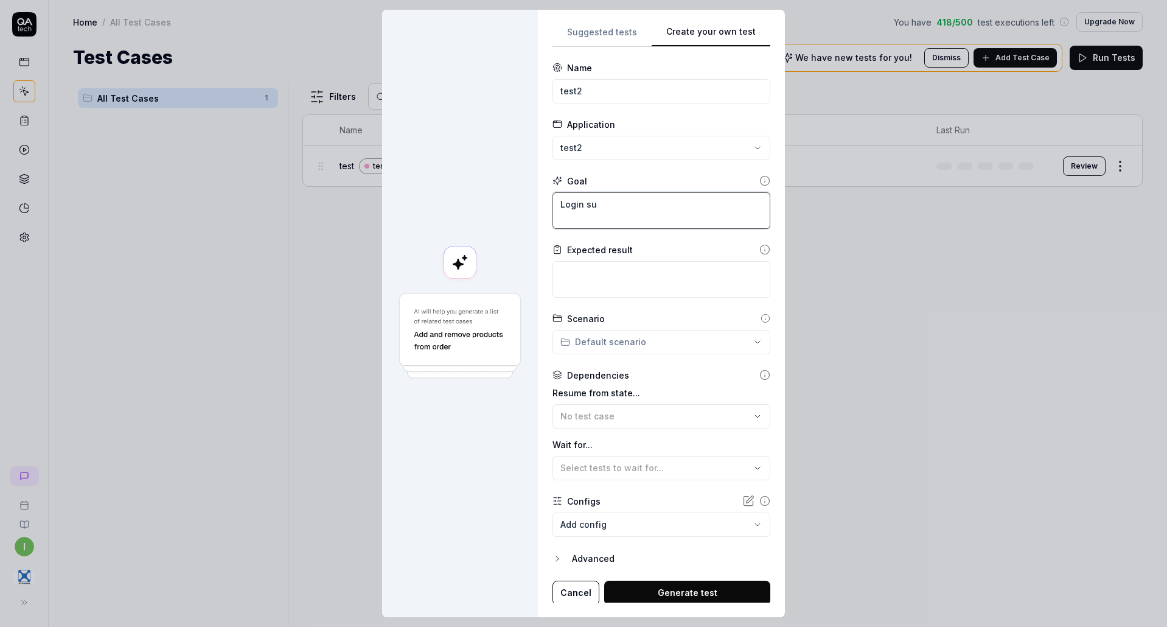
type textarea "*"
type textarea "Login suc"
type textarea "*"
type textarea "Login succ"
type textarea "*"
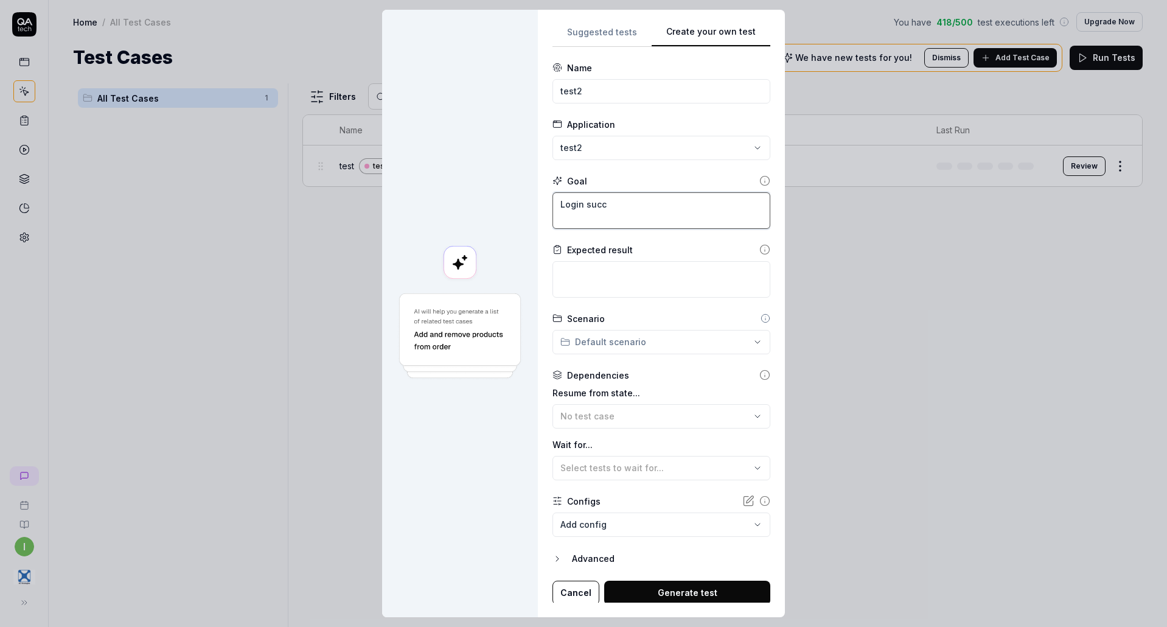
type textarea "Login succe"
type textarea "*"
type textarea "Login succes"
type textarea "*"
type textarea "Login success"
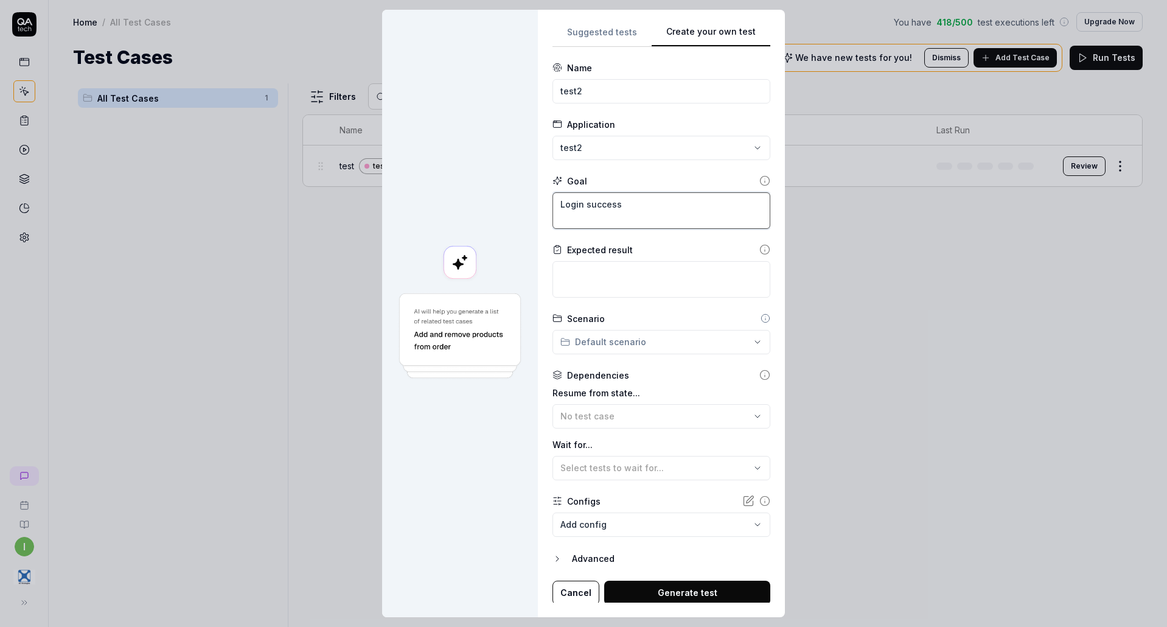
type textarea "*"
type textarea "Login successf"
type textarea "*"
type textarea "Login successfu"
type textarea "*"
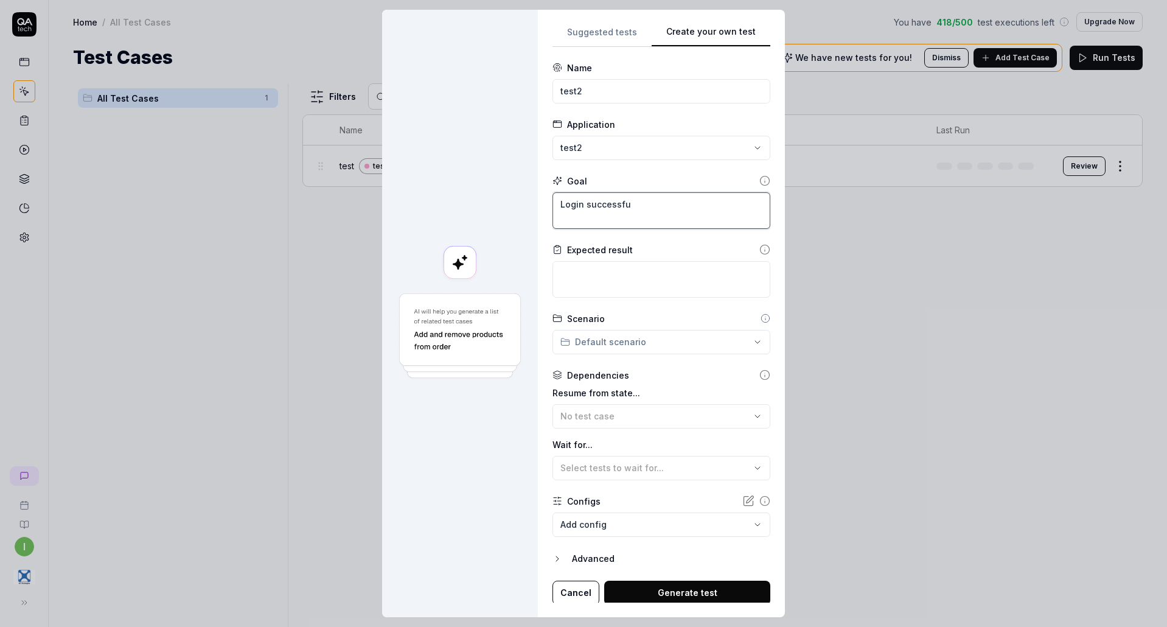
type textarea "Login successful"
type textarea "*"
type textarea "Login successfull"
type textarea "*"
type textarea "Login successfully"
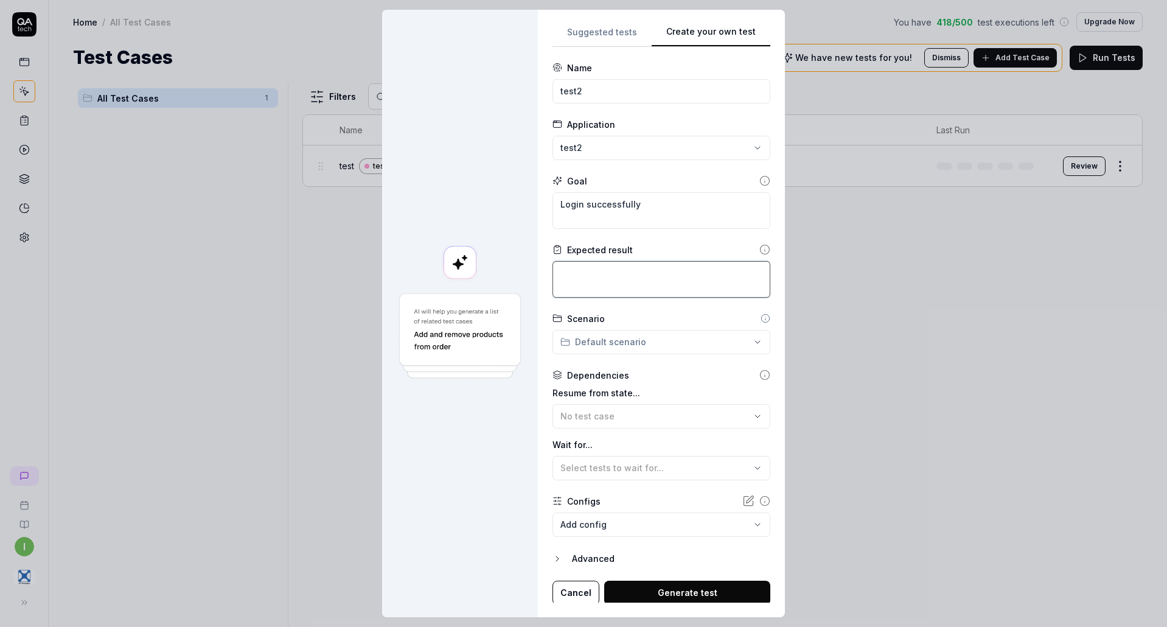
click at [583, 289] on textarea at bounding box center [662, 279] width 218 height 37
drag, startPoint x: 614, startPoint y: 206, endPoint x: 581, endPoint y: 270, distance: 71.9
click at [581, 270] on textarea at bounding box center [662, 279] width 218 height 37
type textarea "*"
type textarea "T"
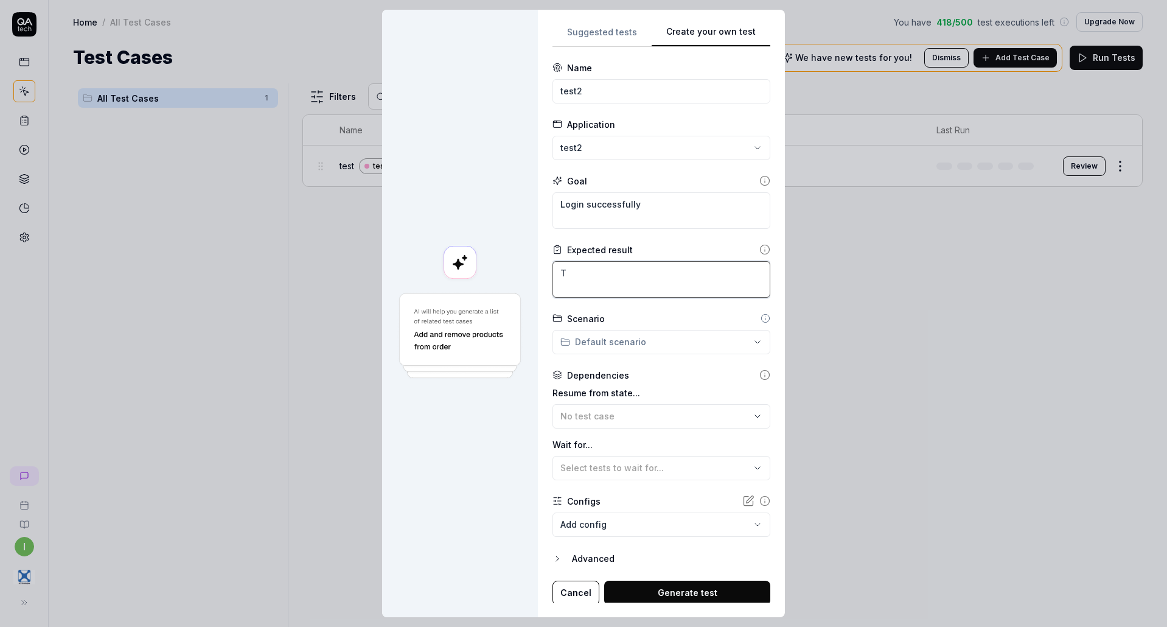
type textarea "*"
type textarea "Tr"
type textarea "*"
type textarea "Try"
type textarea "*"
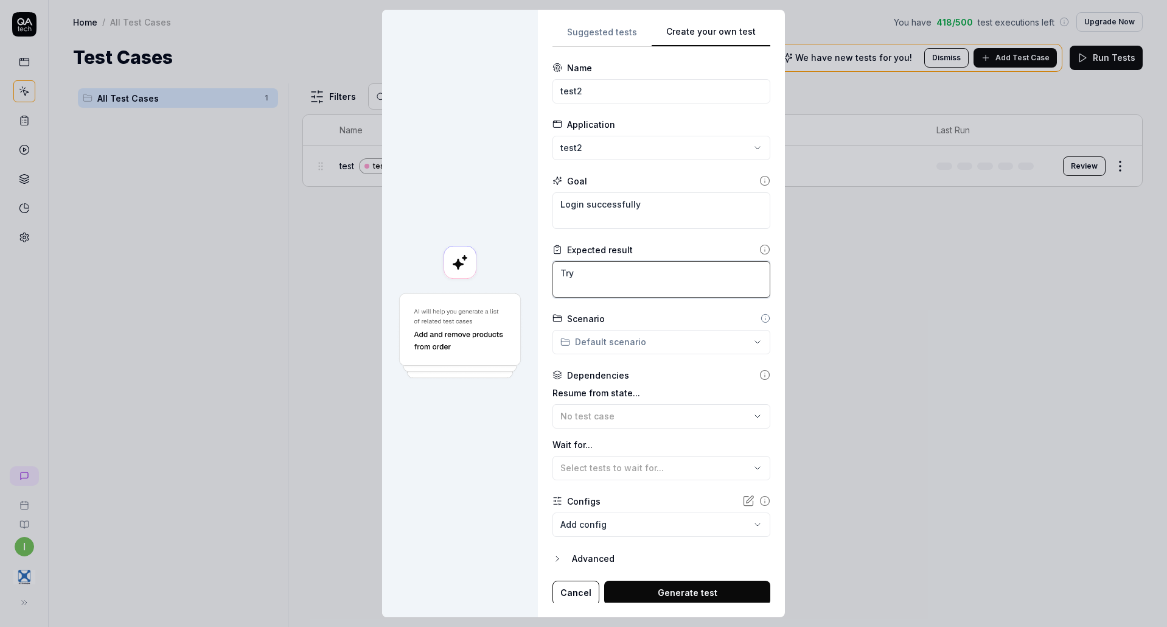
type textarea "Tryi"
type textarea "*"
type textarea "Tryin"
type textarea "*"
type textarea "Trying"
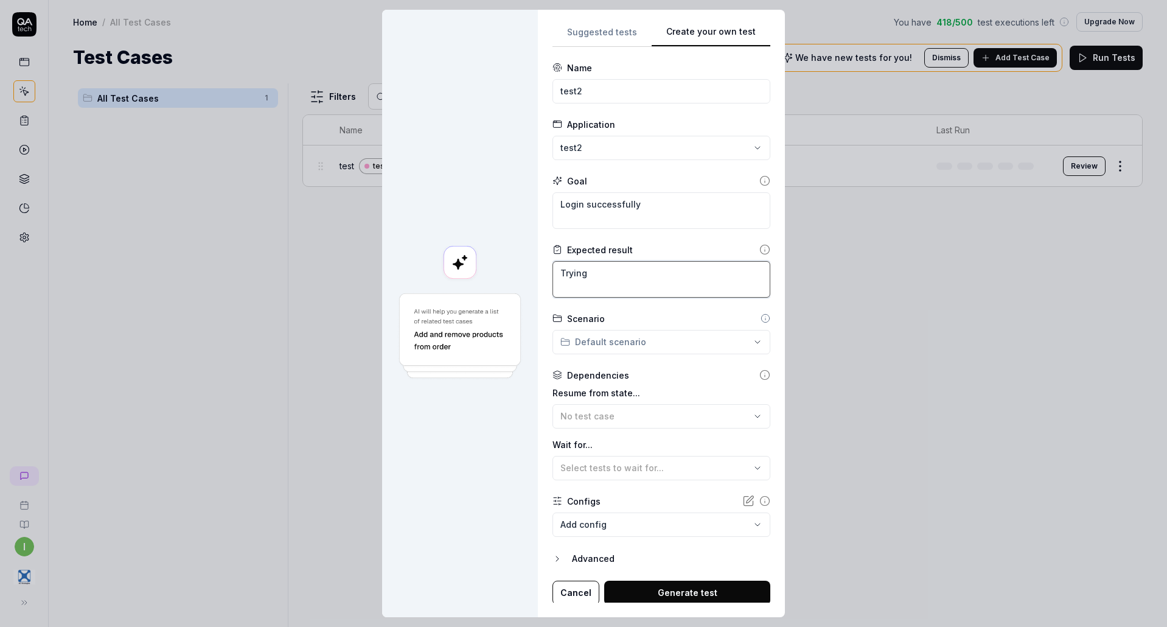
type textarea "*"
type textarea "Trying"
type textarea "*"
type textarea "Trying t"
type textarea "*"
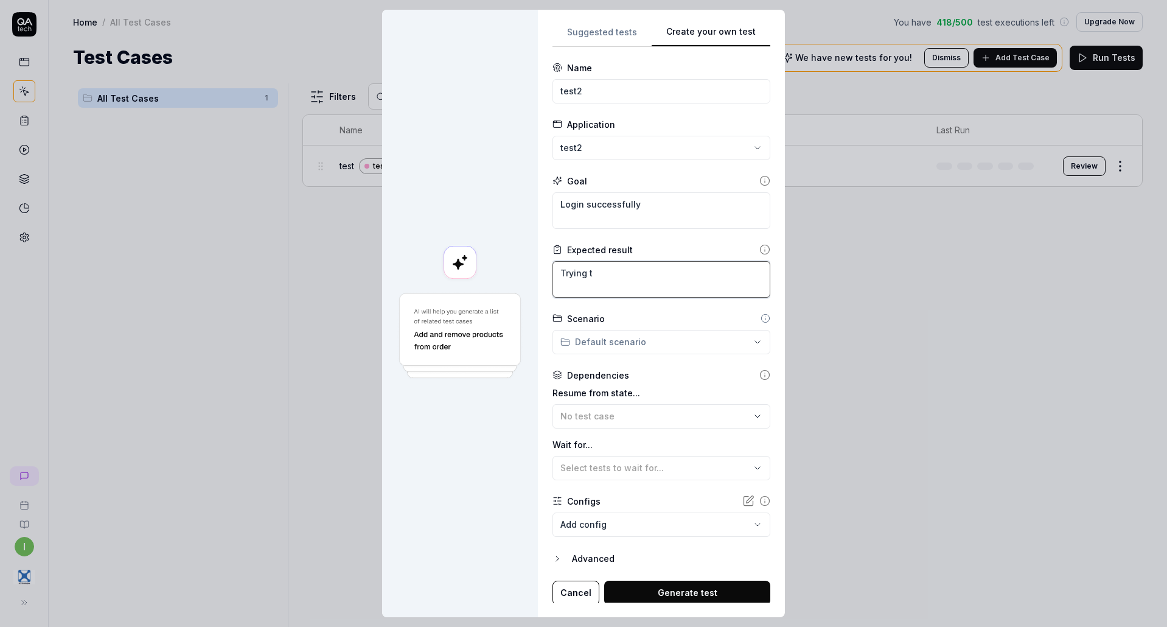
type textarea "Trying to"
type textarea "*"
type textarea "Trying to"
type textarea "*"
type textarea "Trying to l"
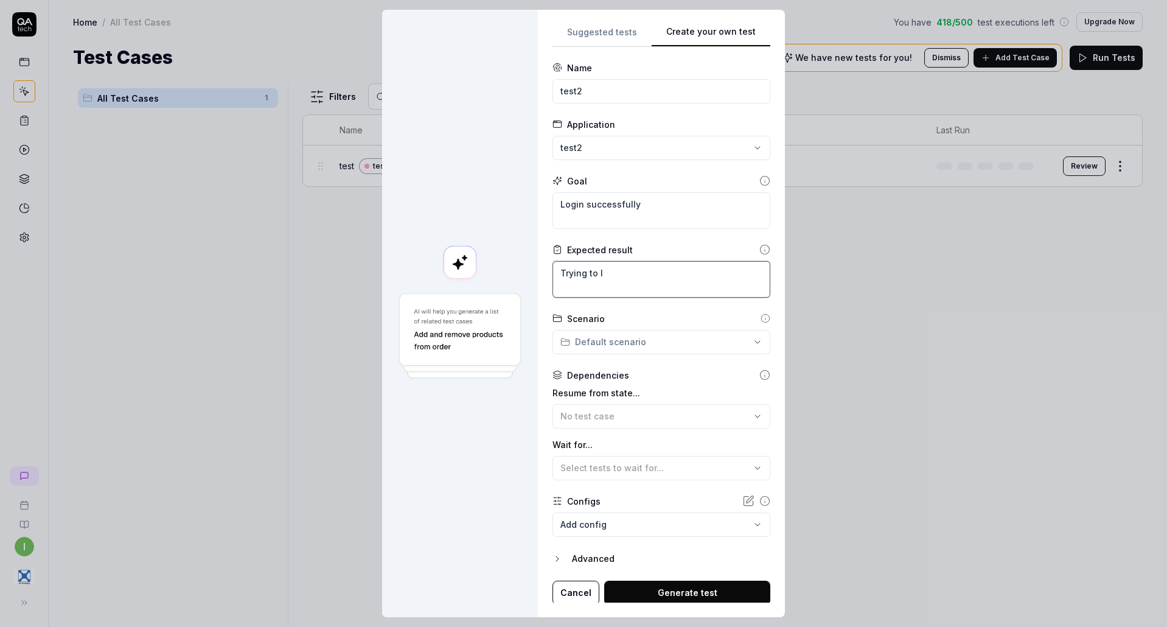
type textarea "*"
type textarea "Trying to lo"
type textarea "*"
type textarea "Trying to log"
type textarea "*"
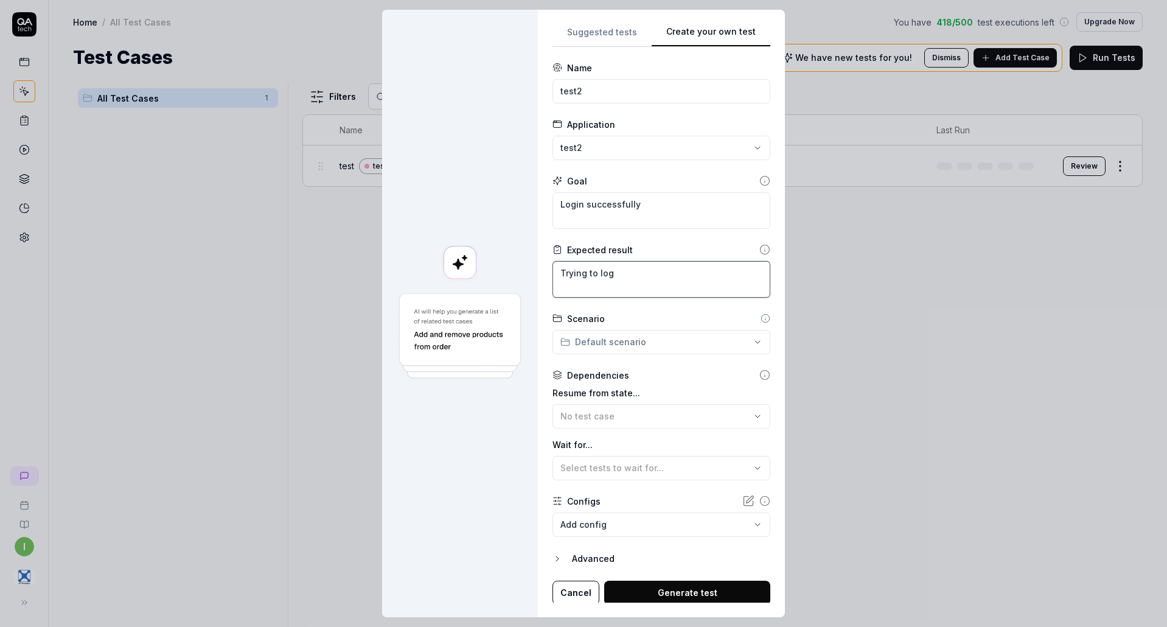
type textarea "Trying to logi"
type textarea "*"
type textarea "Trying to login"
type textarea "*"
type textarea "Trying to login"
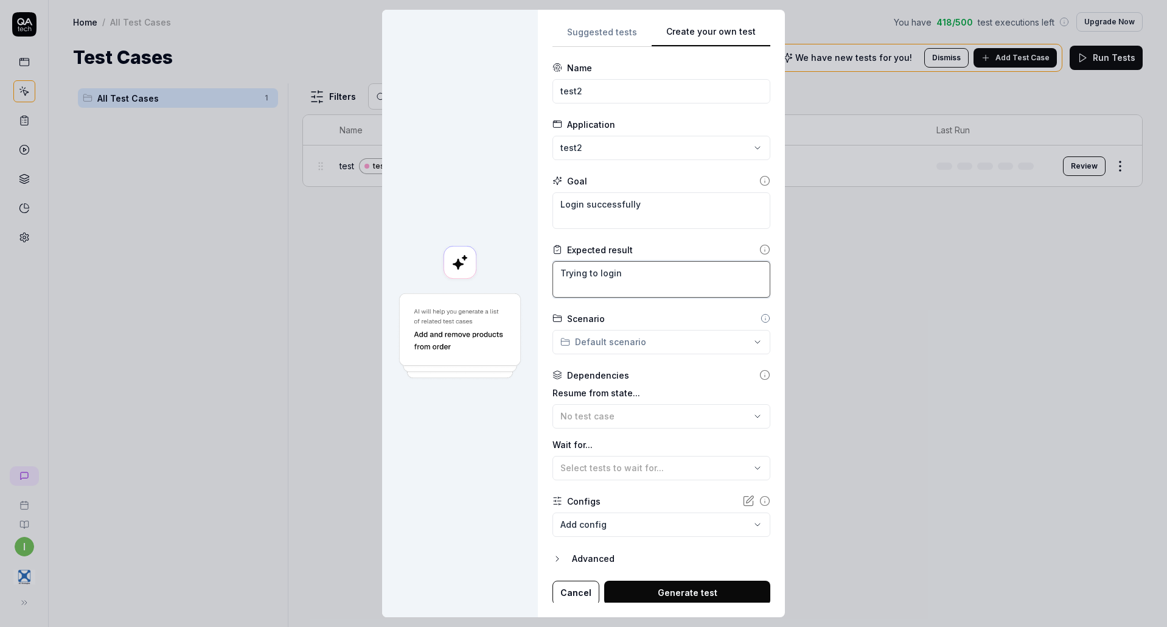
type textarea "*"
type textarea "Trying to login w"
type textarea "*"
type textarea "Trying to login wi"
type textarea "*"
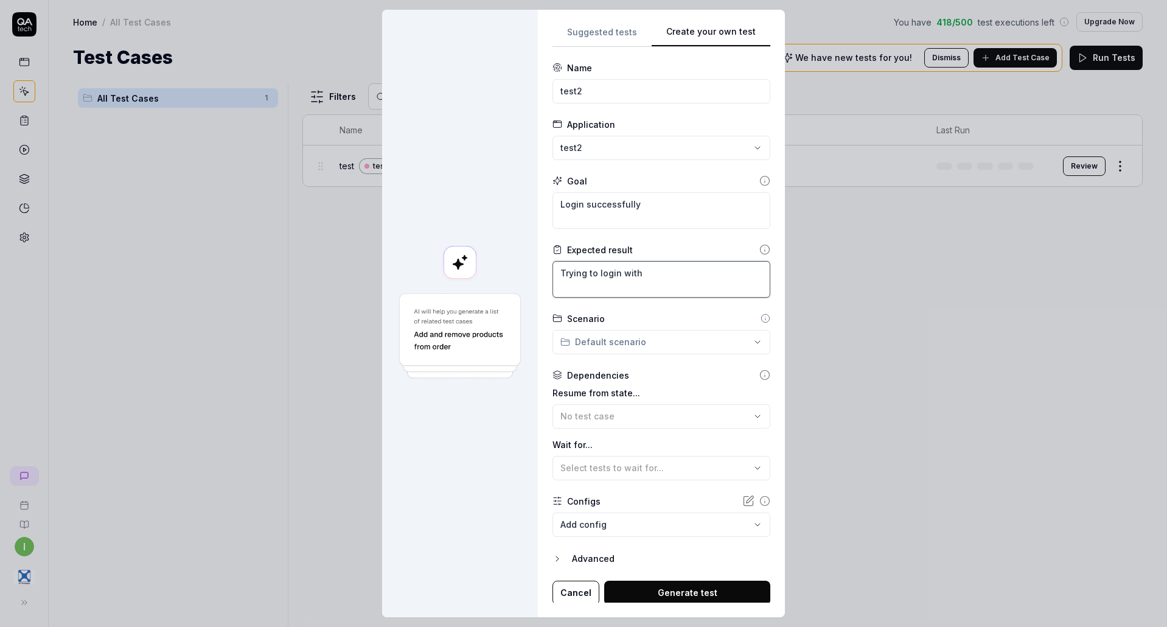
click at [730, 275] on textarea "Trying to login with" at bounding box center [662, 279] width 218 height 37
paste textarea "exonaut"
click at [611, 293] on textarea "Trying to login with username exonaut and password" at bounding box center [662, 279] width 218 height 37
paste textarea "108lostaccNO"
click at [695, 289] on textarea "Trying to login with username exonaut and password [SECURITY_DATA]" at bounding box center [662, 279] width 218 height 37
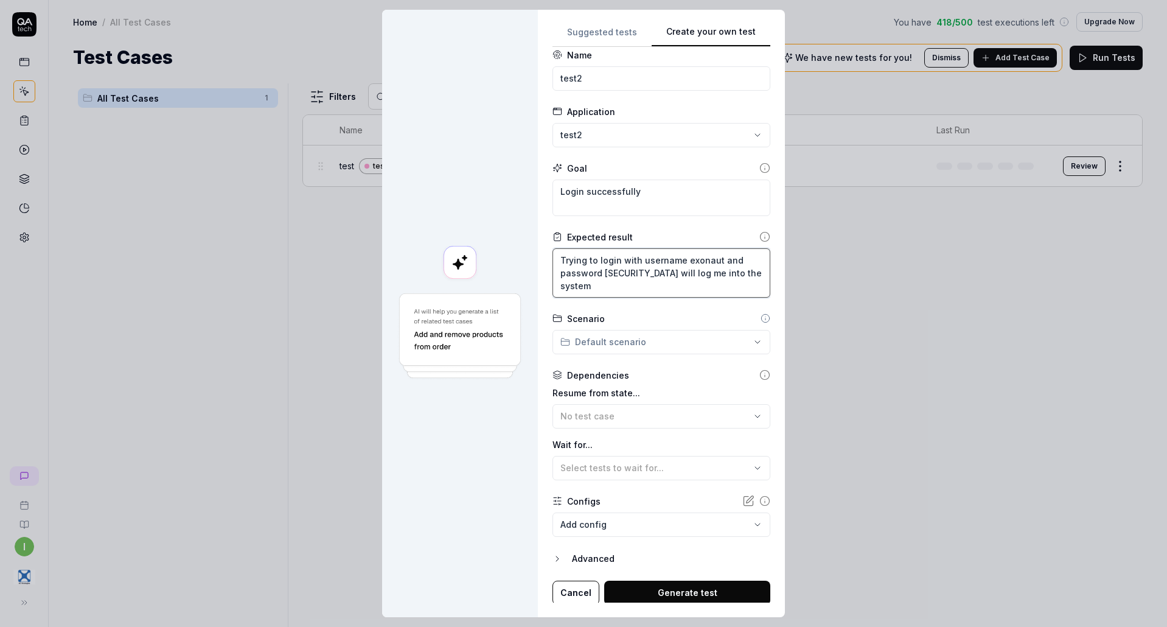
scroll to position [15, 0]
click at [651, 592] on button "Generate test" at bounding box center [687, 590] width 166 height 24
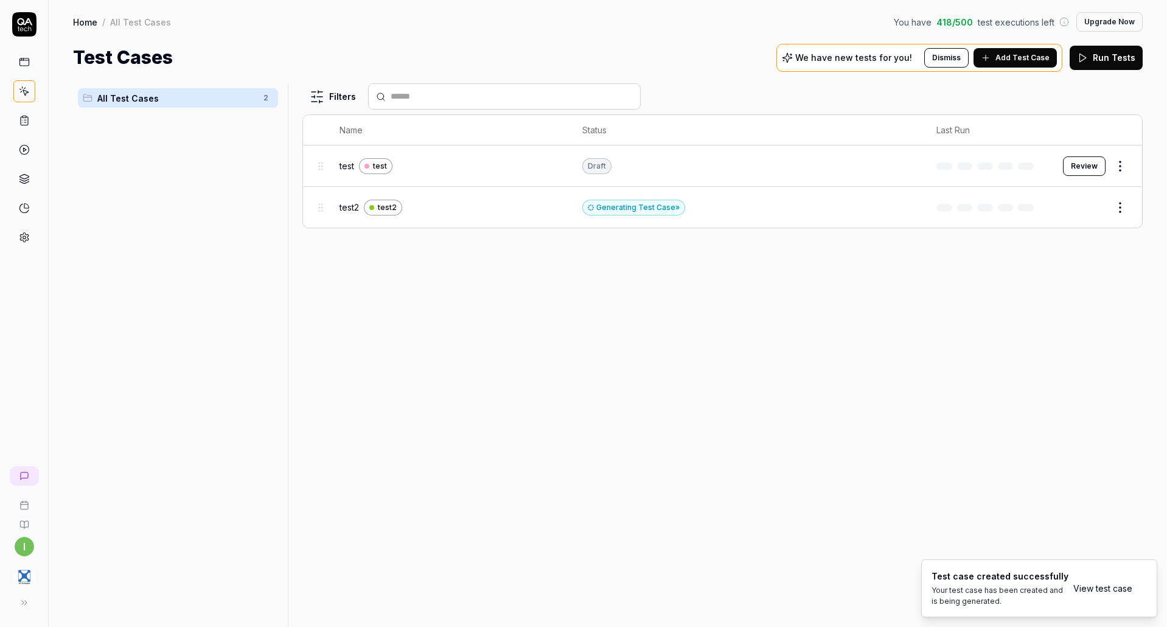
click at [441, 211] on div "test2 test2" at bounding box center [449, 208] width 218 height 16
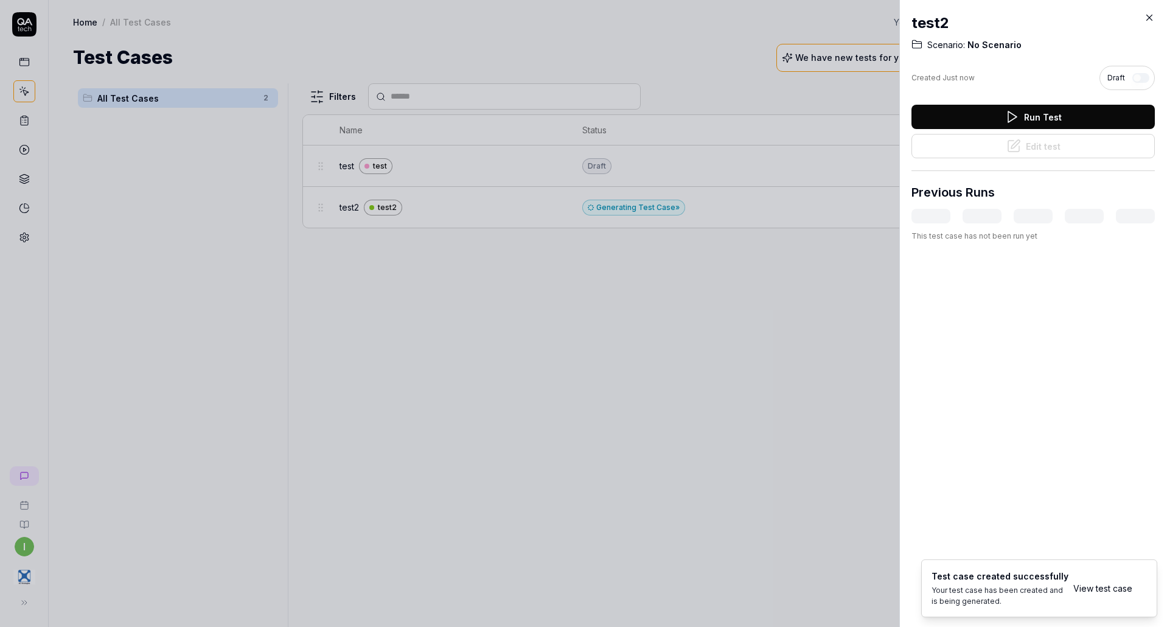
click at [789, 358] on div at bounding box center [583, 313] width 1167 height 627
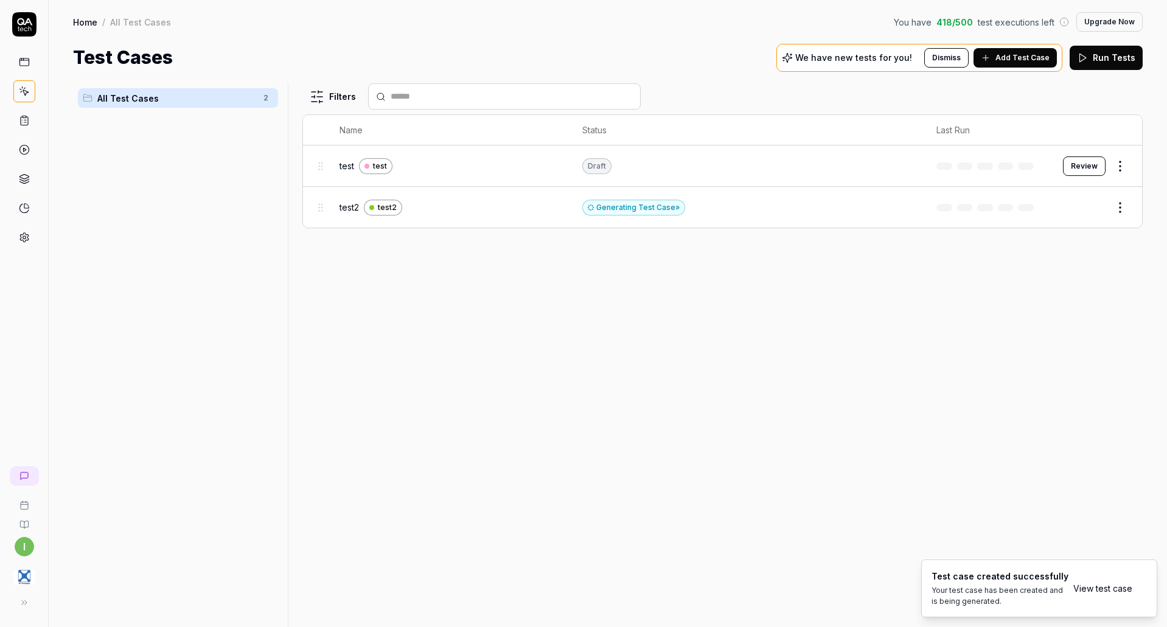
click at [1094, 209] on button "Edit" at bounding box center [1091, 207] width 29 height 19
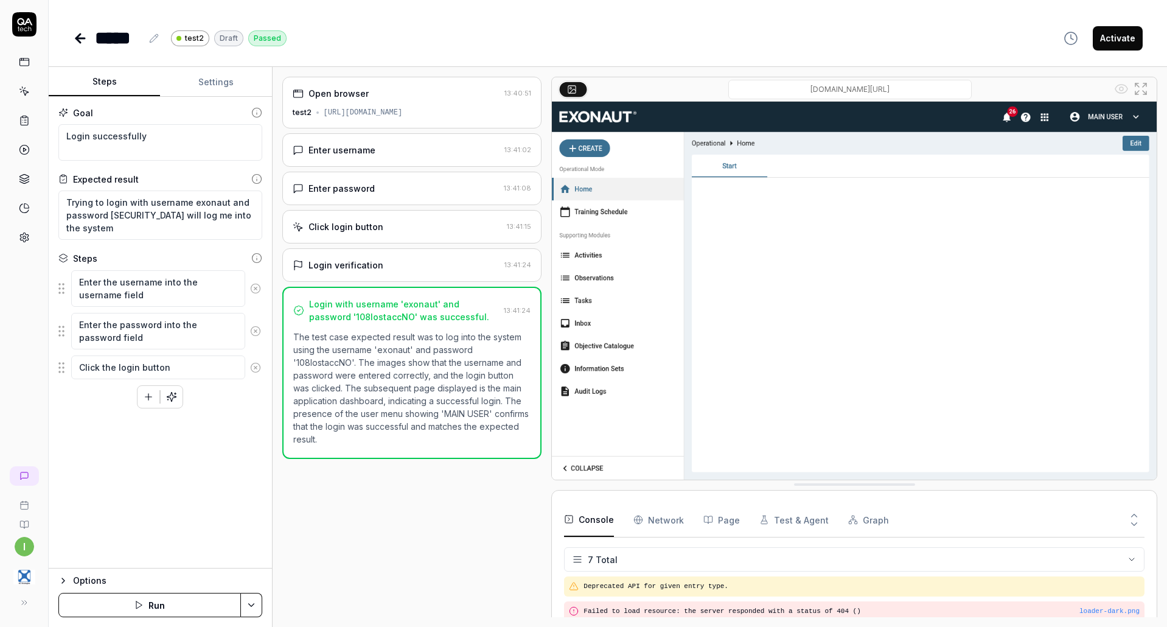
click at [86, 35] on icon at bounding box center [80, 38] width 15 height 15
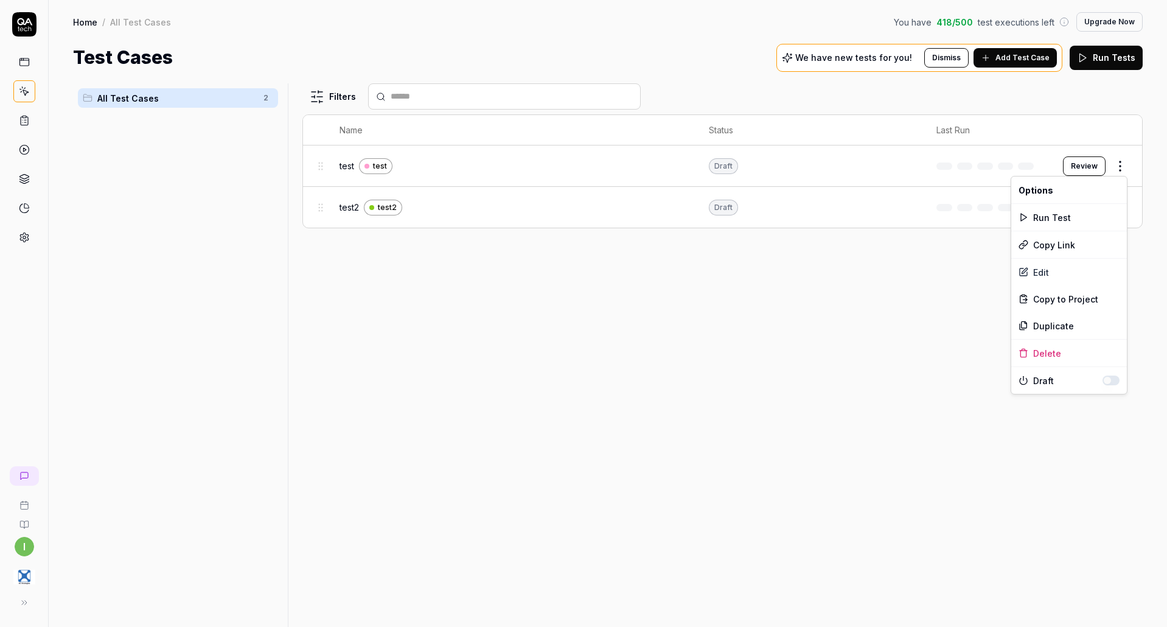
click at [1119, 168] on html "i Home / All Test Cases You have 418 / 500 test executions left Upgrade Now Hom…" at bounding box center [583, 313] width 1167 height 627
click at [1046, 349] on div "Delete" at bounding box center [1070, 353] width 116 height 27
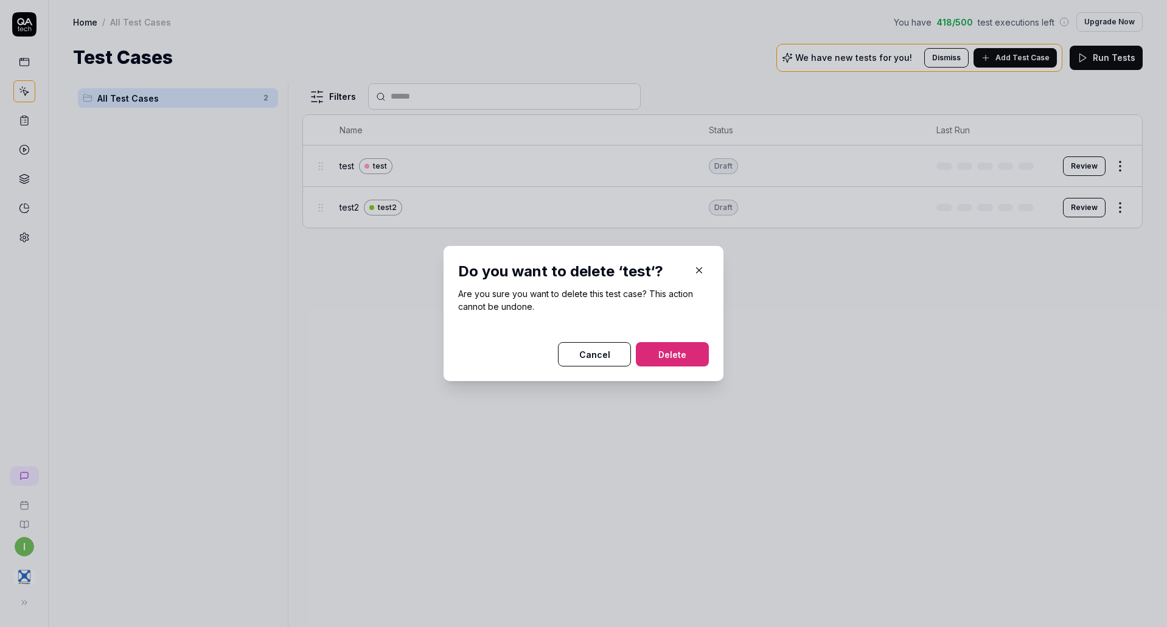
click at [668, 358] on button "Delete" at bounding box center [672, 354] width 73 height 24
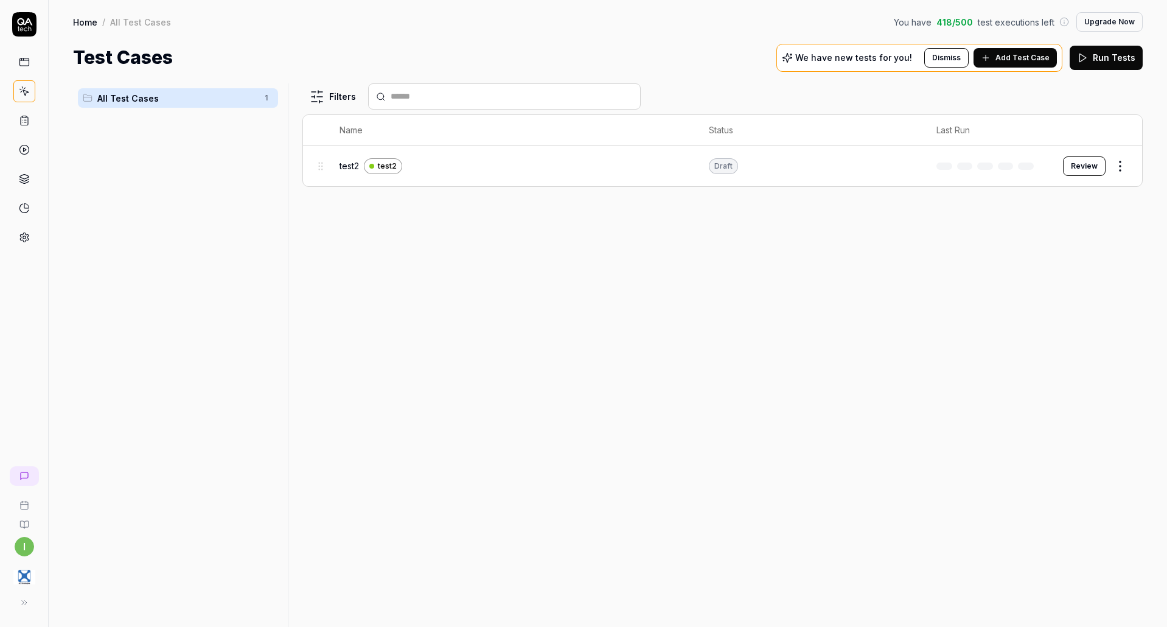
click at [1045, 63] on button "Add Test Case" at bounding box center [1015, 57] width 83 height 19
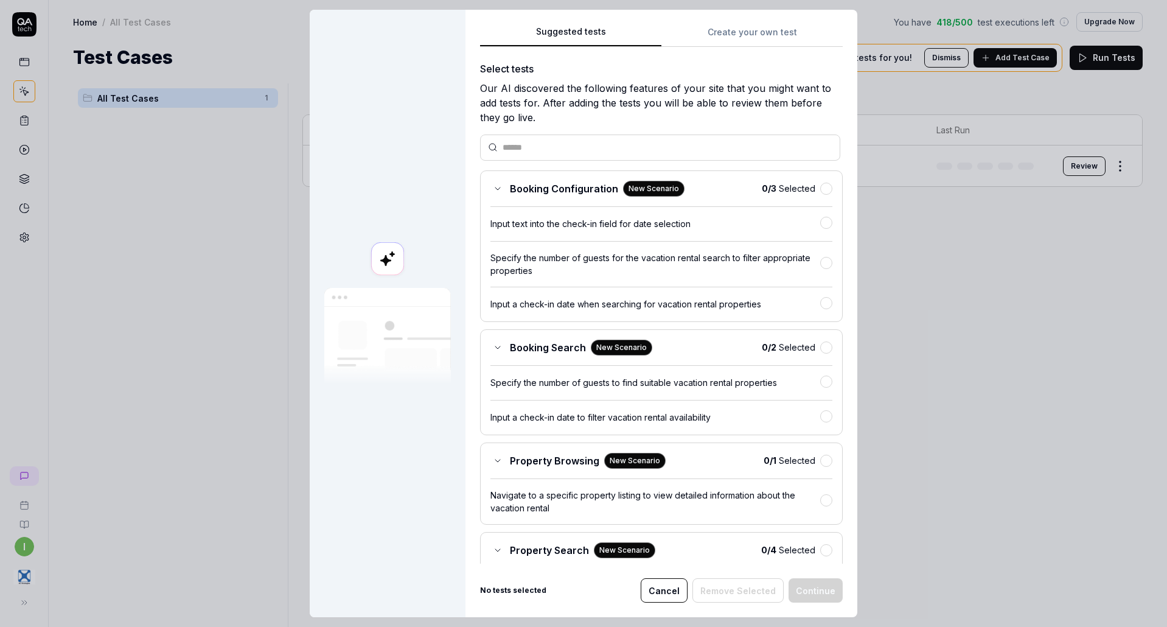
click at [742, 19] on div "Suggested tests Create your own test Select tests Our AI discovered the followi…" at bounding box center [662, 313] width 392 height 607
click at [734, 27] on button "Create your own test" at bounding box center [752, 36] width 181 height 22
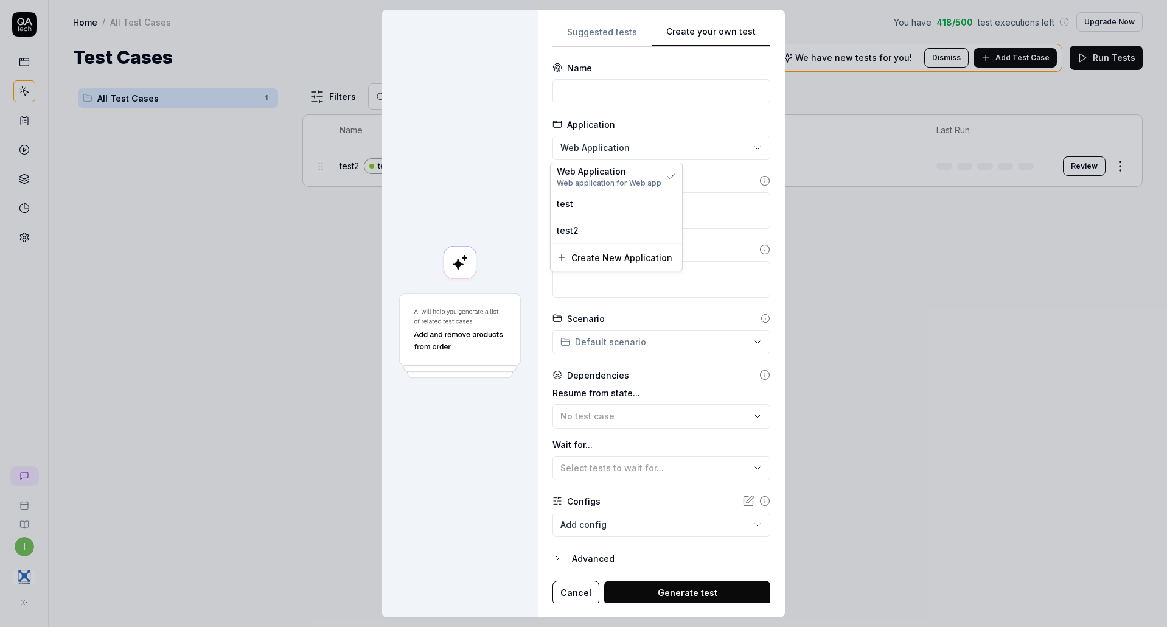
click at [612, 139] on div "**********" at bounding box center [583, 313] width 1167 height 627
drag, startPoint x: 593, startPoint y: 204, endPoint x: 583, endPoint y: 204, distance: 10.3
drag, startPoint x: 583, startPoint y: 204, endPoint x: 505, endPoint y: 198, distance: 78.2
click at [505, 198] on div "**********" at bounding box center [583, 313] width 1167 height 627
click at [565, 600] on button "Cancel" at bounding box center [576, 593] width 47 height 24
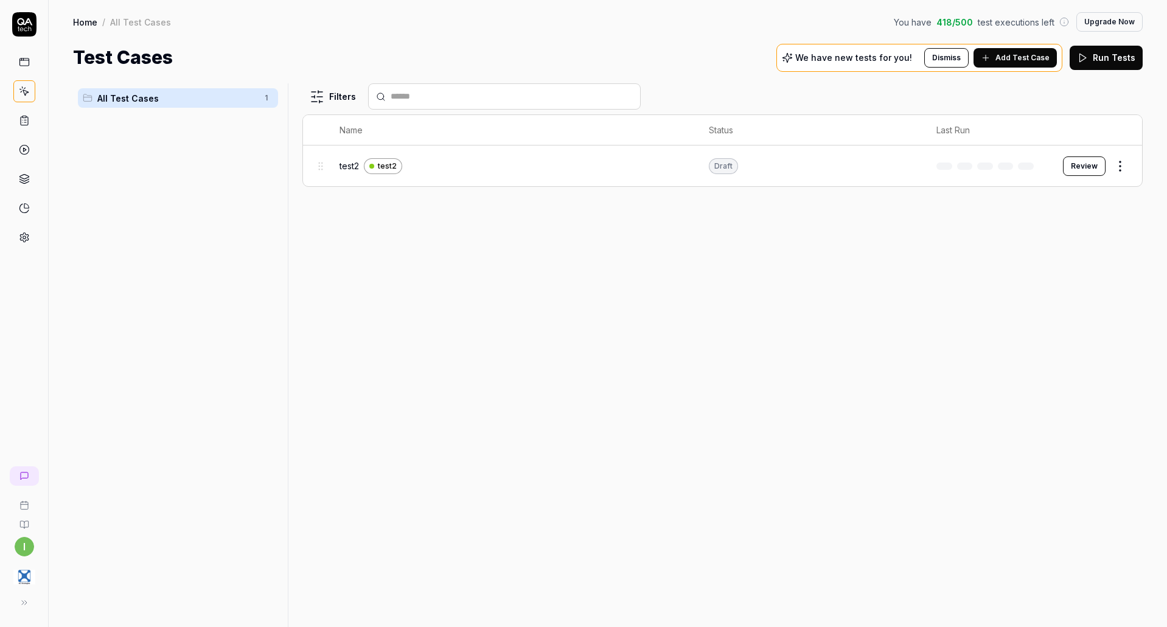
click at [82, 345] on div "All Test Cases 1" at bounding box center [178, 347] width 210 height 529
click at [30, 599] on button at bounding box center [24, 602] width 24 height 24
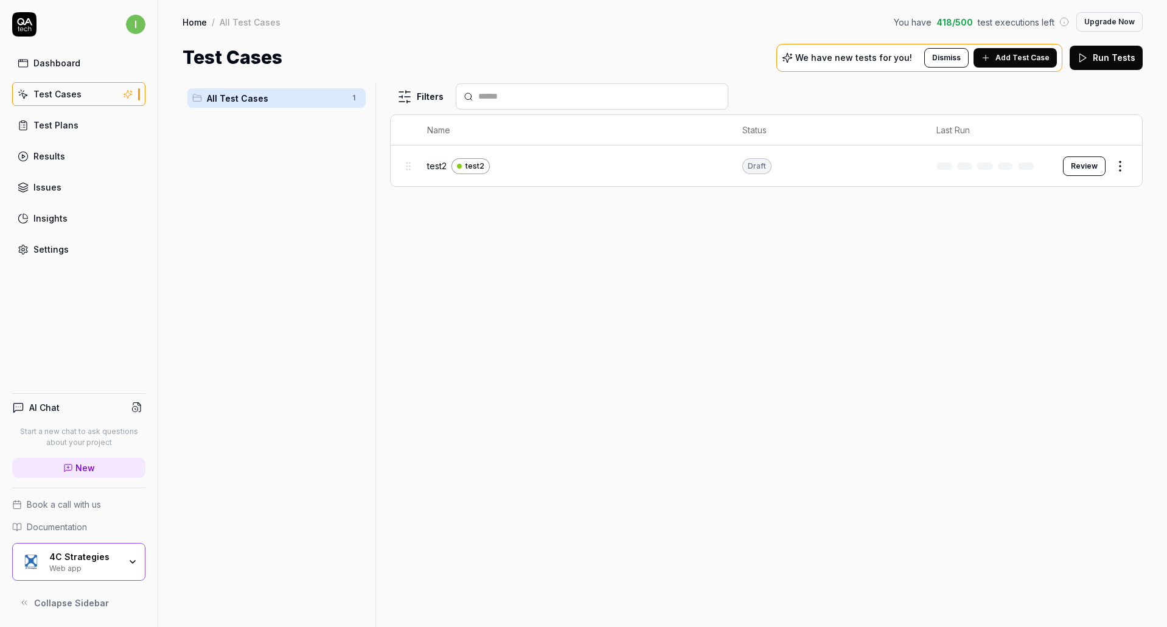
click at [113, 565] on div "Web app" at bounding box center [84, 567] width 71 height 10
click at [197, 217] on div "All Test Cases 1" at bounding box center [277, 347] width 188 height 529
click at [89, 127] on link "Test Plans" at bounding box center [78, 125] width 133 height 24
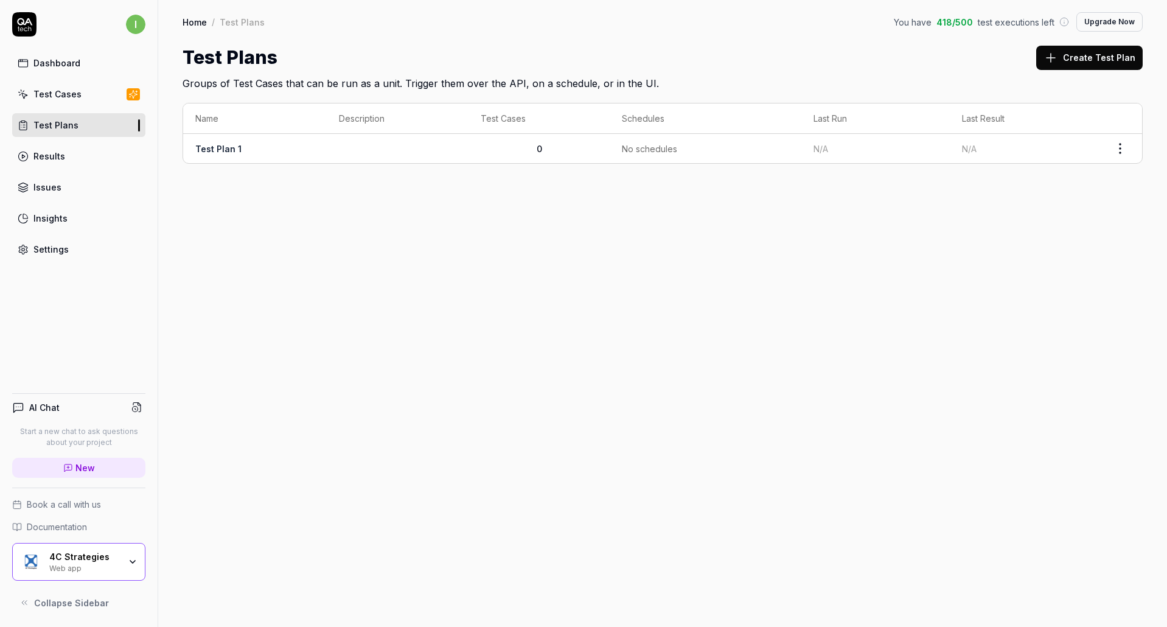
click at [70, 153] on link "Results" at bounding box center [78, 156] width 133 height 24
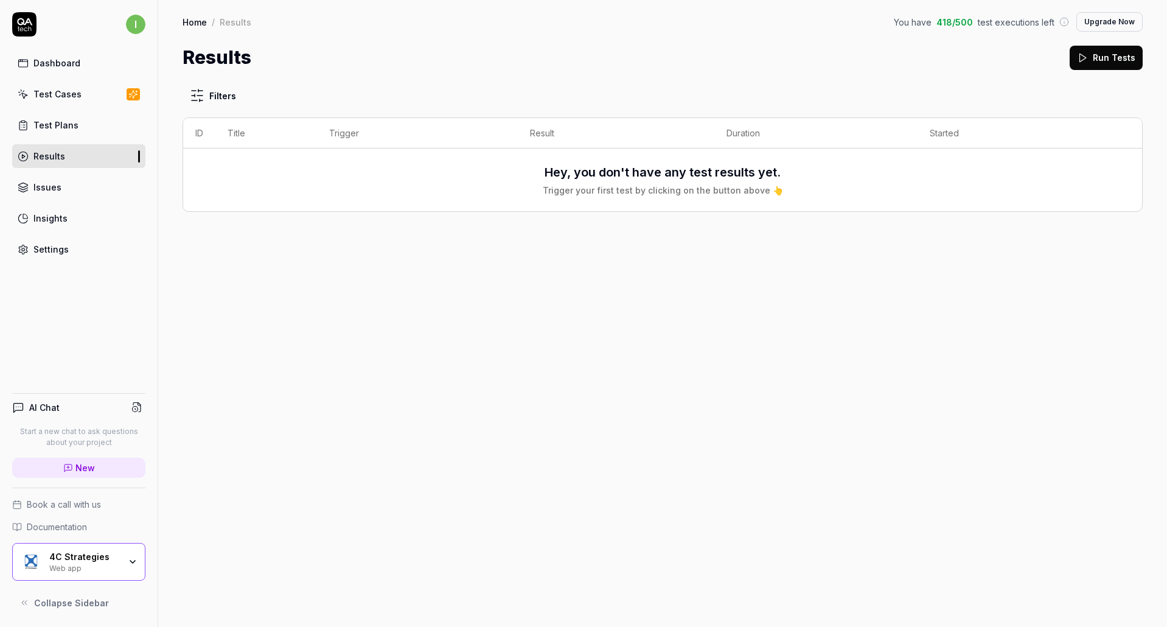
click at [64, 181] on link "Issues" at bounding box center [78, 187] width 133 height 24
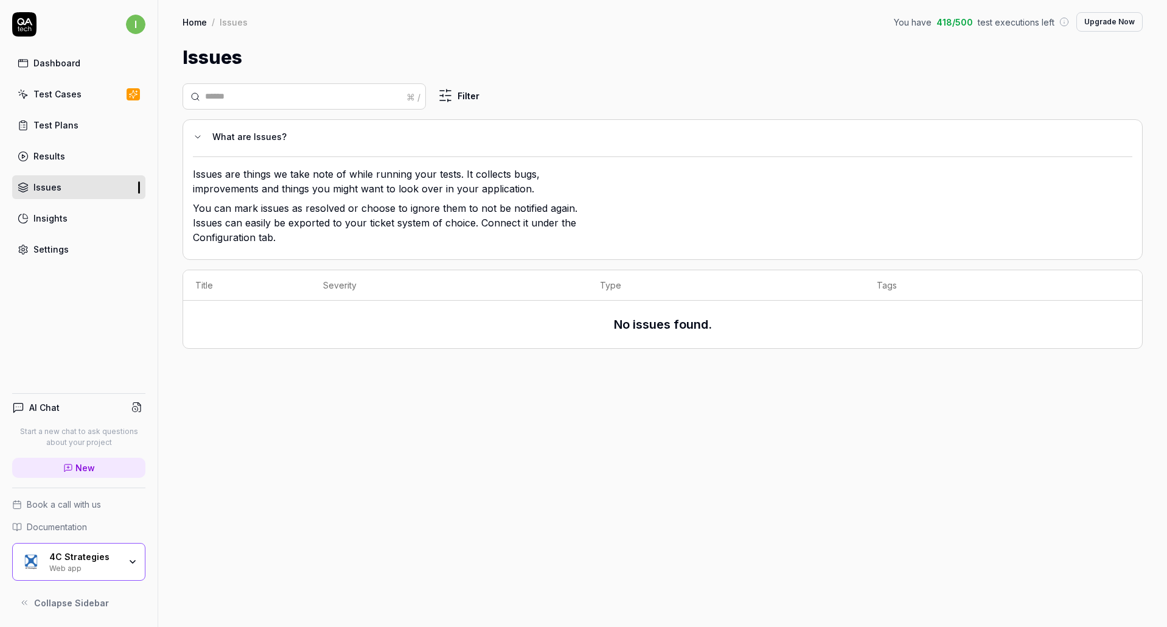
click at [47, 215] on div "Insights" at bounding box center [50, 218] width 34 height 13
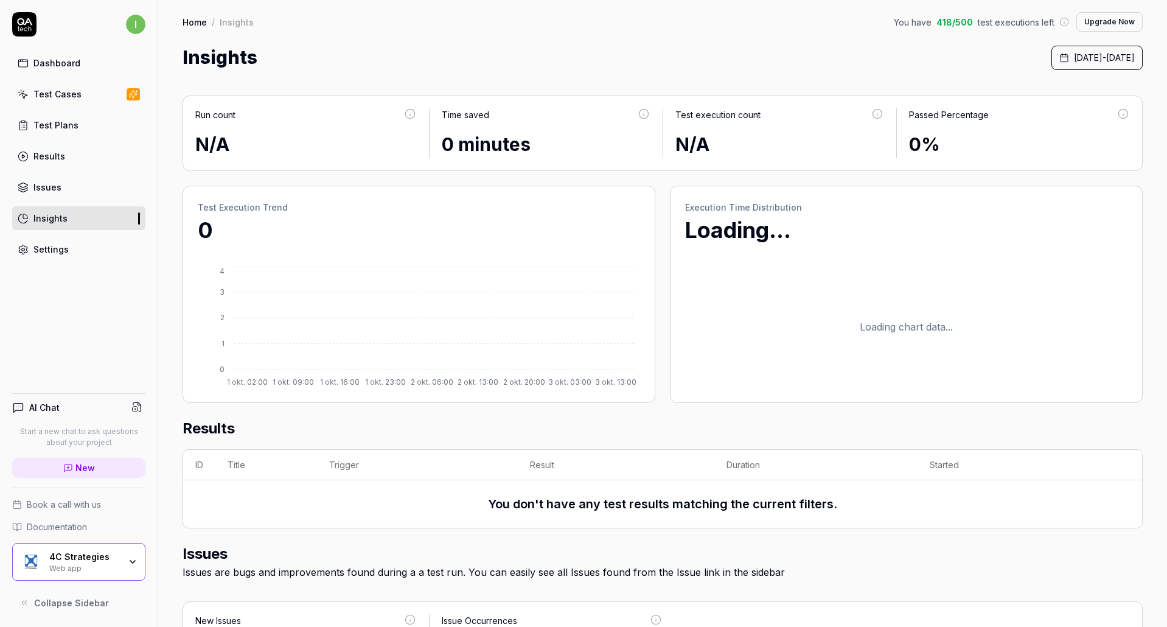
click at [47, 244] on div "Settings" at bounding box center [50, 249] width 35 height 13
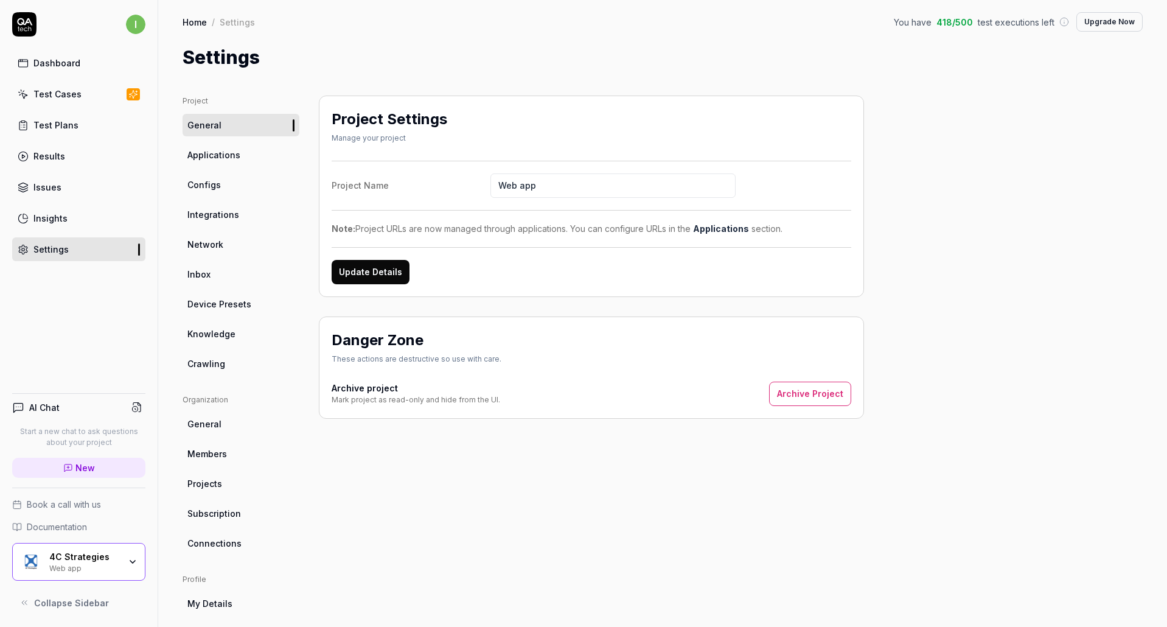
click at [239, 158] on link "Applications" at bounding box center [241, 155] width 117 height 23
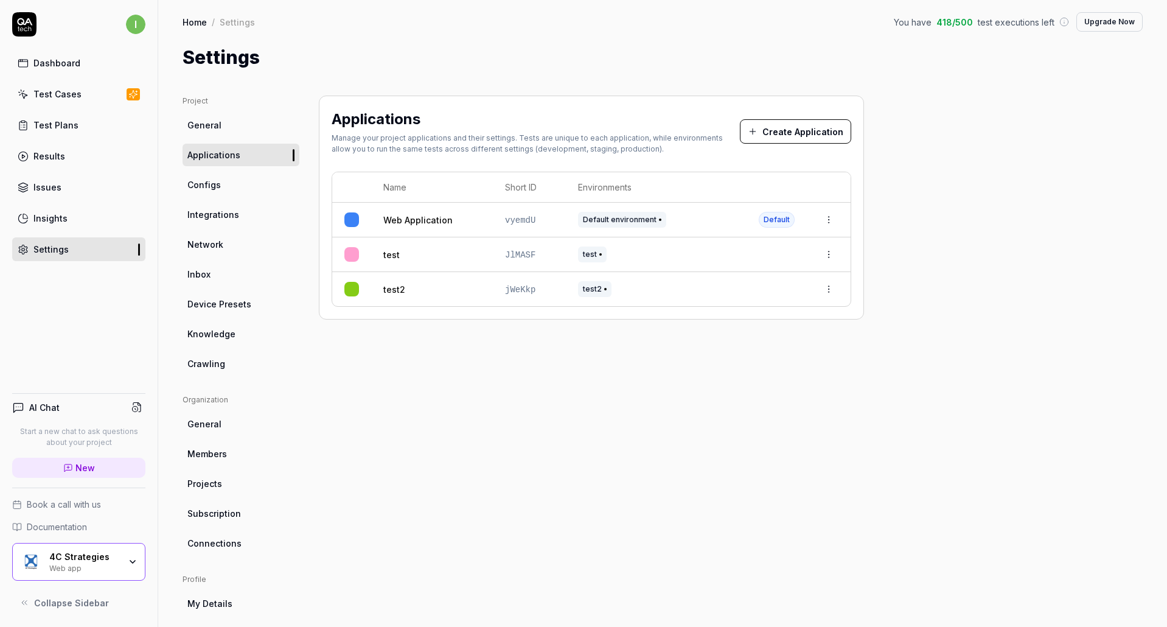
click at [830, 261] on html "i Dashboard Test Cases Test Plans Results Issues Insights Settings AI Chat Star…" at bounding box center [583, 313] width 1167 height 627
click at [765, 390] on span "Delete" at bounding box center [775, 388] width 28 height 13
click at [825, 253] on html "i Dashboard Test Cases Test Plans Results Issues Insights Settings AI Chat Star…" at bounding box center [583, 313] width 1167 height 627
click at [765, 383] on span "Delete" at bounding box center [775, 388] width 28 height 13
click at [422, 218] on link "Web Application" at bounding box center [417, 220] width 69 height 13
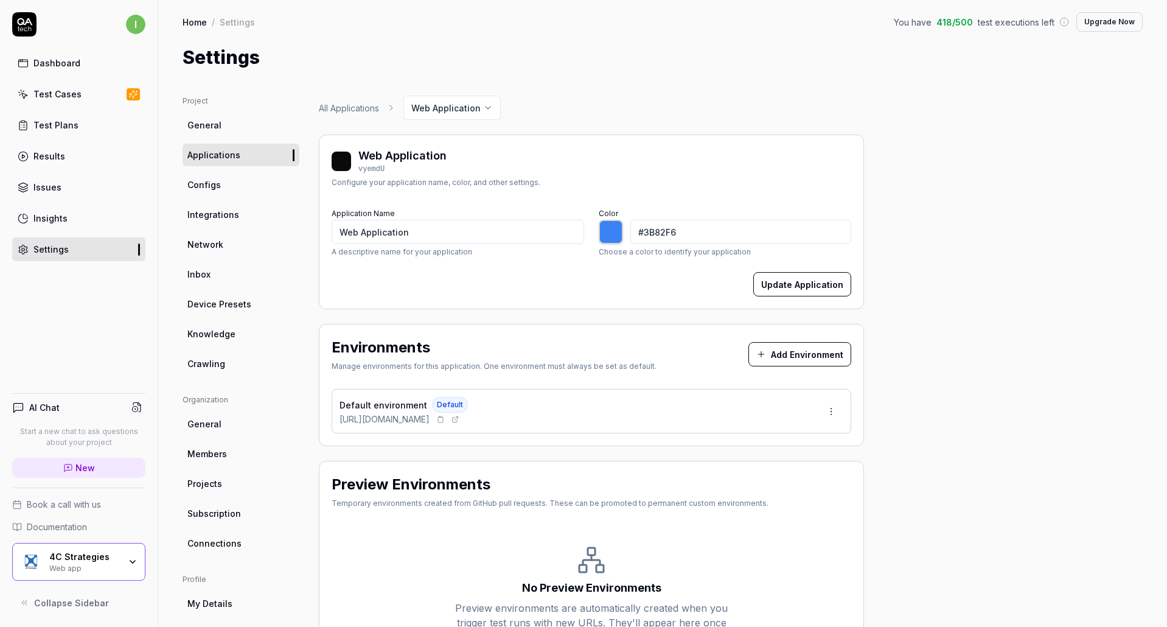
click at [447, 424] on button at bounding box center [441, 419] width 12 height 12
click at [132, 552] on div "4C Strategies Web app" at bounding box center [78, 562] width 133 height 38
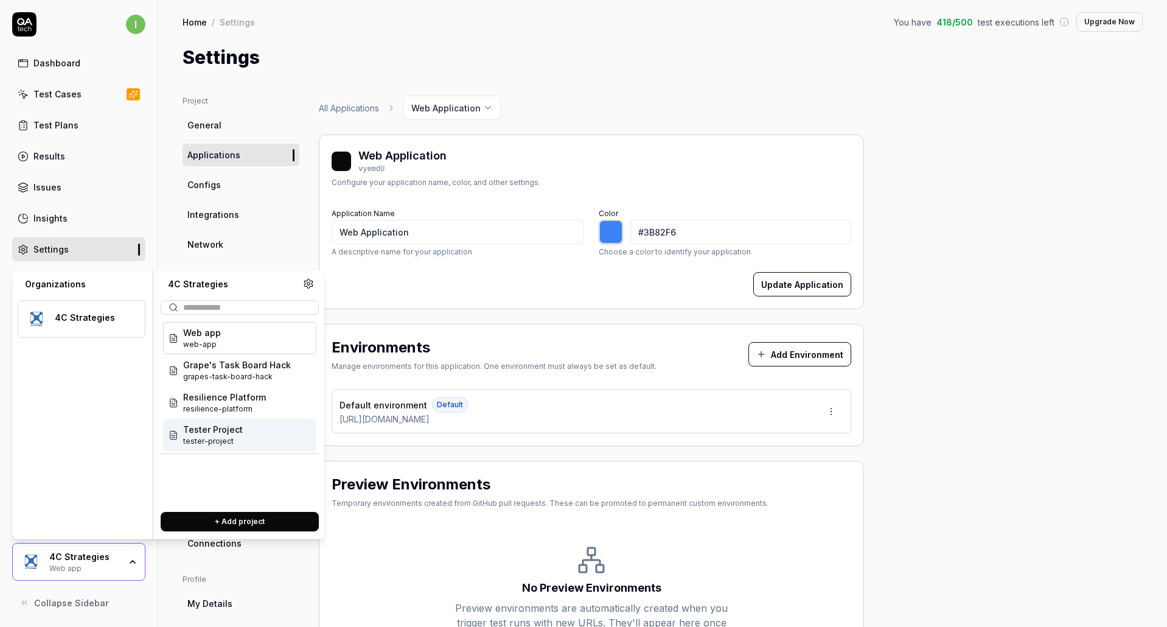
click at [235, 446] on span "tester-project" at bounding box center [213, 441] width 60 height 11
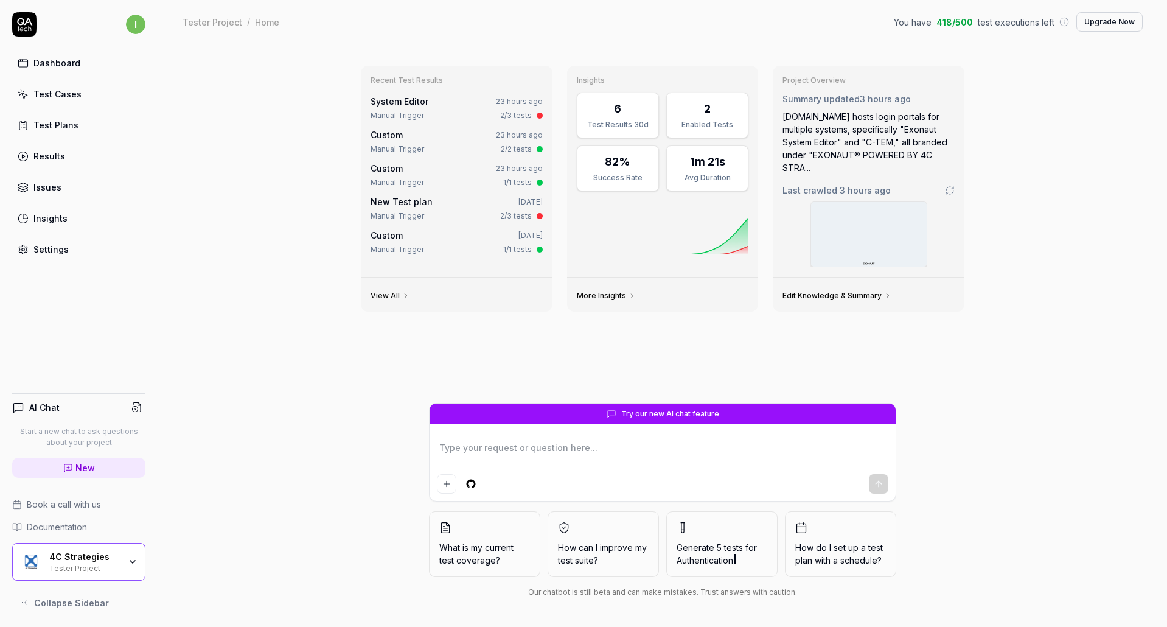
click at [65, 84] on link "Test Cases" at bounding box center [78, 94] width 133 height 24
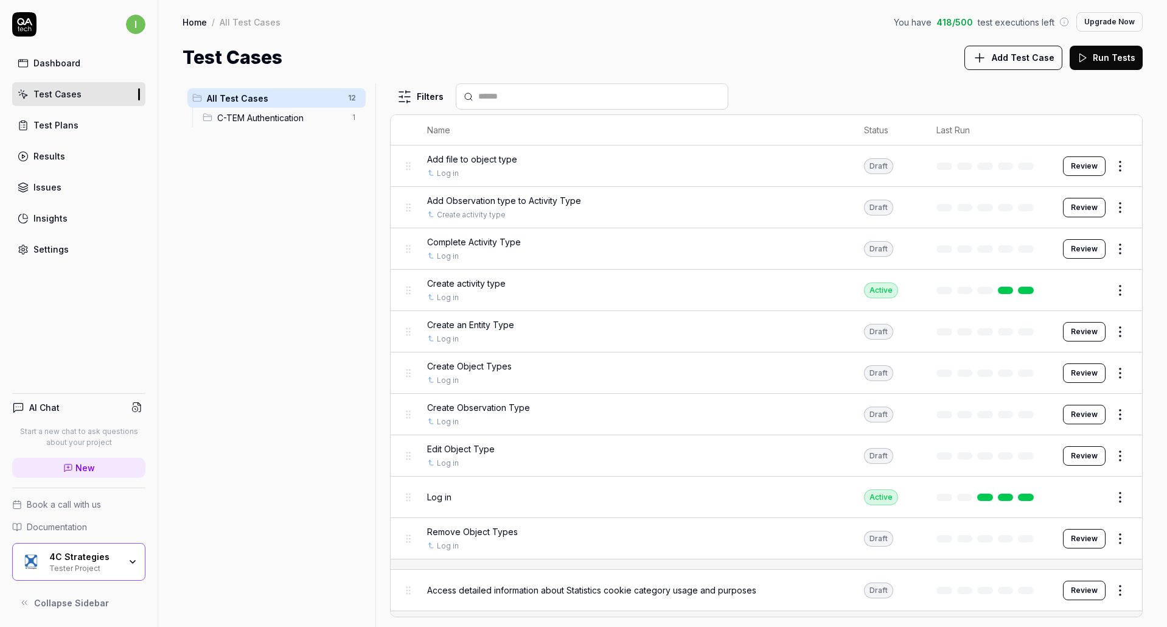
click at [242, 116] on span "C-TEM Authentication" at bounding box center [280, 117] width 127 height 13
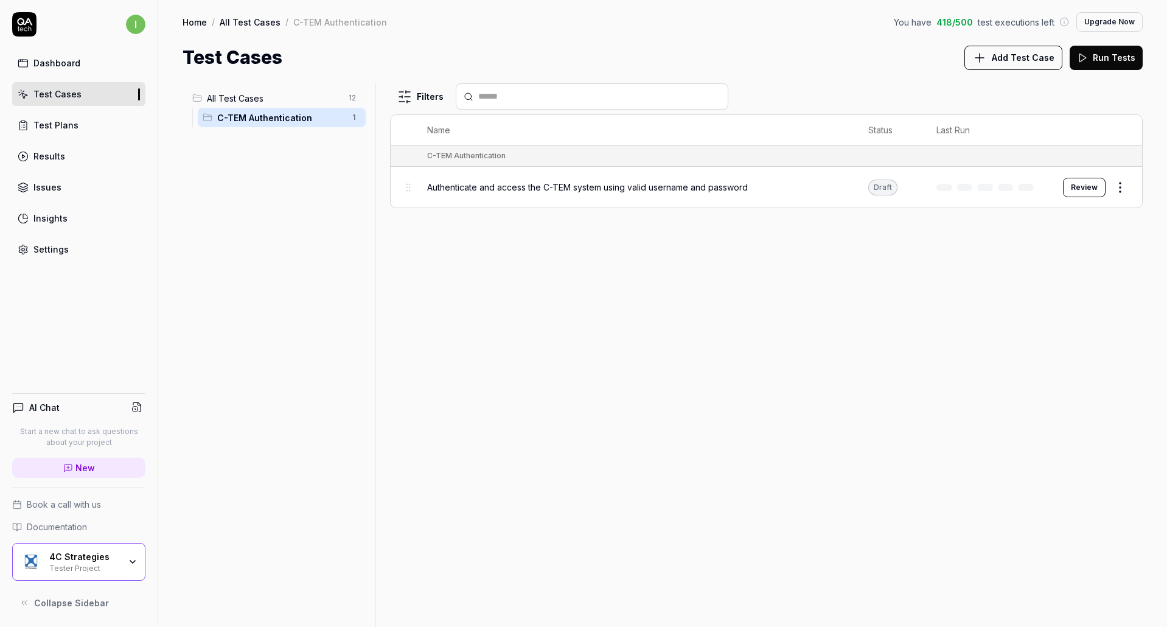
click at [486, 198] on div "Authenticate and access the C-TEM system using valid username and password" at bounding box center [635, 187] width 416 height 26
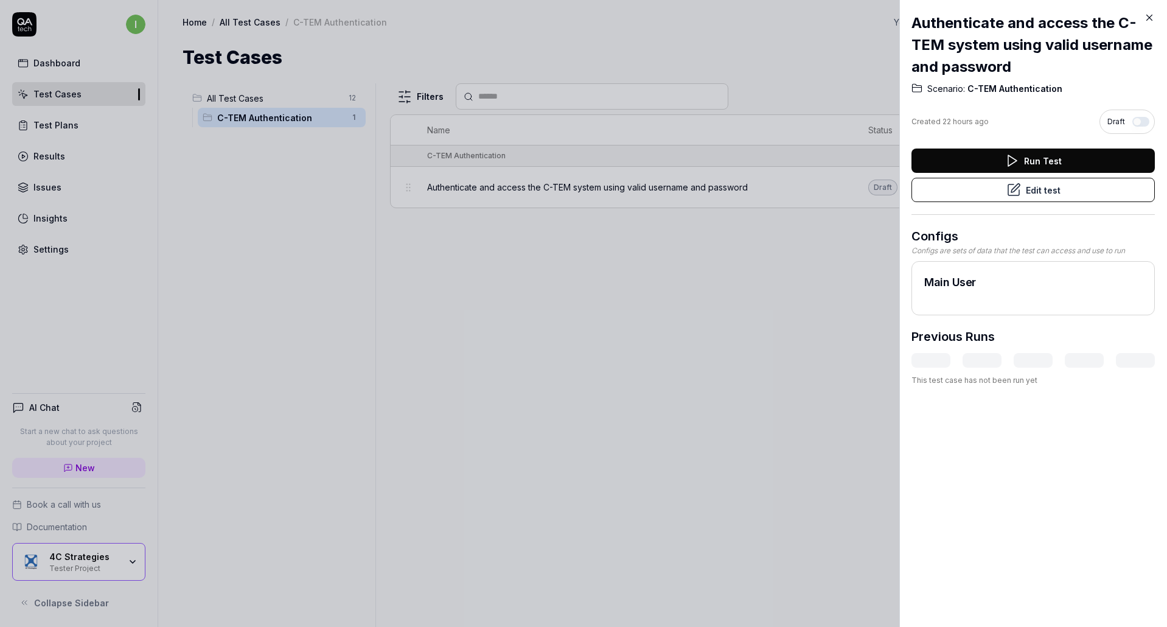
click at [936, 202] on div "Run Test Edit test" at bounding box center [1033, 182] width 243 height 66
click at [935, 199] on button "Edit test" at bounding box center [1033, 190] width 243 height 24
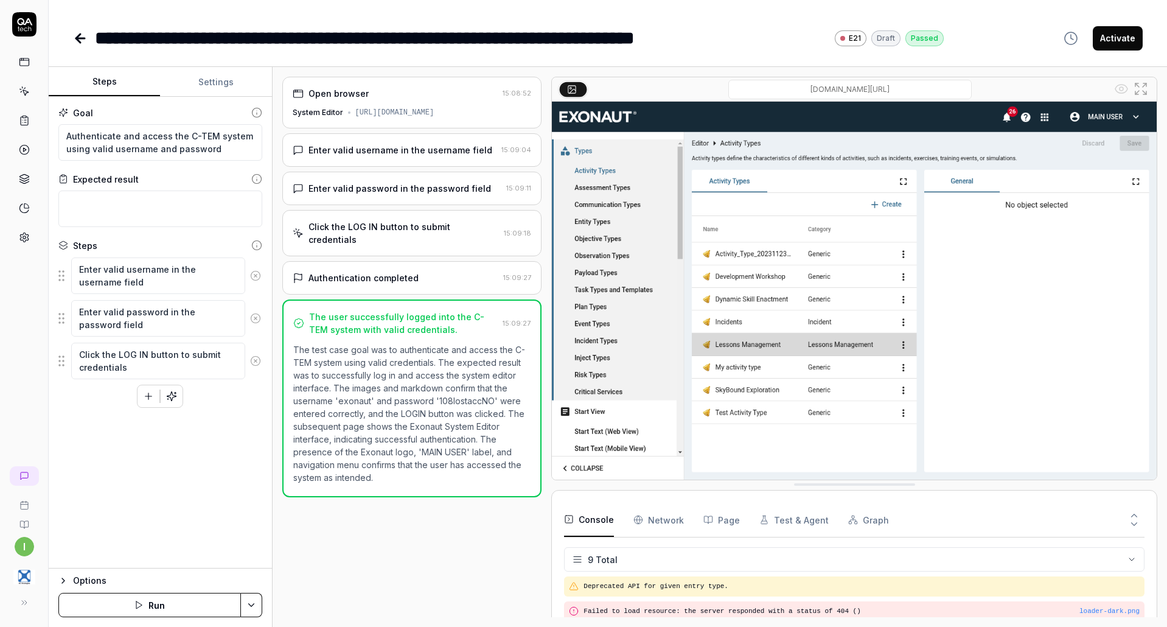
scroll to position [134, 0]
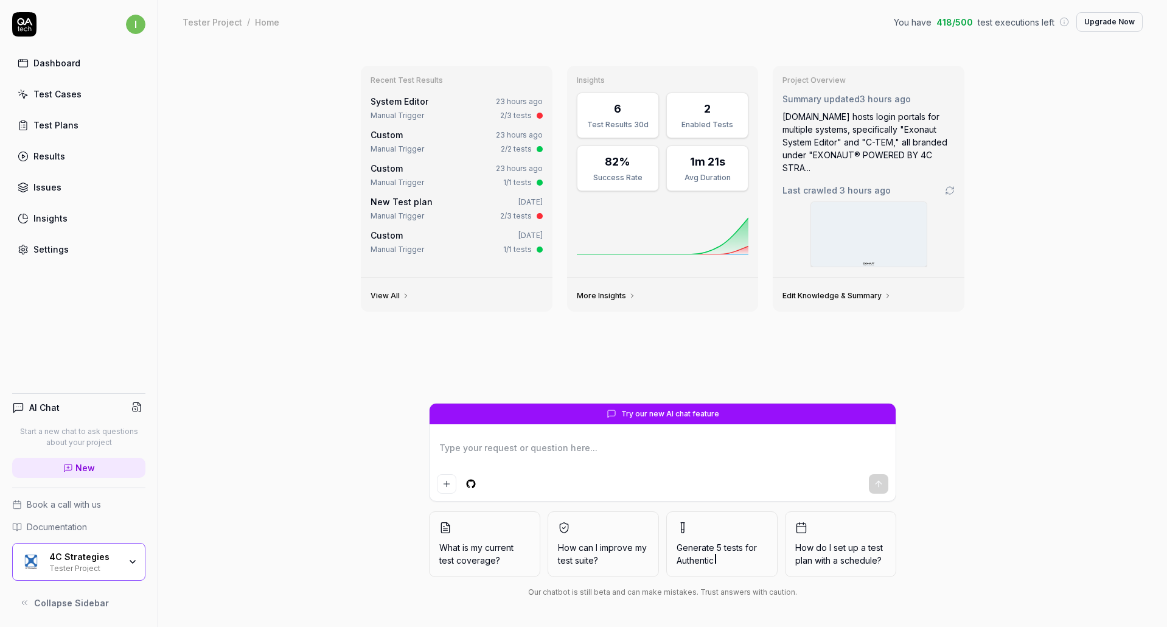
click at [53, 150] on div "Results" at bounding box center [49, 156] width 32 height 13
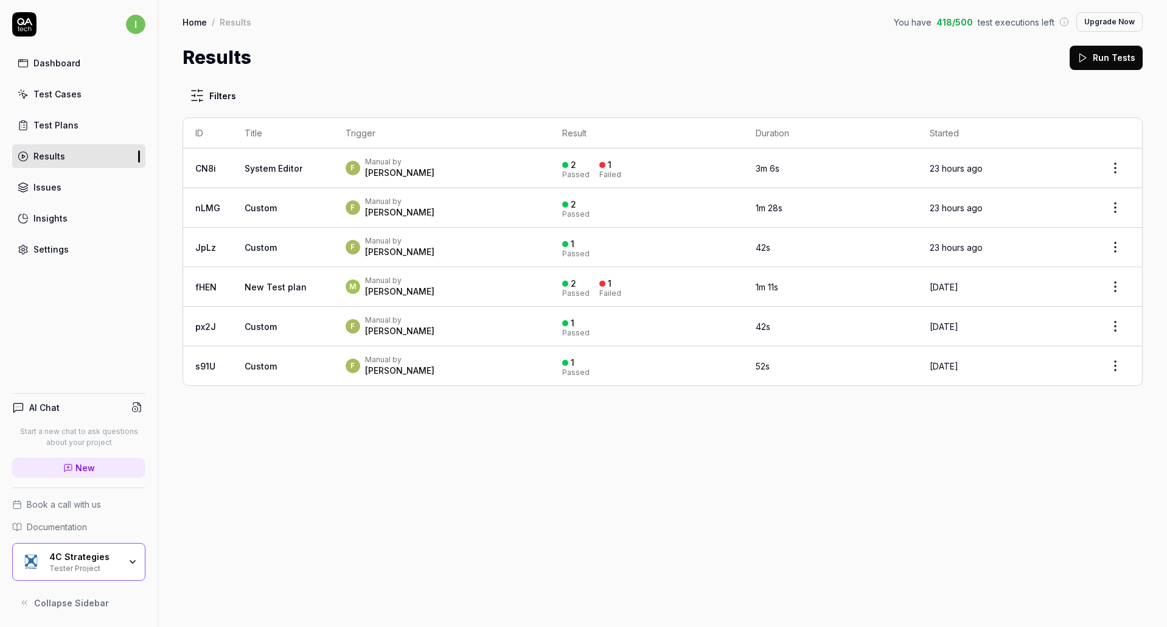
click at [69, 565] on div "Tester Project" at bounding box center [84, 567] width 71 height 10
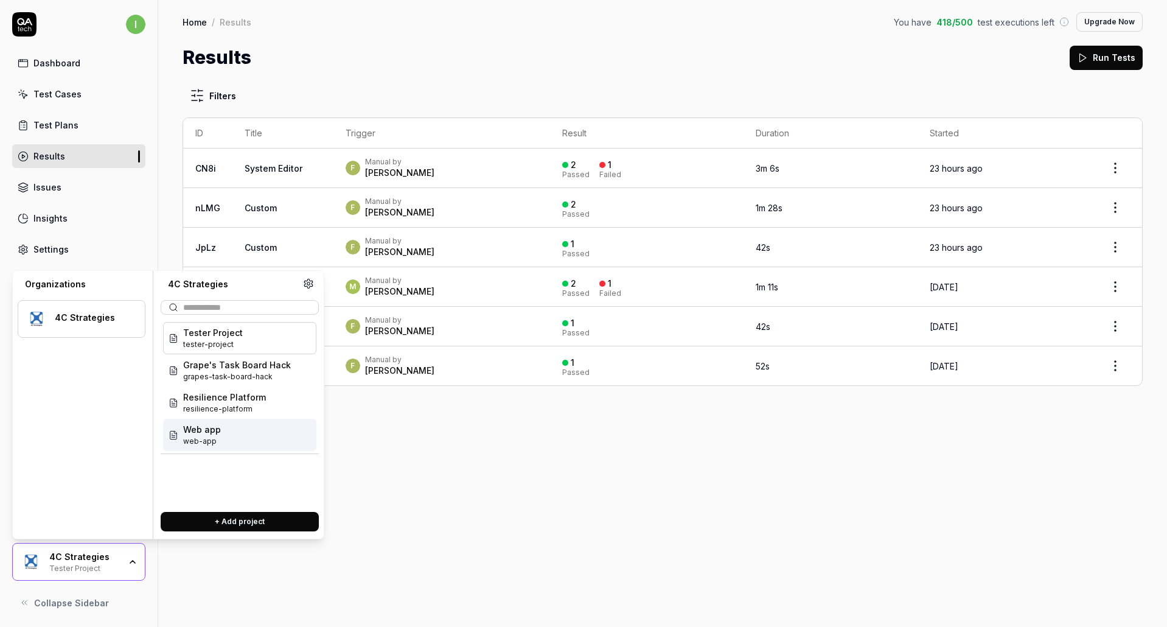
click at [237, 423] on div "Web app web-app" at bounding box center [239, 435] width 153 height 32
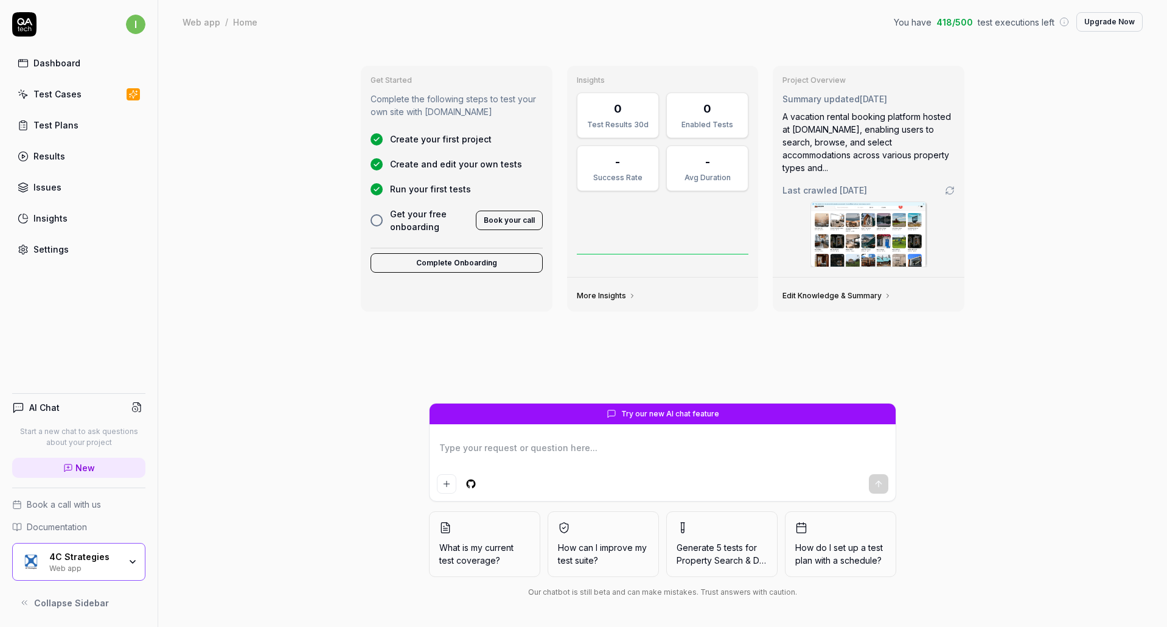
click at [71, 97] on div "Test Cases" at bounding box center [57, 94] width 48 height 13
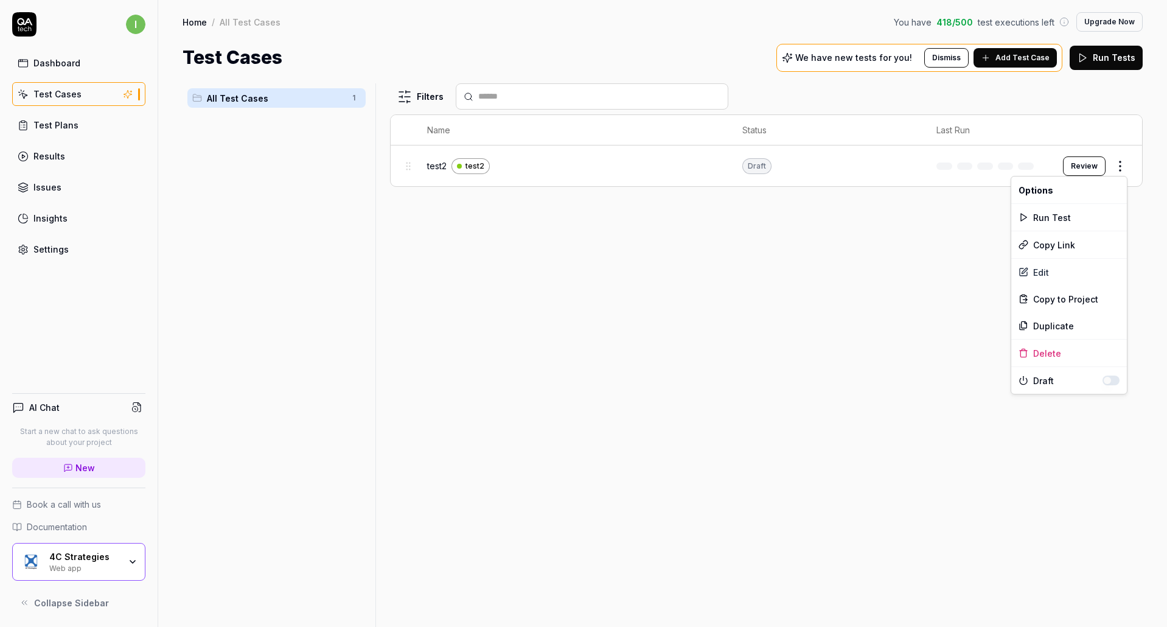
click at [1124, 170] on html "i Dashboard Test Cases Test Plans Results Issues Insights Settings AI Chat Star…" at bounding box center [583, 313] width 1167 height 627
click at [1048, 354] on div "Delete" at bounding box center [1070, 353] width 116 height 27
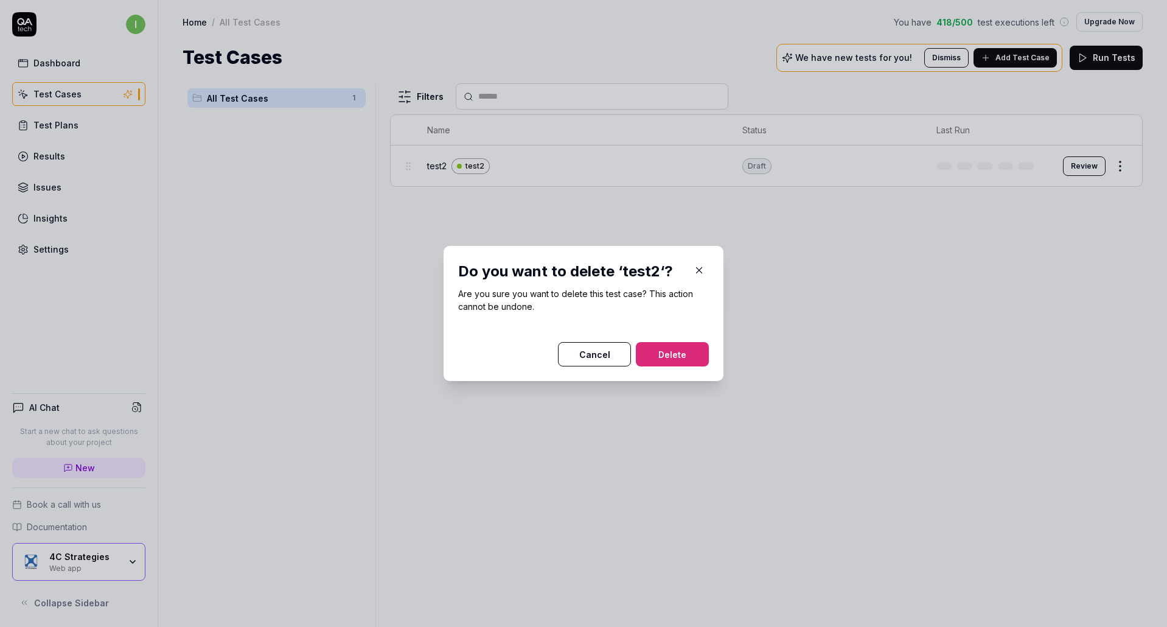
click at [687, 349] on button "Delete" at bounding box center [672, 354] width 73 height 24
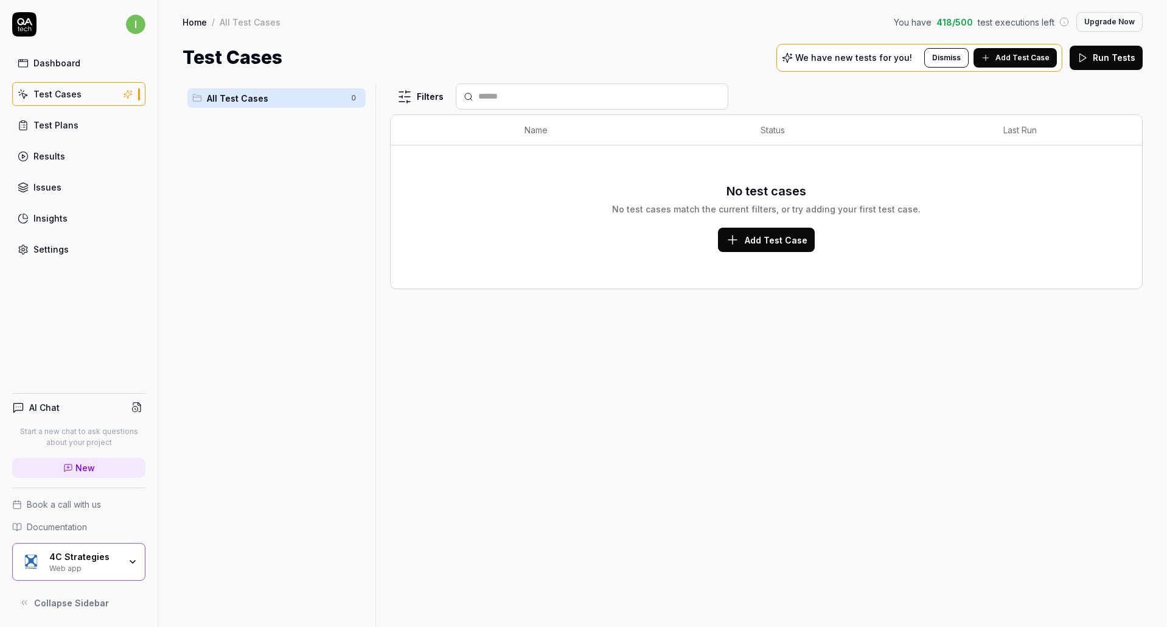
click at [79, 124] on link "Test Plans" at bounding box center [78, 125] width 133 height 24
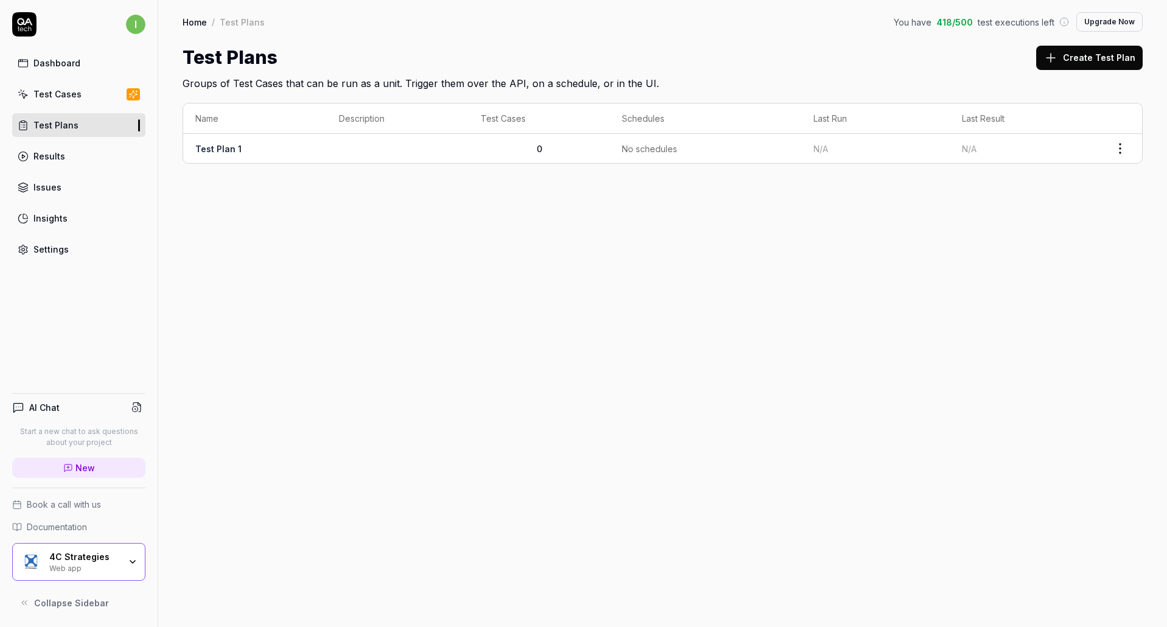
click at [72, 145] on link "Results" at bounding box center [78, 156] width 133 height 24
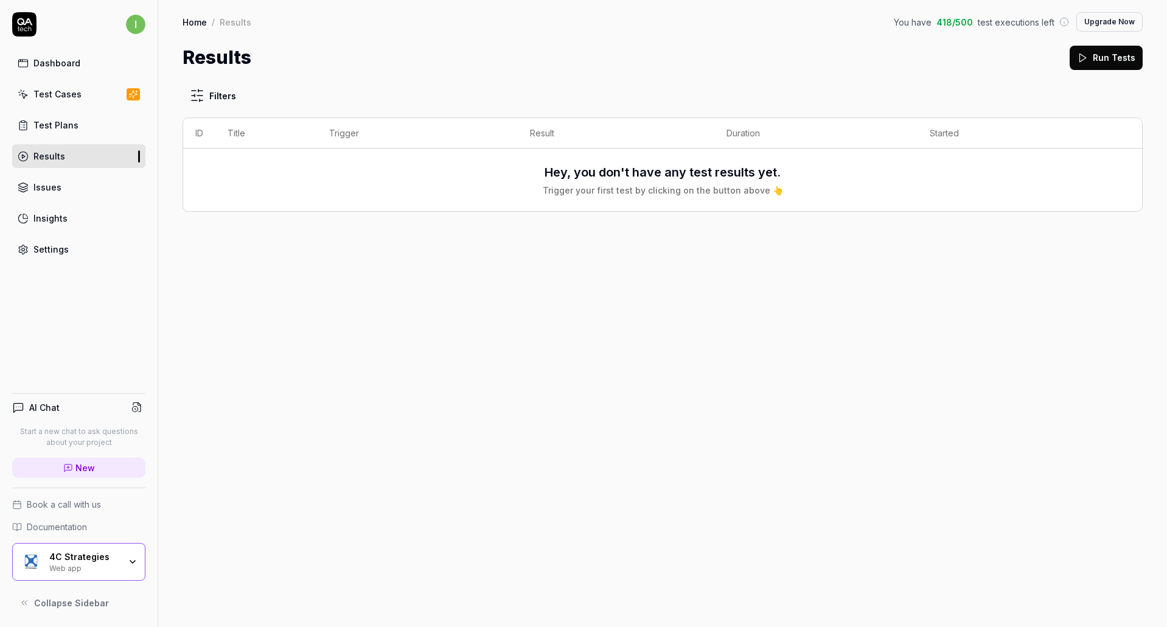
click at [88, 195] on link "Issues" at bounding box center [78, 187] width 133 height 24
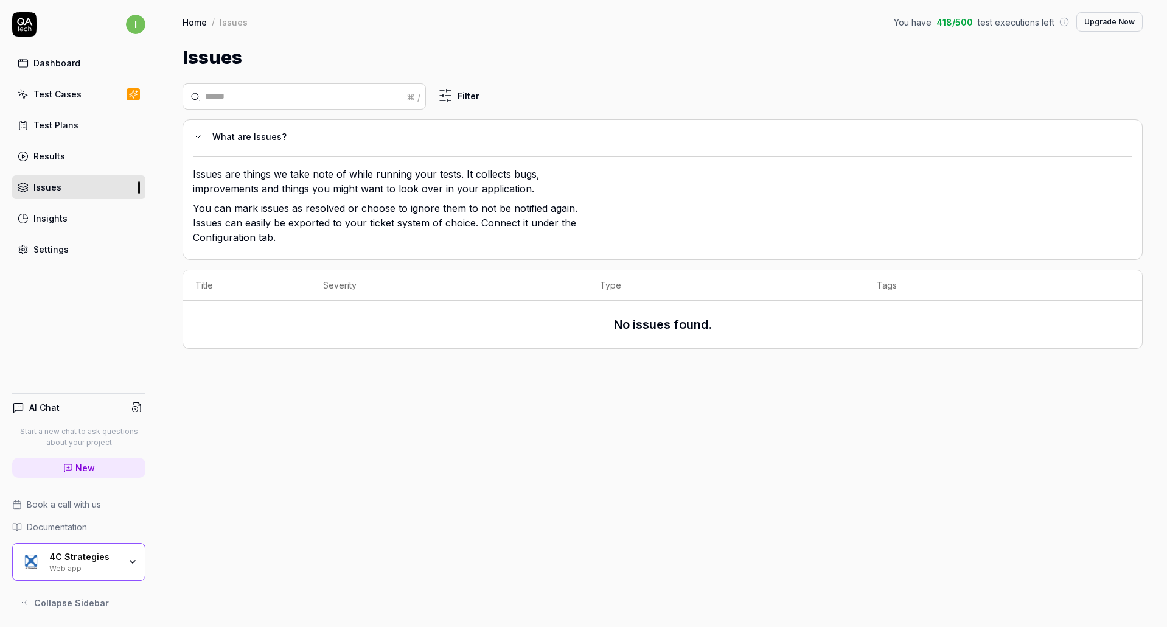
click at [87, 234] on div "Dashboard Test Cases Test Plans Results Issues Insights Settings" at bounding box center [78, 156] width 133 height 210
click at [72, 217] on link "Insights" at bounding box center [78, 218] width 133 height 24
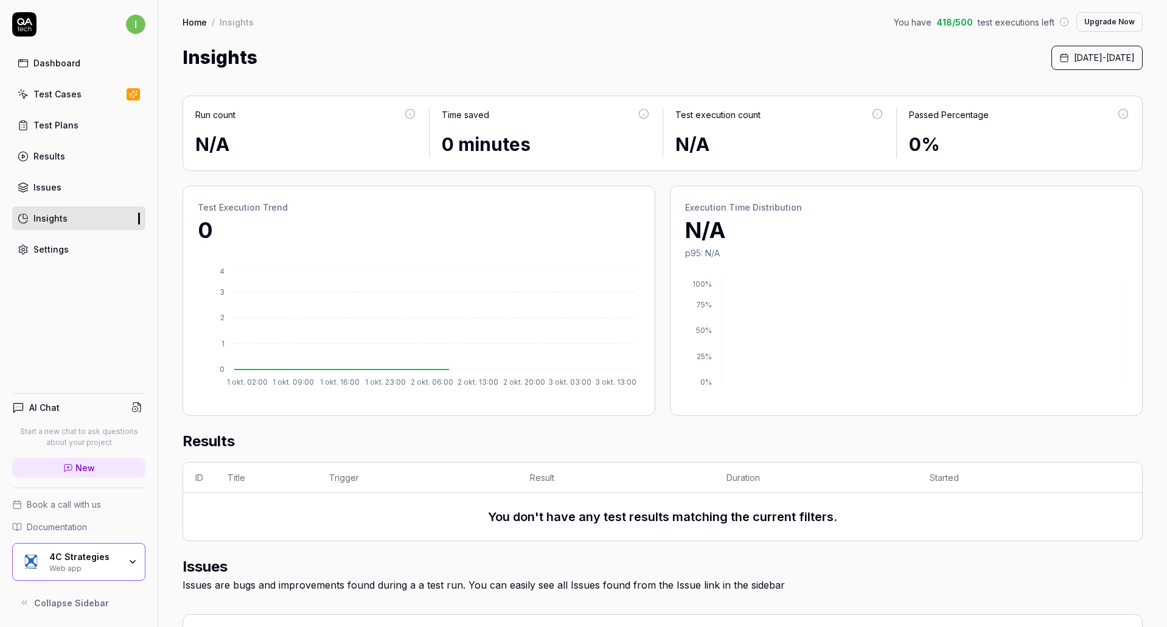
click at [72, 246] on link "Settings" at bounding box center [78, 249] width 133 height 24
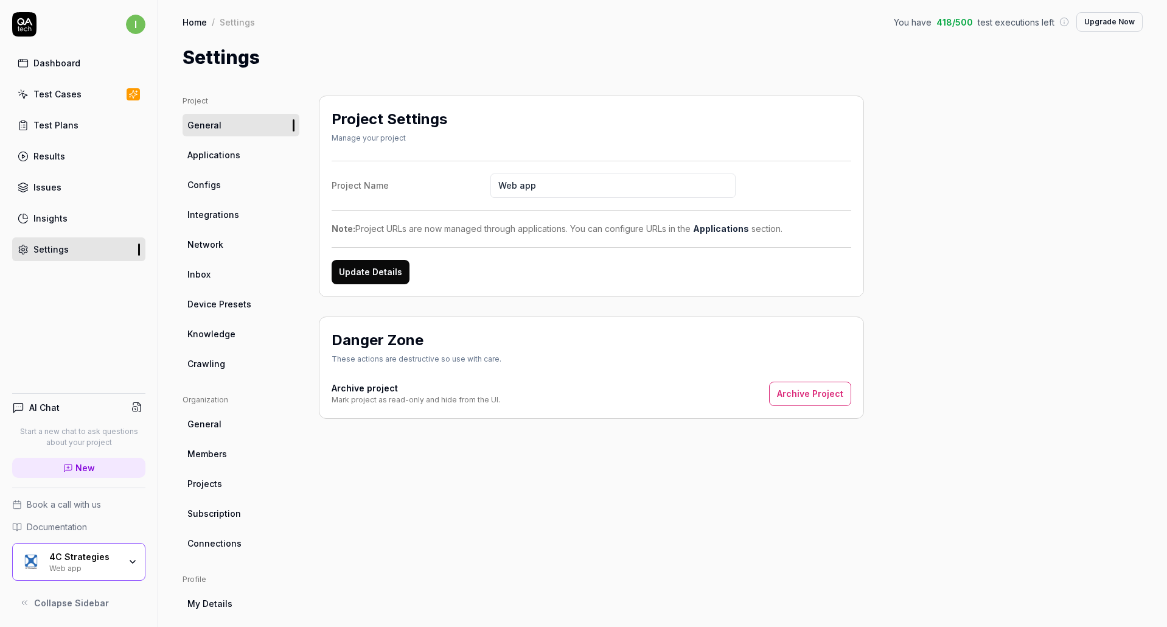
click at [99, 572] on div "4C Strategies Web app" at bounding box center [78, 562] width 133 height 38
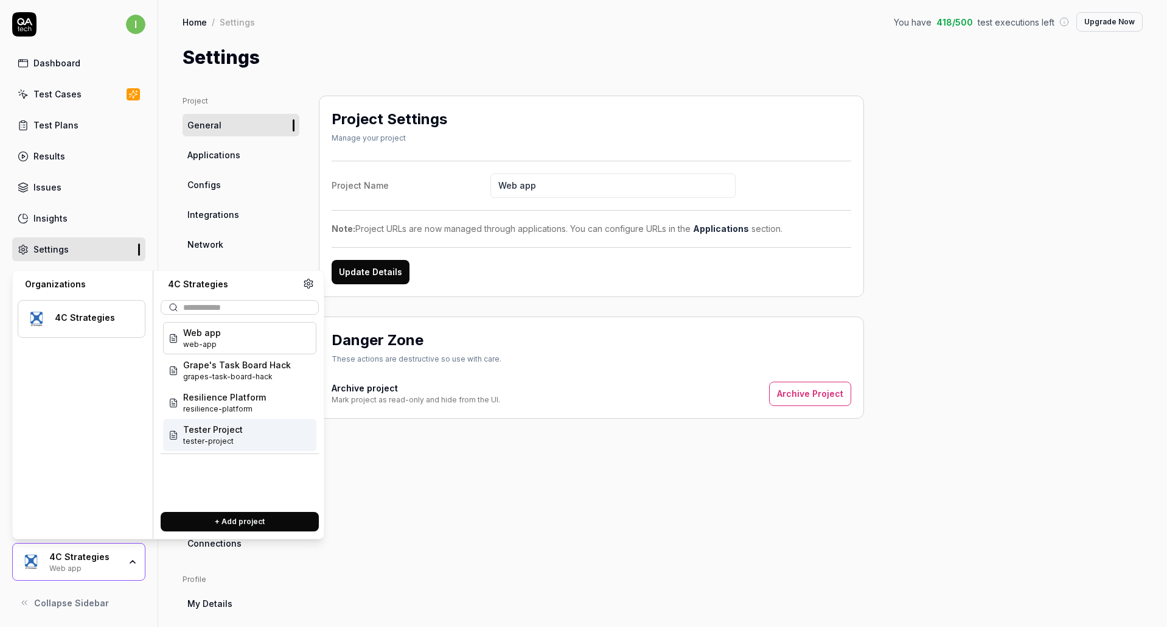
click at [199, 430] on span "Tester Project" at bounding box center [213, 429] width 60 height 13
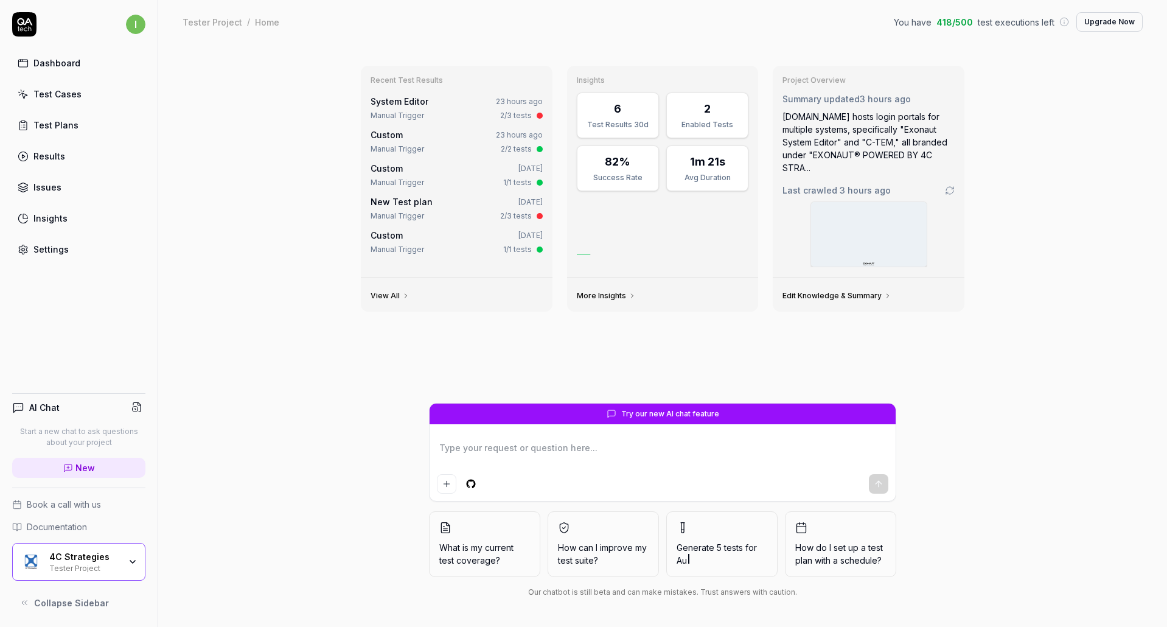
click at [132, 554] on div "4C Strategies Tester Project" at bounding box center [78, 562] width 133 height 38
click at [276, 21] on div "Tester Project / Home You have 418 / 500 test executions left Upgrade Now" at bounding box center [663, 21] width 961 height 19
click at [387, 102] on link "System Editor" at bounding box center [400, 101] width 58 height 10
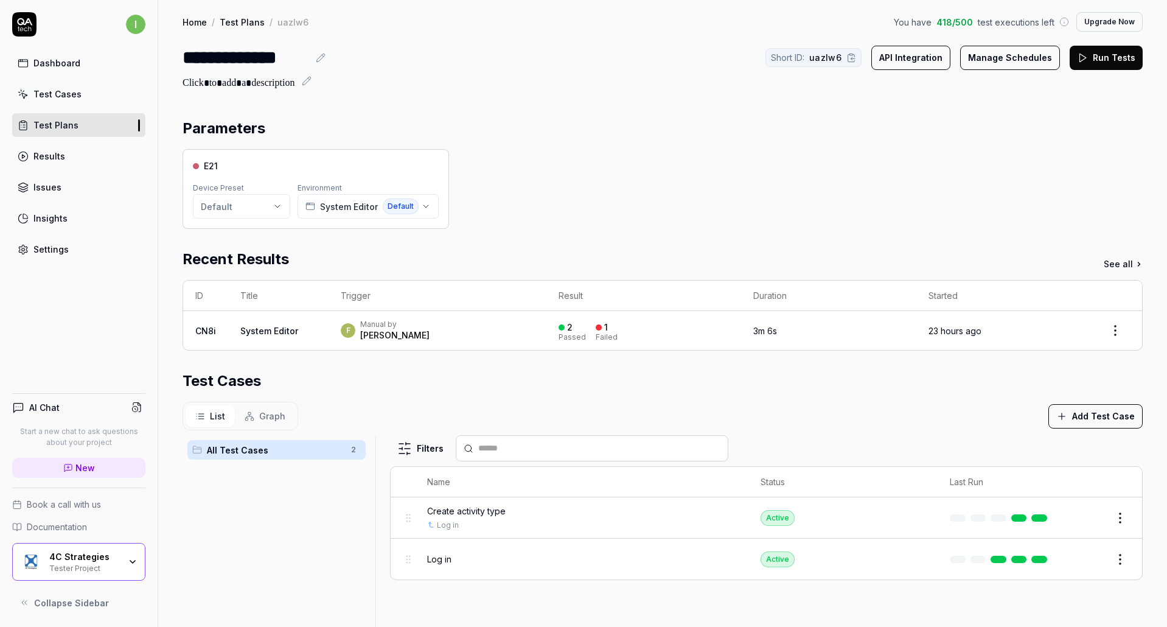
click at [293, 334] on link "System Editor" at bounding box center [269, 331] width 58 height 10
click at [276, 337] on td "System Editor" at bounding box center [278, 330] width 100 height 39
click at [262, 327] on link "System Editor" at bounding box center [269, 331] width 58 height 10
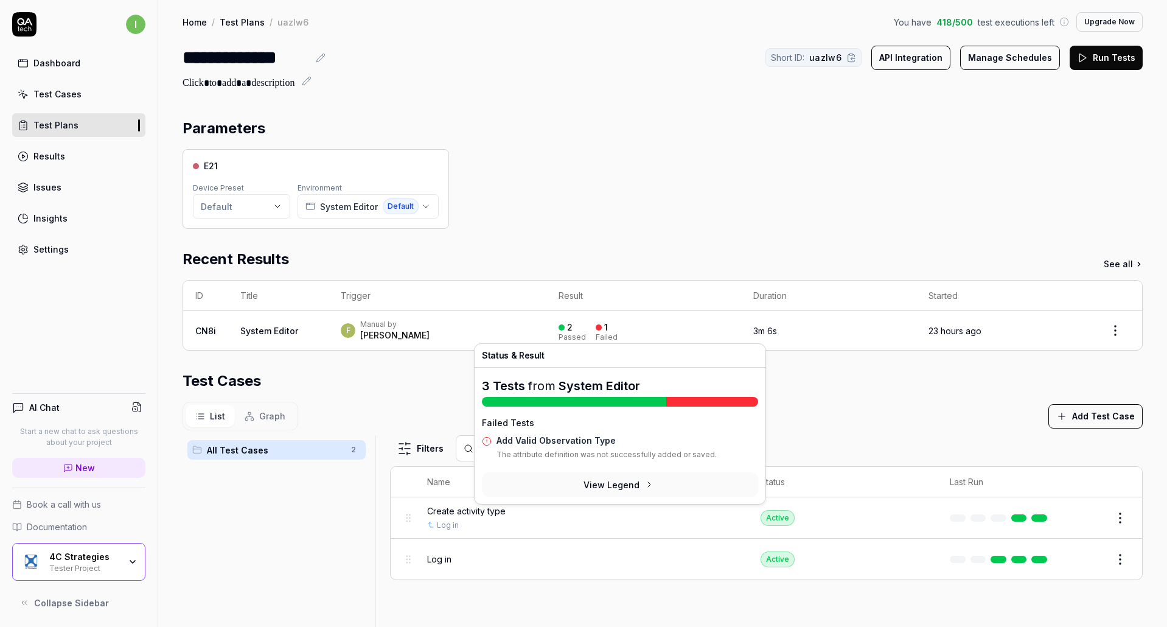
click at [610, 482] on button "View Legend" at bounding box center [620, 484] width 276 height 24
click at [525, 439] on link "Add Valid Observation Type" at bounding box center [556, 440] width 119 height 10
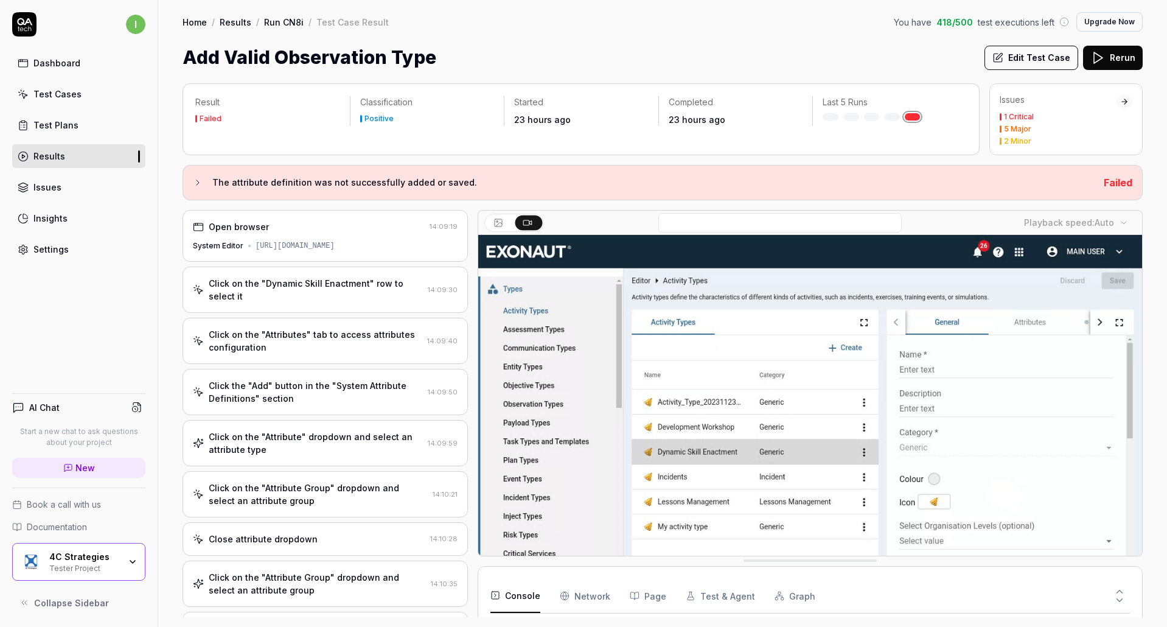
drag, startPoint x: 337, startPoint y: 310, endPoint x: 337, endPoint y: 303, distance: 6.7
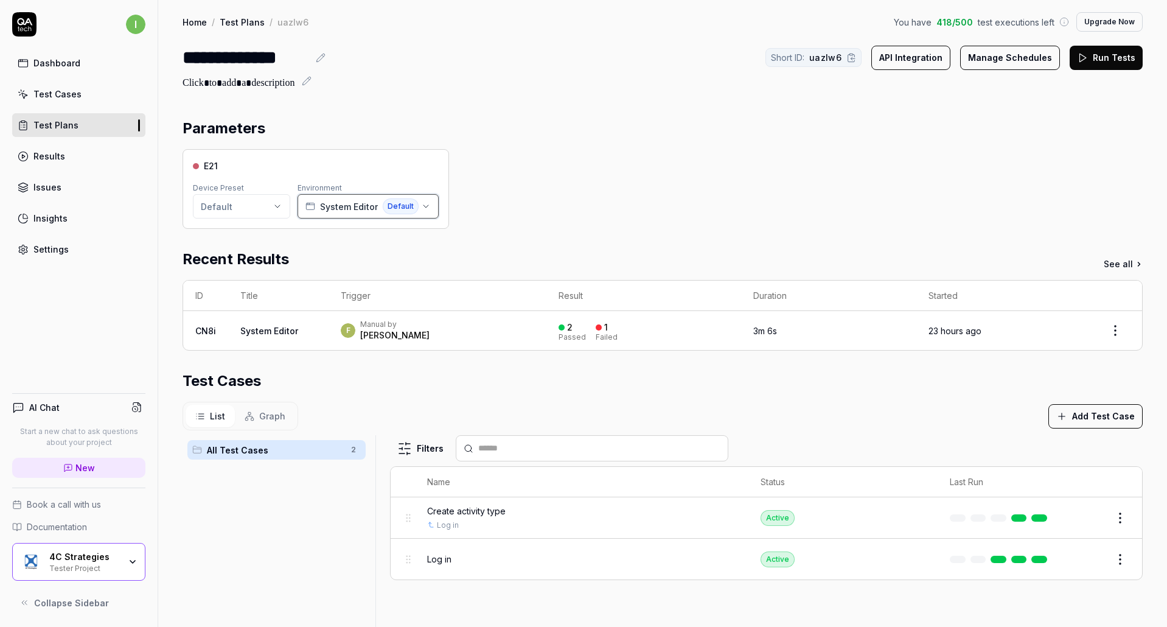
click at [426, 211] on button "System Editor Default" at bounding box center [368, 206] width 141 height 24
click at [547, 220] on div "E21 Device Preset Default Environment System Editor Default" at bounding box center [663, 189] width 961 height 80
click at [43, 97] on div "Test Cases" at bounding box center [57, 94] width 48 height 13
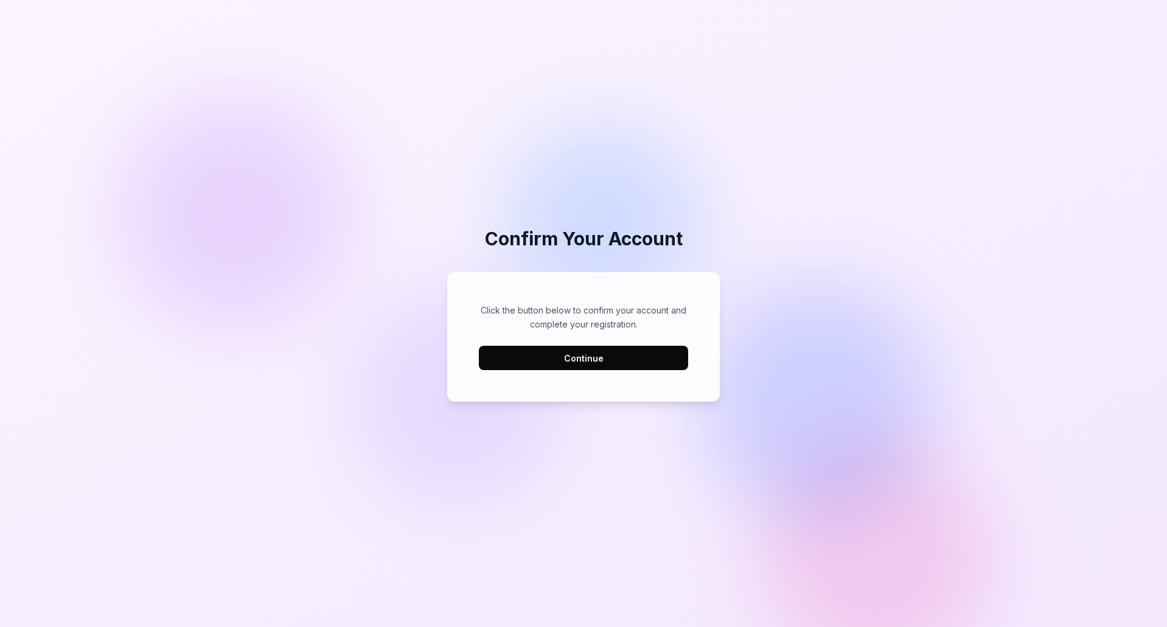
click at [588, 368] on button "Continue" at bounding box center [583, 358] width 209 height 24
click at [577, 348] on button "Continue" at bounding box center [583, 358] width 209 height 24
